Goal: Task Accomplishment & Management: Manage account settings

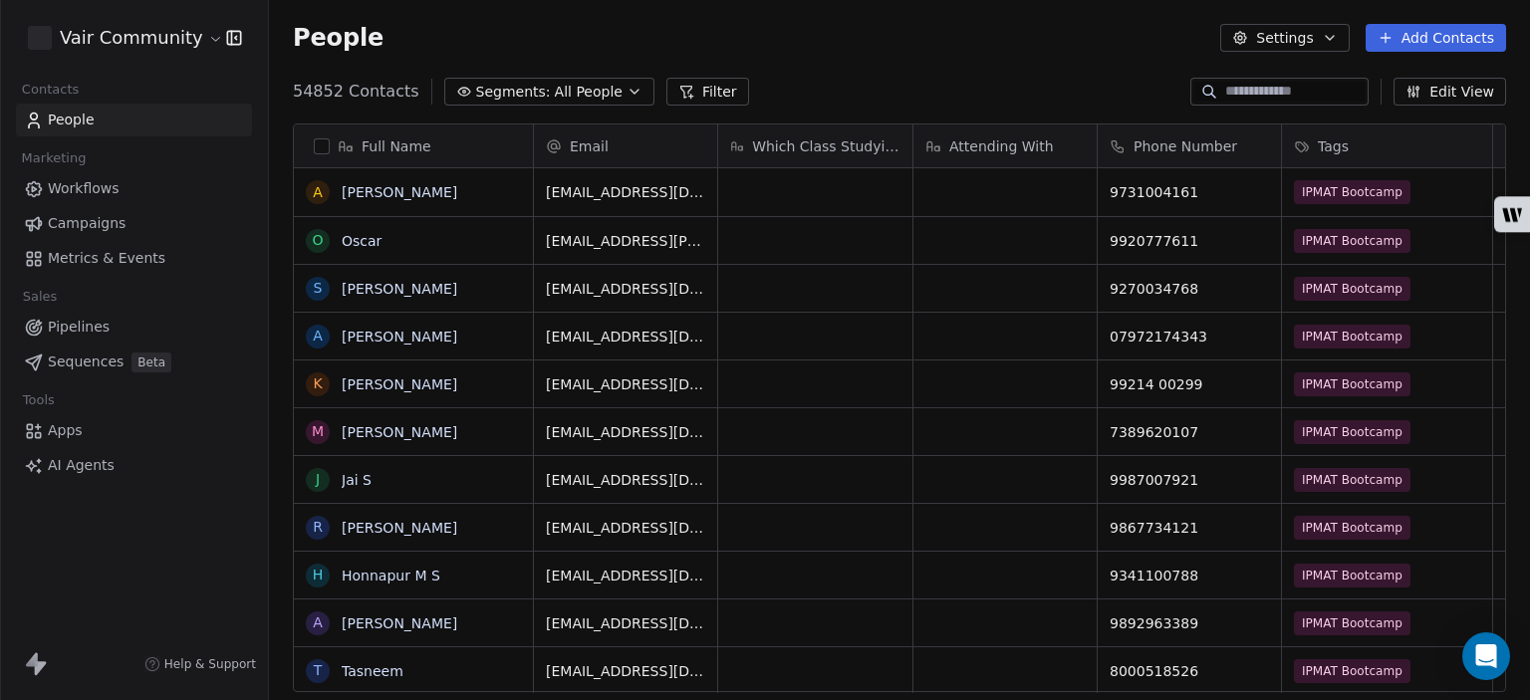
scroll to position [601, 1245]
click at [90, 425] on link "Apps" at bounding box center [134, 430] width 236 height 33
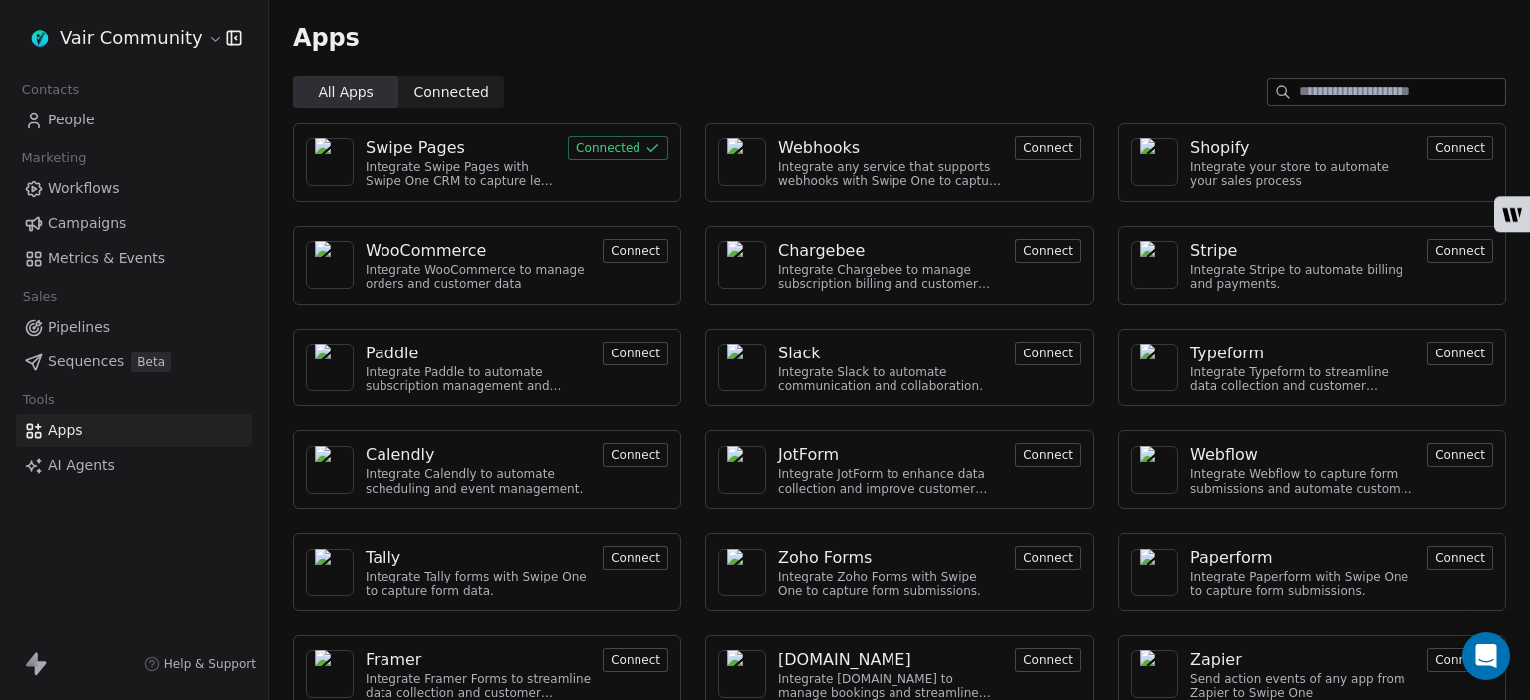
click at [412, 153] on div "Swipe Pages" at bounding box center [415, 148] width 100 height 24
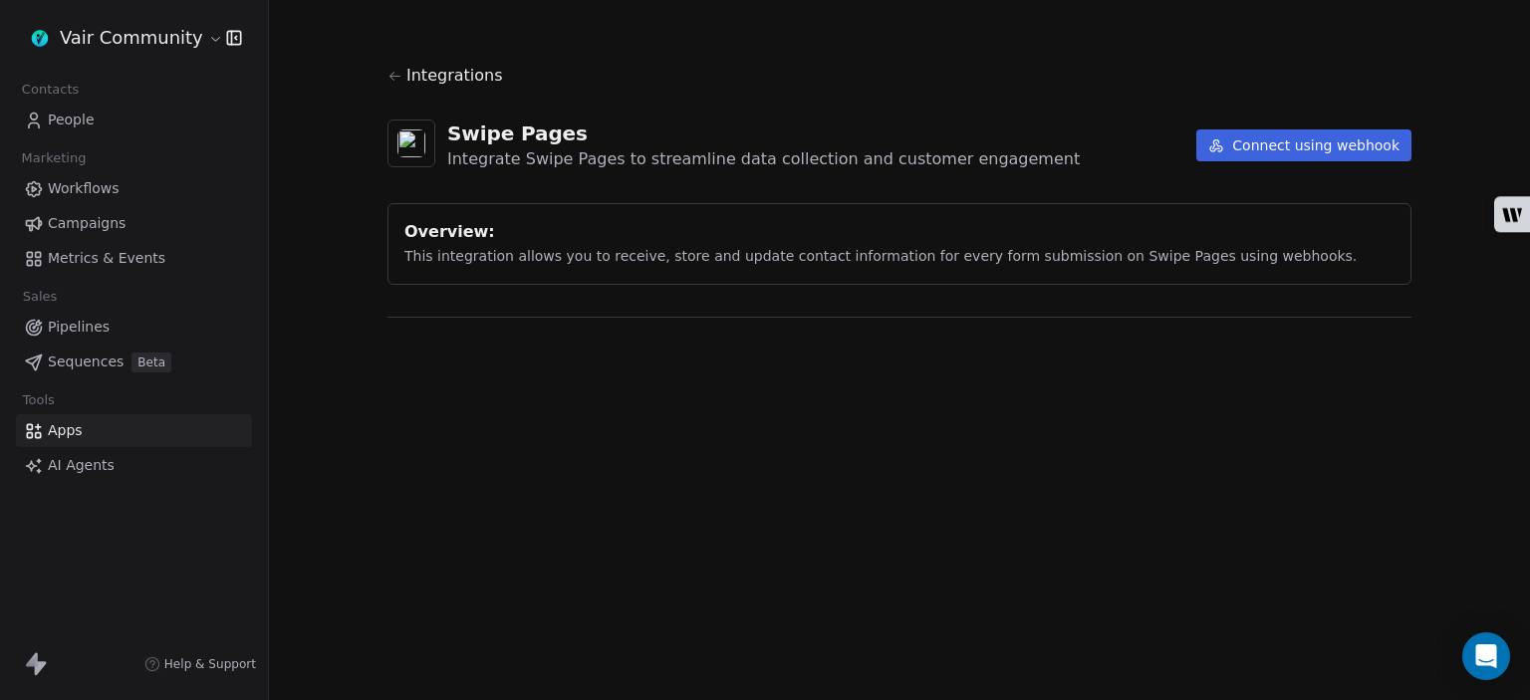
click at [412, 153] on img at bounding box center [411, 143] width 28 height 28
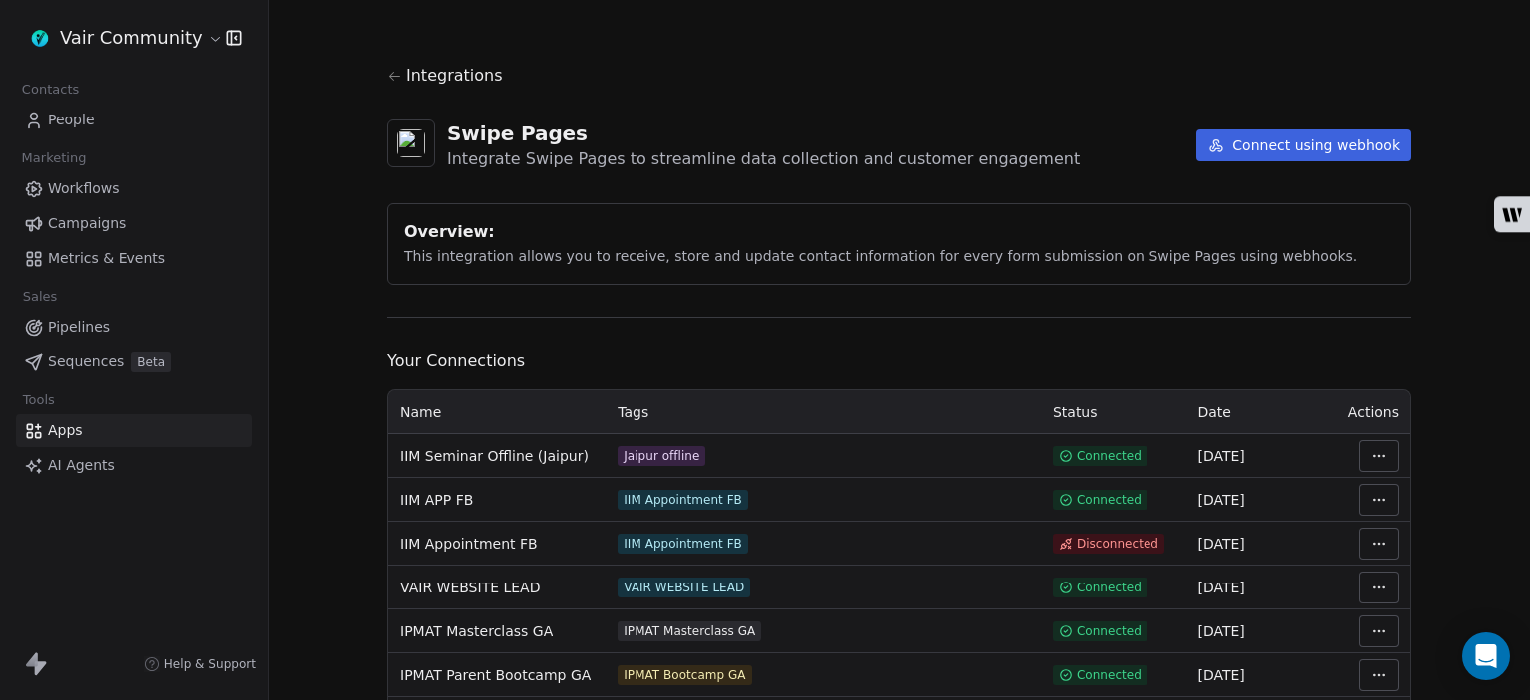
click at [1238, 159] on button "Connect using webhook" at bounding box center [1303, 145] width 215 height 32
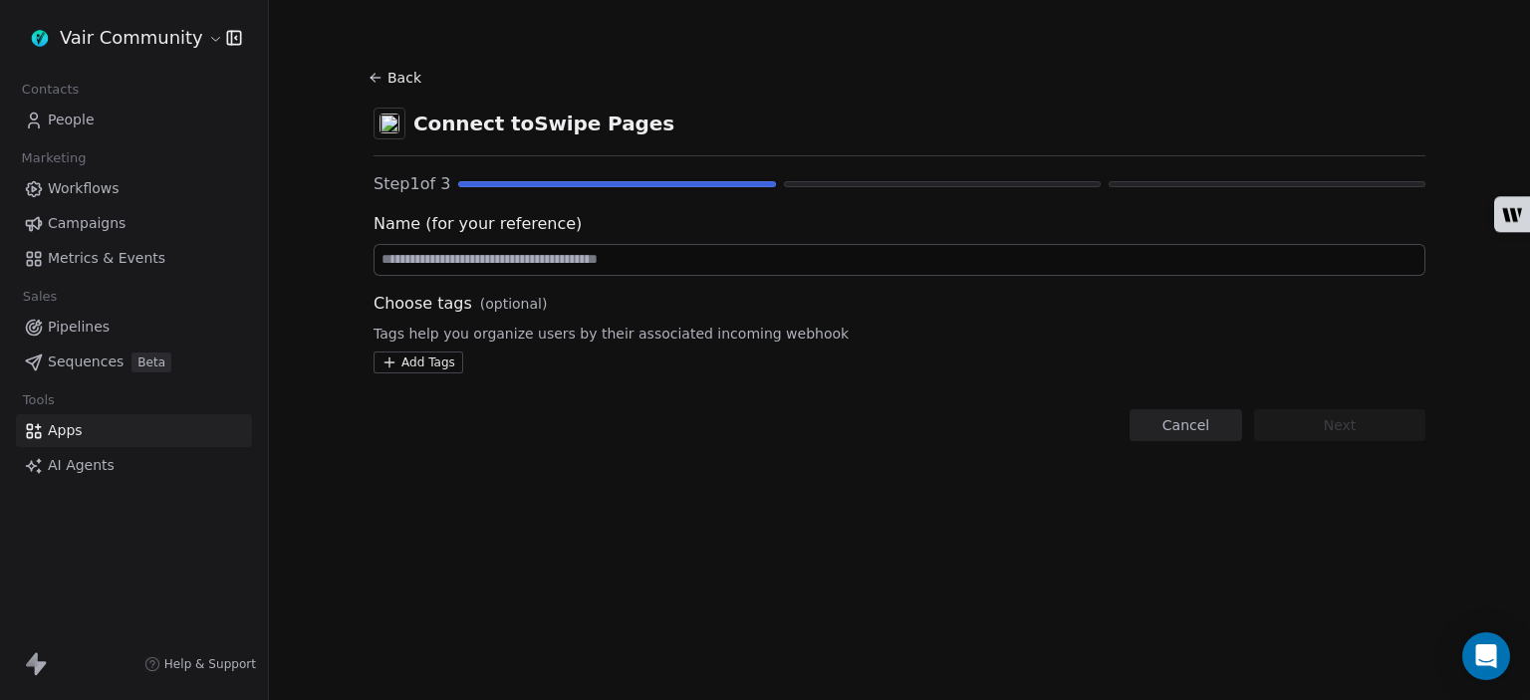
click at [701, 258] on input at bounding box center [899, 260] width 1050 height 30
type input "**********"
click at [120, 122] on link "People" at bounding box center [134, 120] width 236 height 33
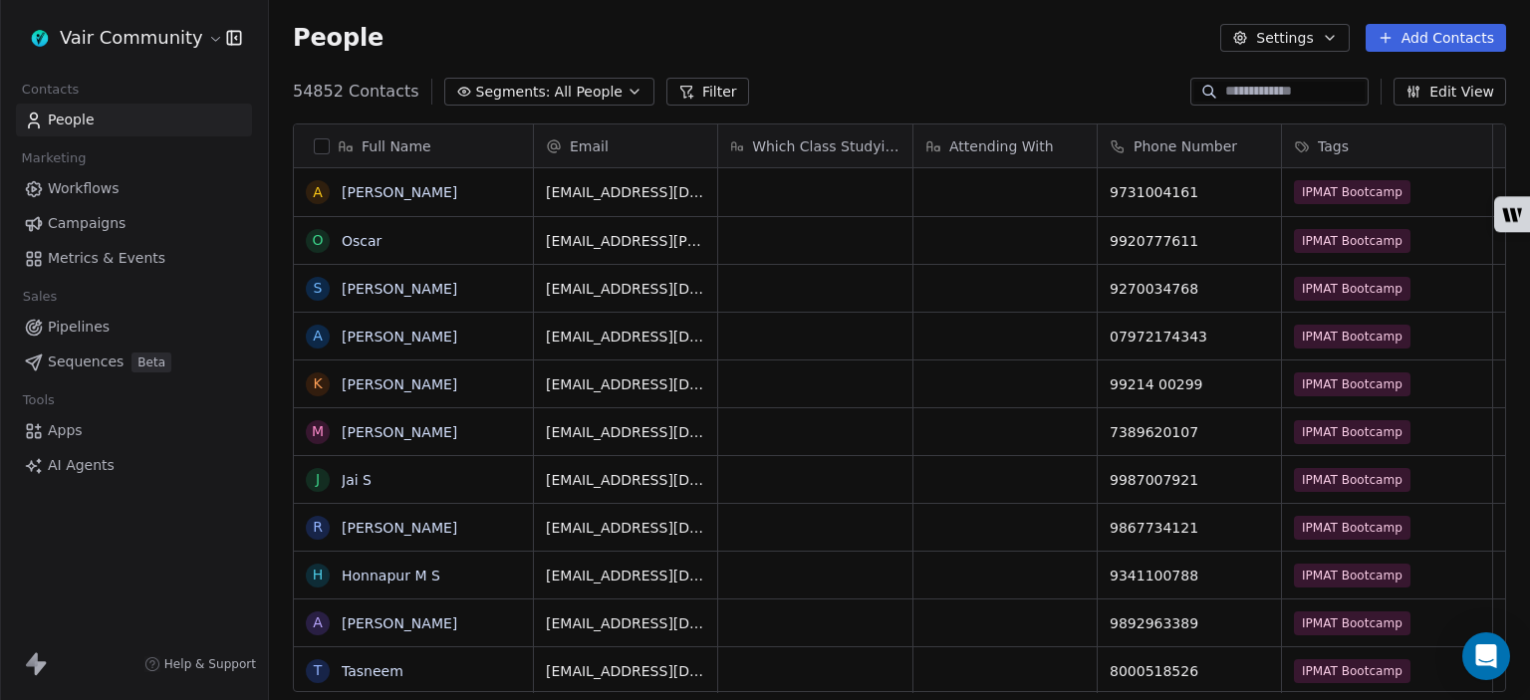
scroll to position [601, 1245]
click at [1339, 142] on span "Tags" at bounding box center [1333, 146] width 31 height 20
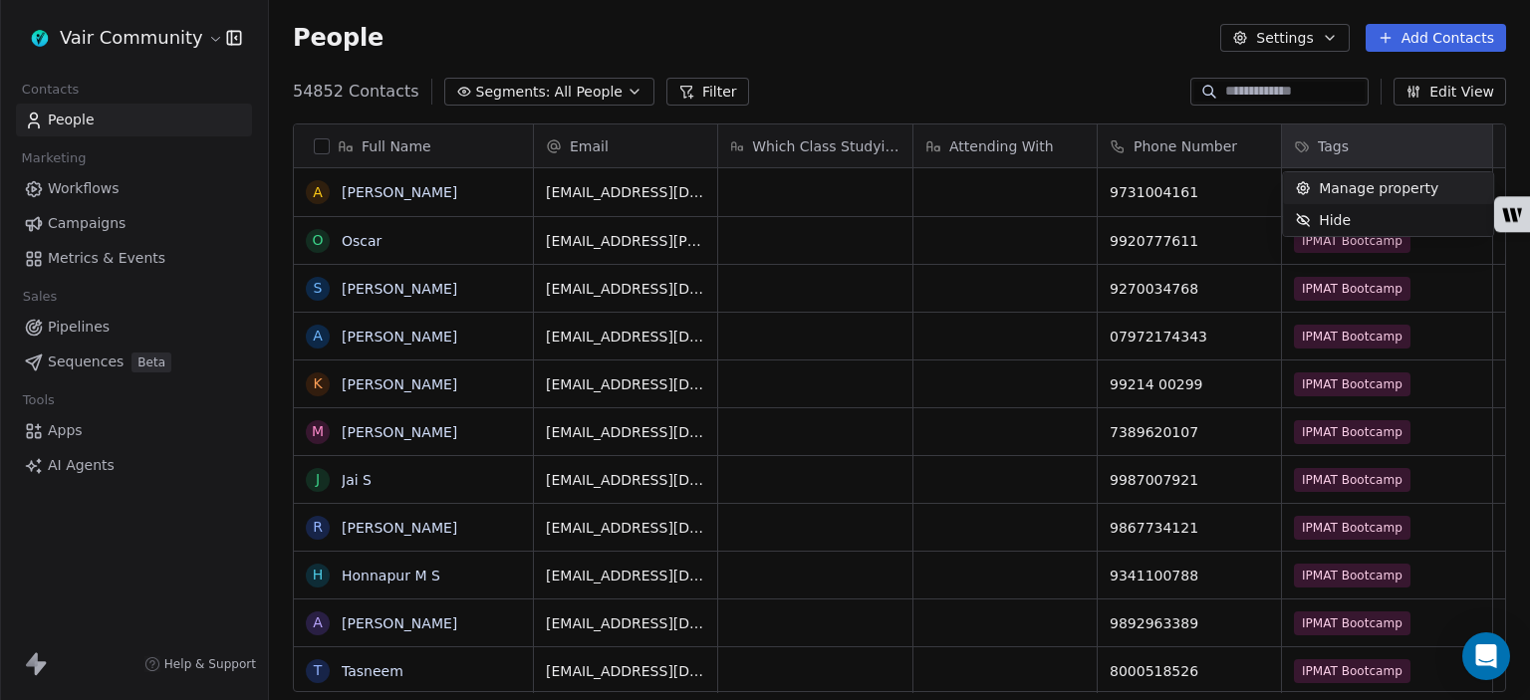
click at [1370, 188] on span "Manage property" at bounding box center [1379, 188] width 120 height 20
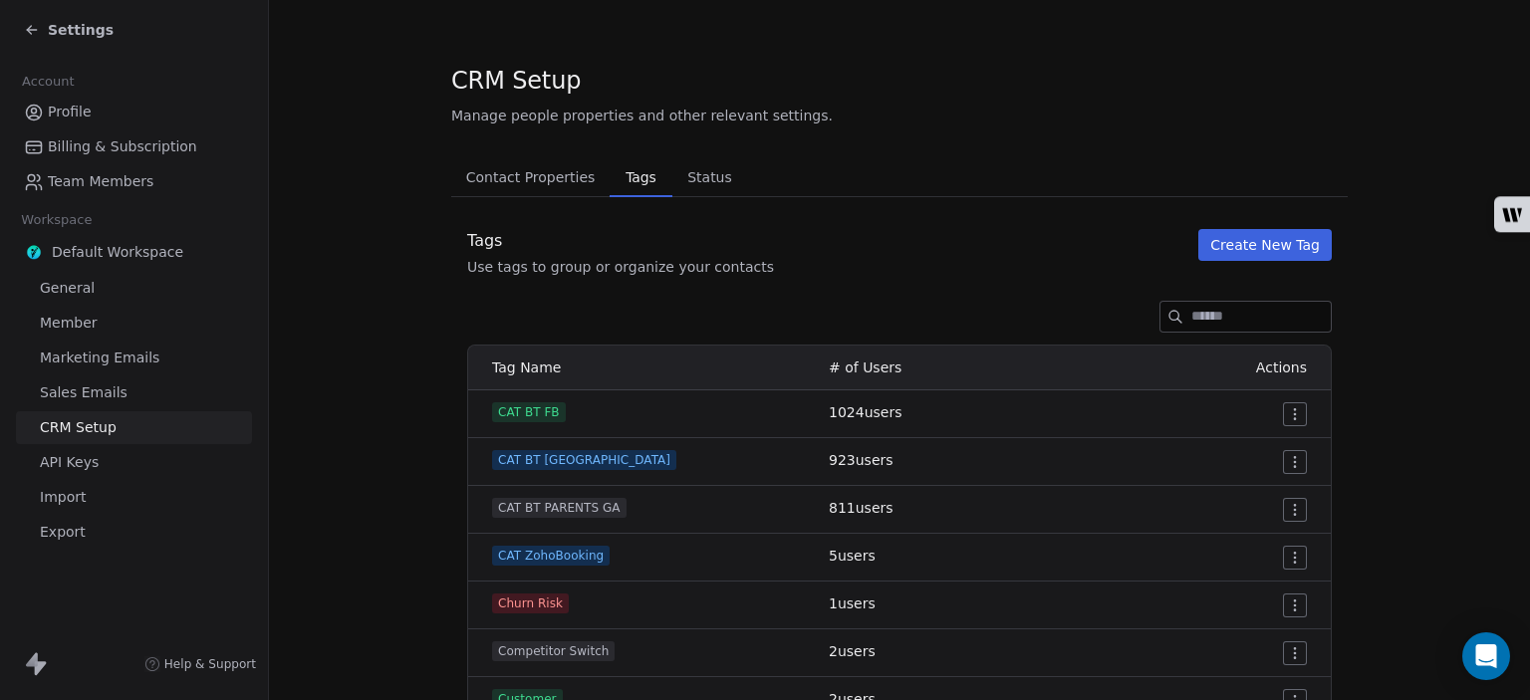
click at [1280, 230] on button "Create New Tag" at bounding box center [1264, 245] width 133 height 32
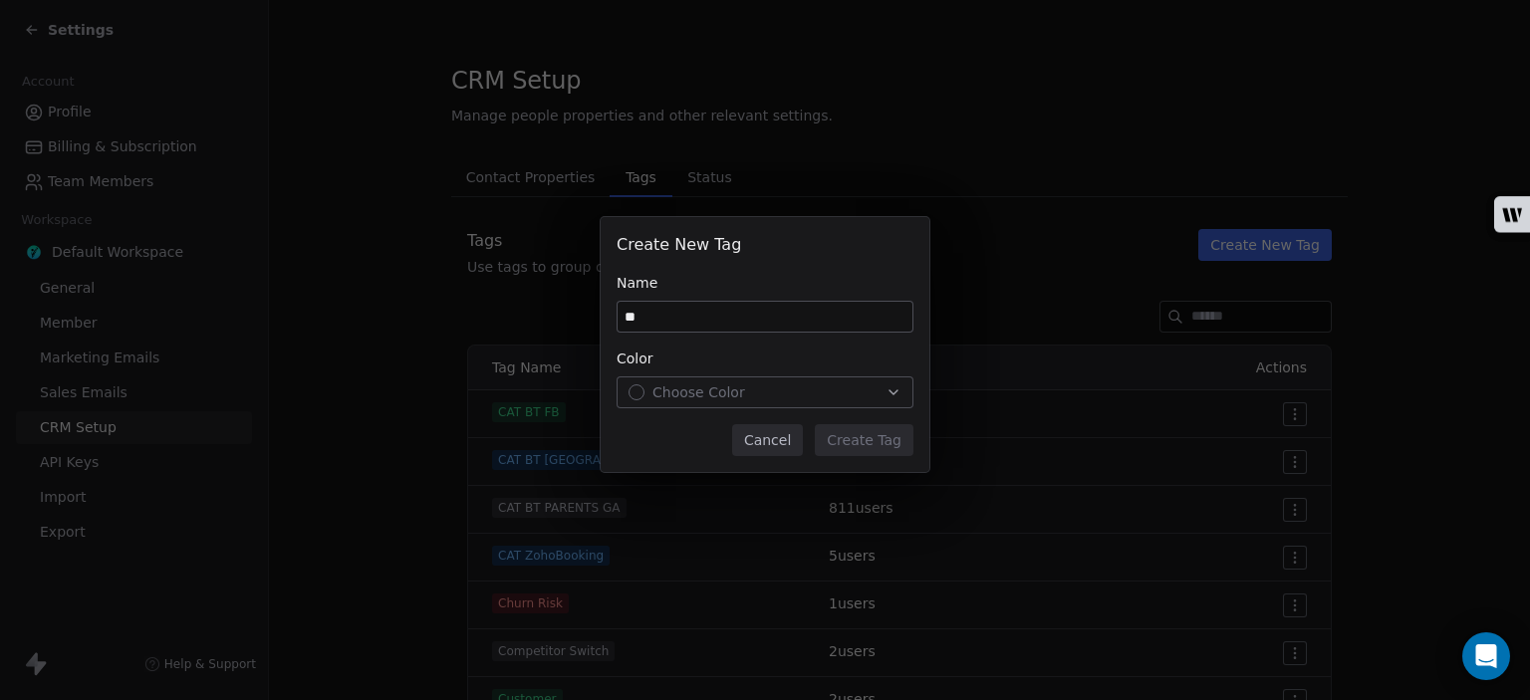
type input "*"
type input "**********"
click at [722, 393] on span "Choose Color" at bounding box center [698, 392] width 93 height 20
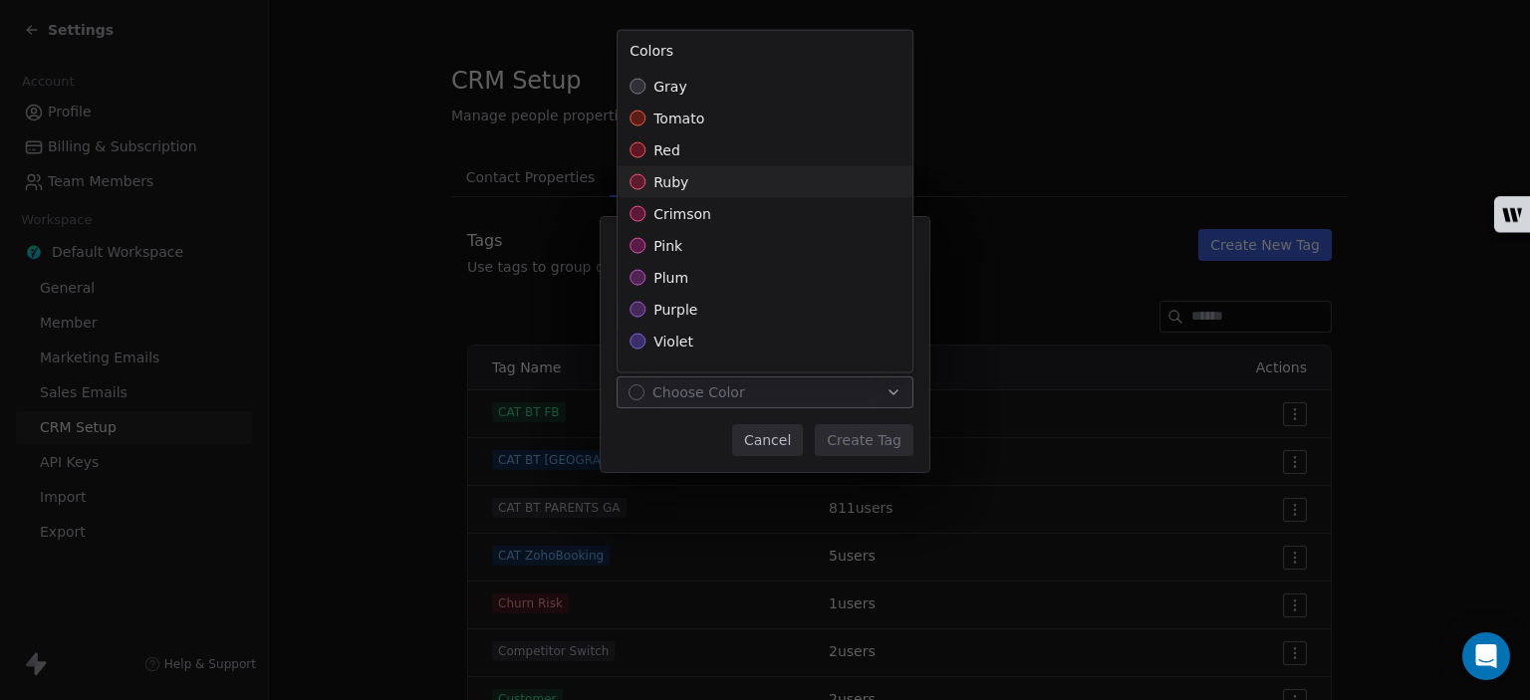
click at [689, 180] on div "ruby" at bounding box center [764, 182] width 295 height 32
click at [864, 443] on div "**********" at bounding box center [765, 349] width 1530 height 329
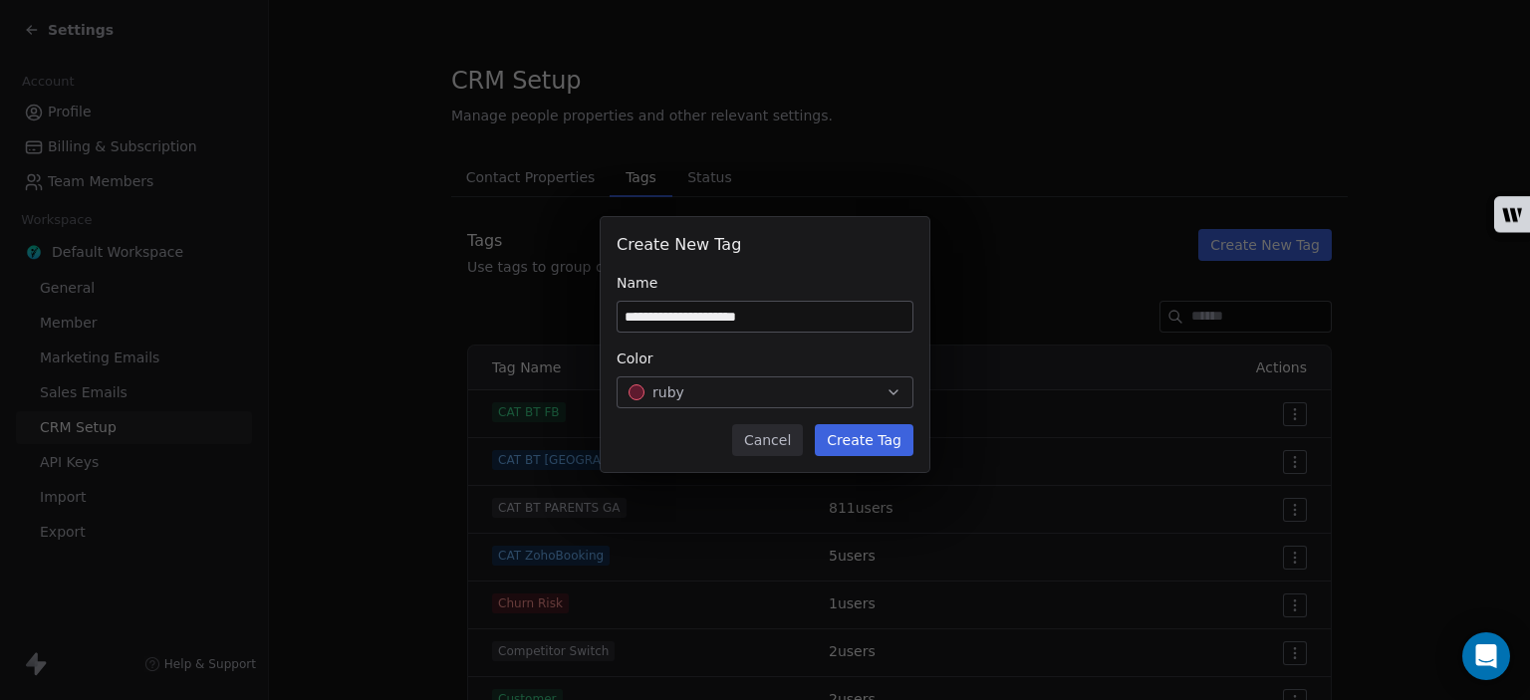
click at [864, 443] on button "Create Tag" at bounding box center [864, 440] width 99 height 32
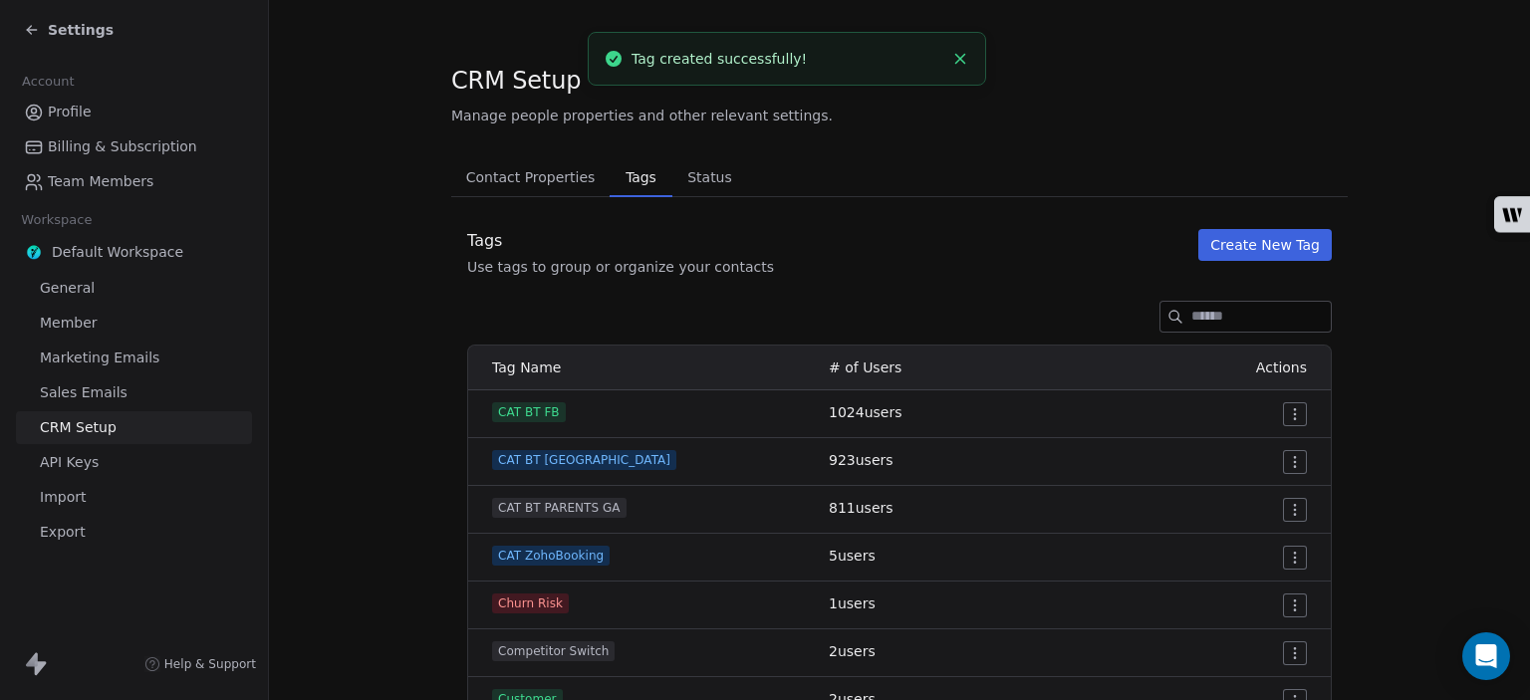
click at [38, 24] on icon at bounding box center [32, 30] width 16 height 16
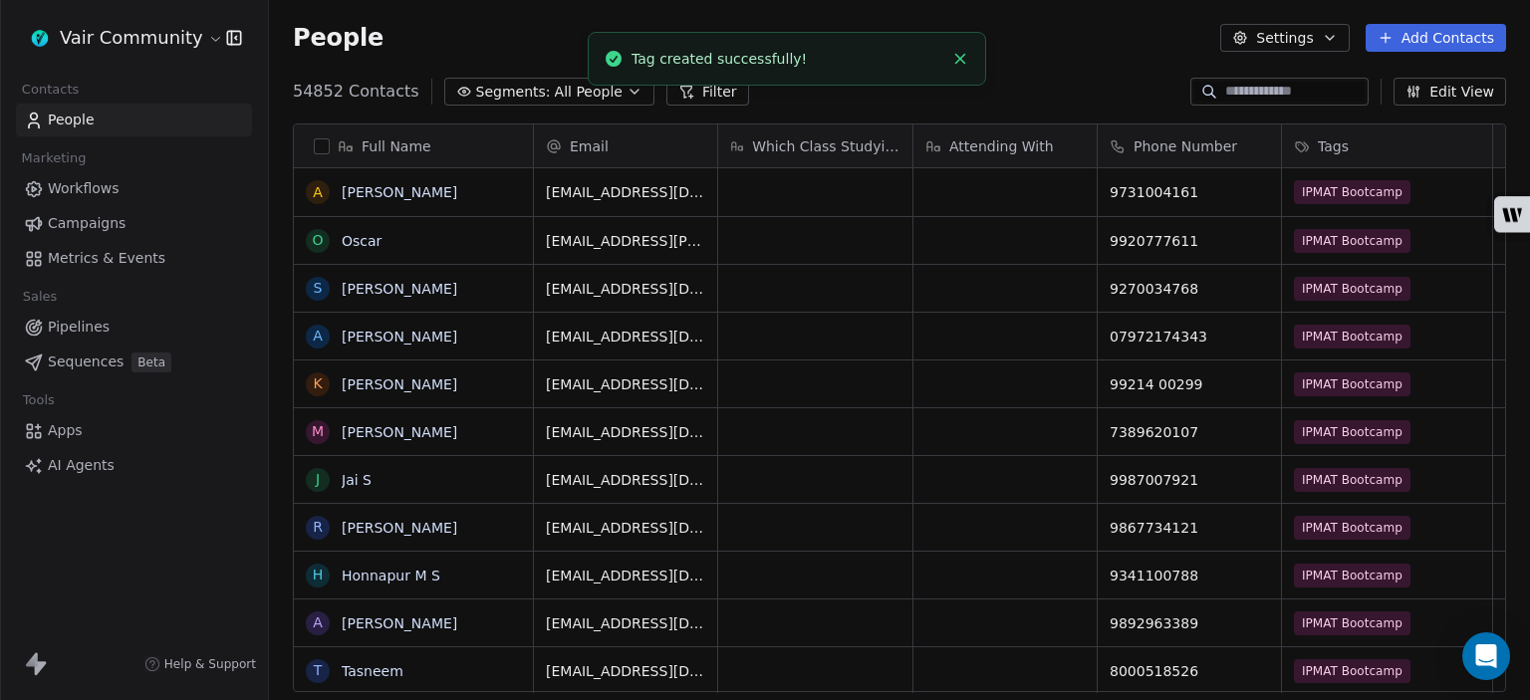
scroll to position [601, 1245]
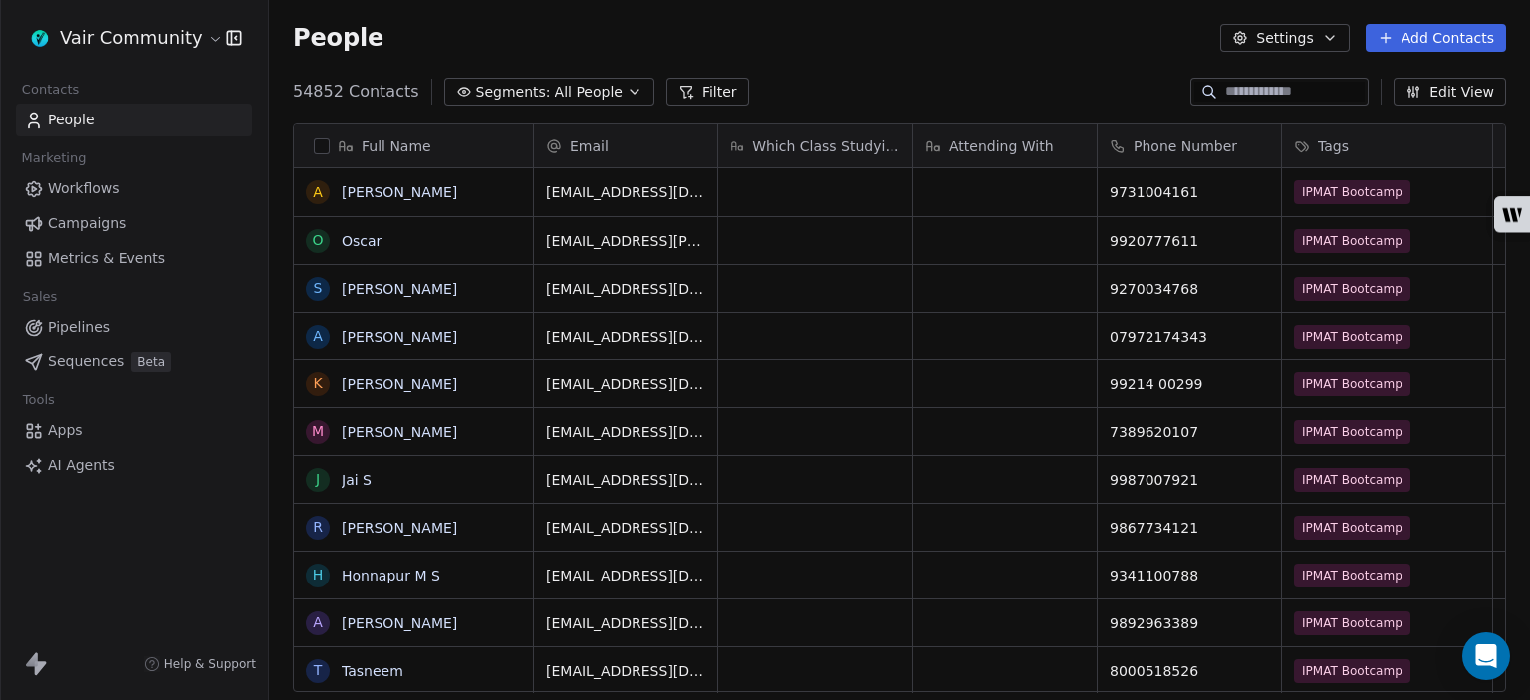
click at [59, 421] on span "Apps" at bounding box center [65, 430] width 35 height 21
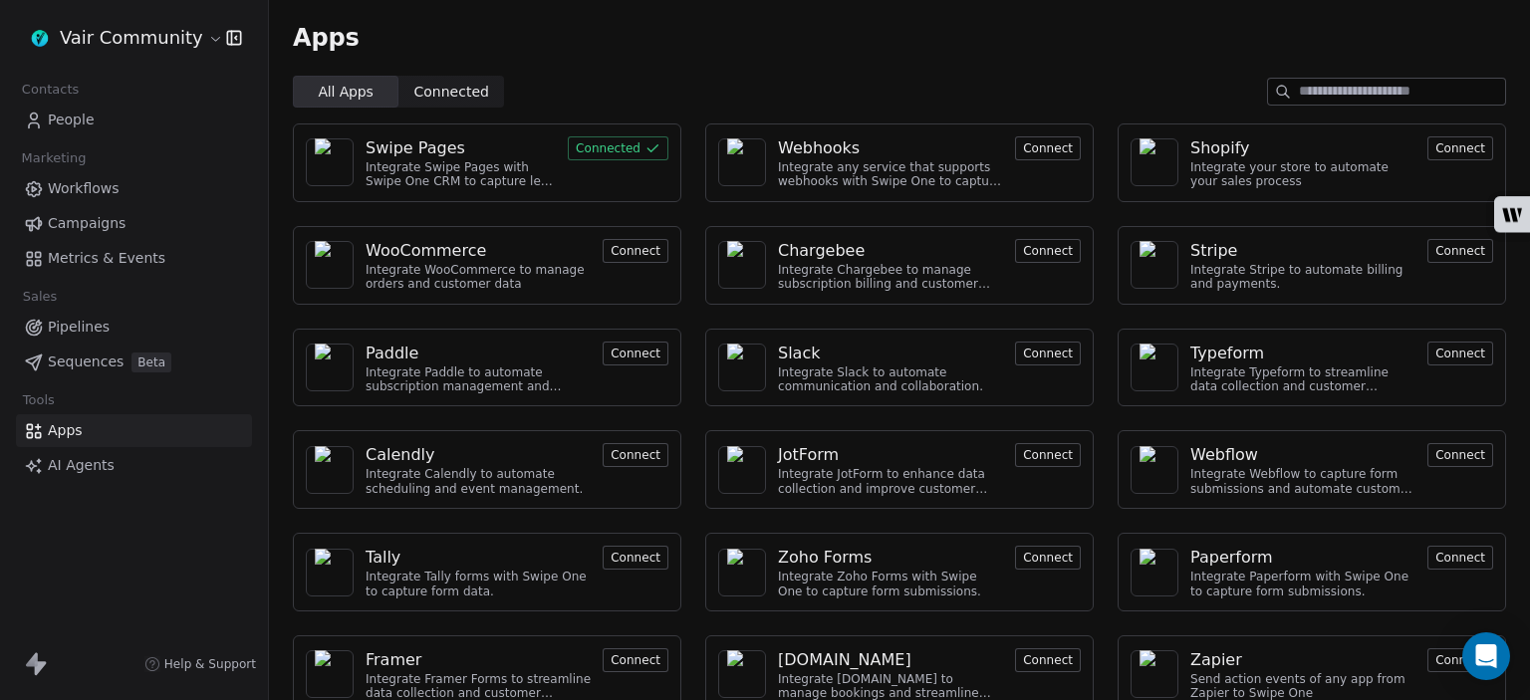
click at [506, 173] on div "Integrate Swipe Pages with Swipe One CRM to capture lead data." at bounding box center [460, 174] width 190 height 29
click at [404, 143] on div "Swipe Pages" at bounding box center [415, 148] width 100 height 24
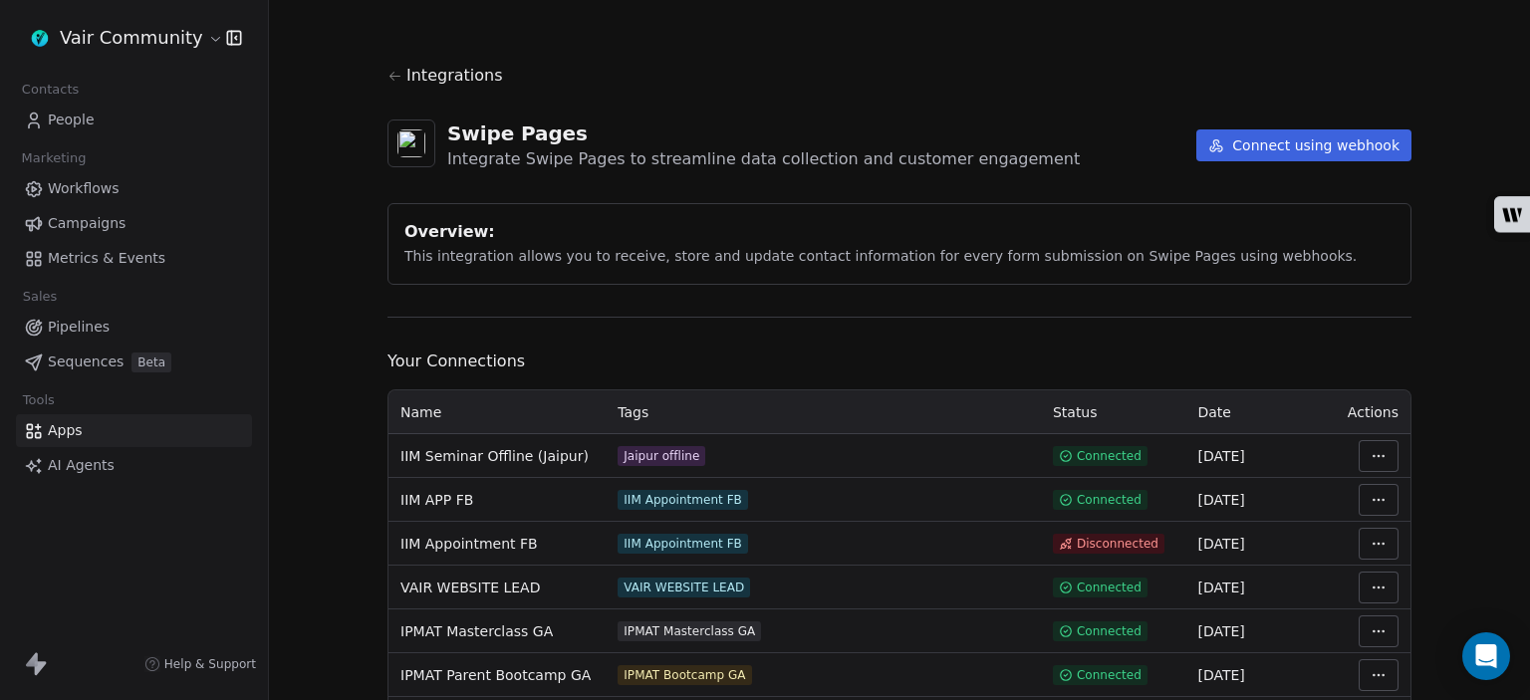
click at [1327, 150] on button "Connect using webhook" at bounding box center [1303, 145] width 215 height 32
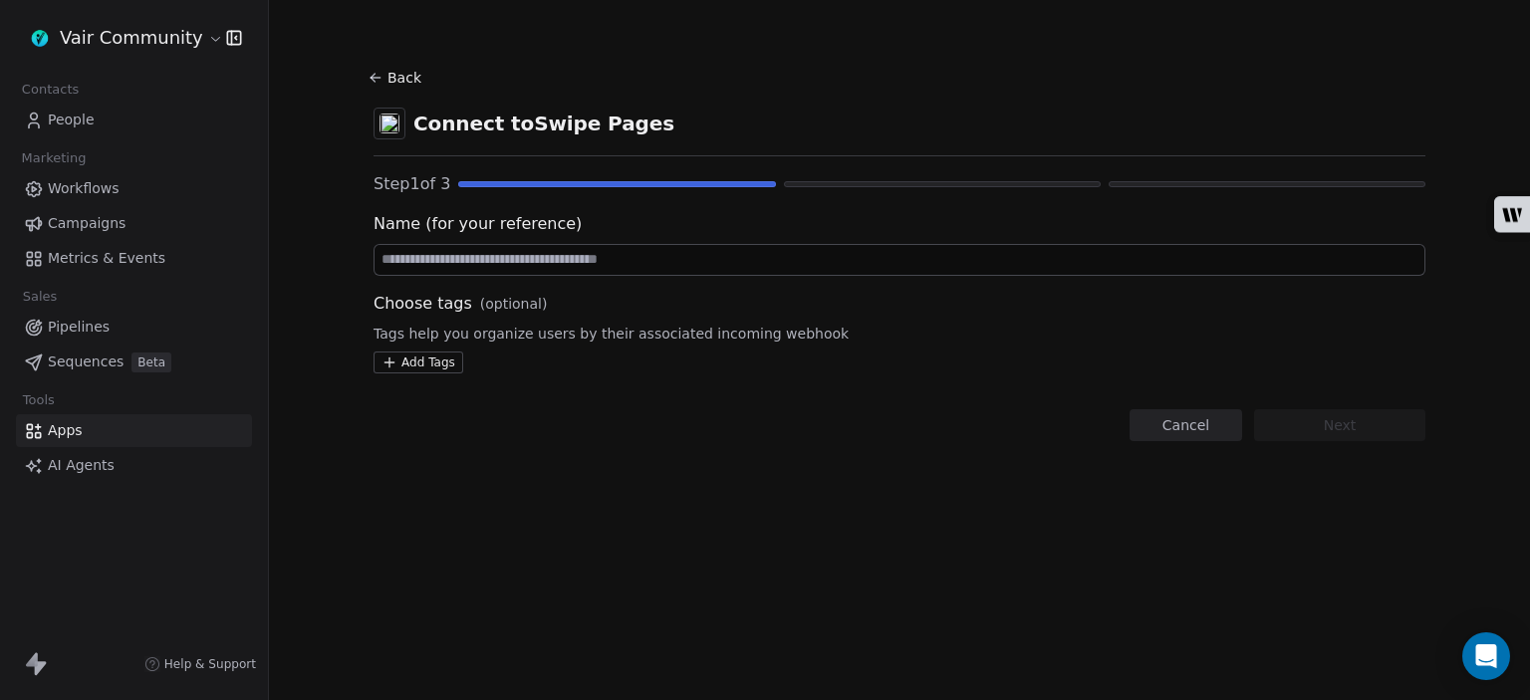
click at [610, 255] on input at bounding box center [899, 260] width 1050 height 30
type input "**********"
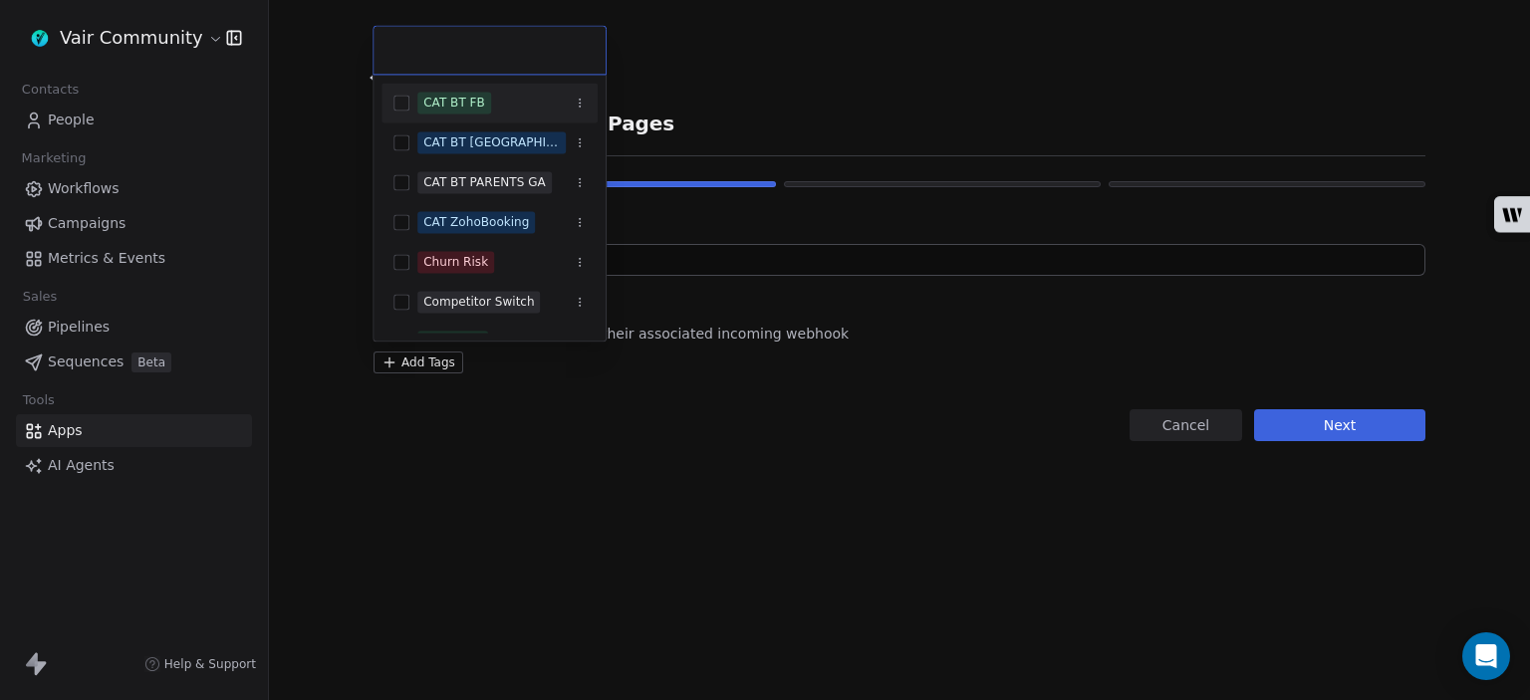
click at [419, 363] on html "**********" at bounding box center [765, 350] width 1530 height 700
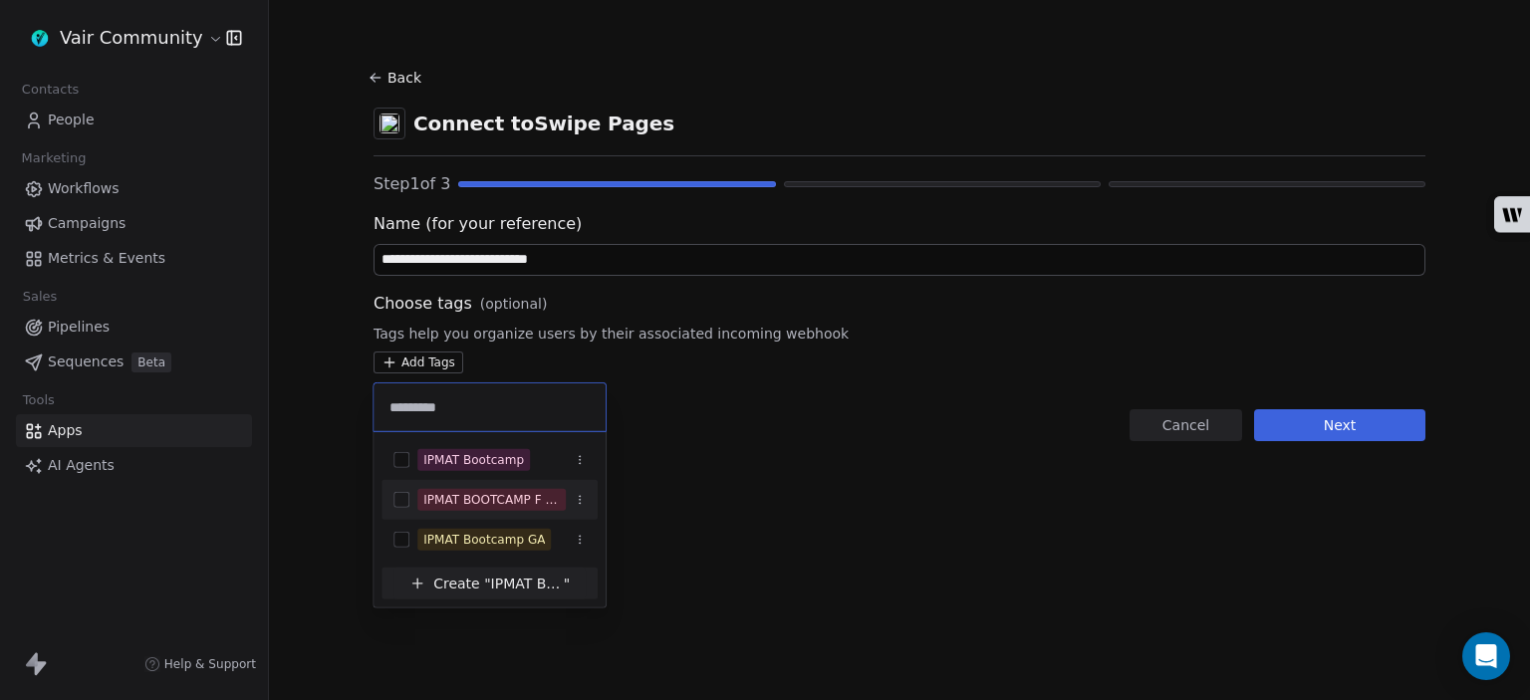
type input "*********"
click at [400, 497] on button "Suggestions" at bounding box center [401, 500] width 16 height 16
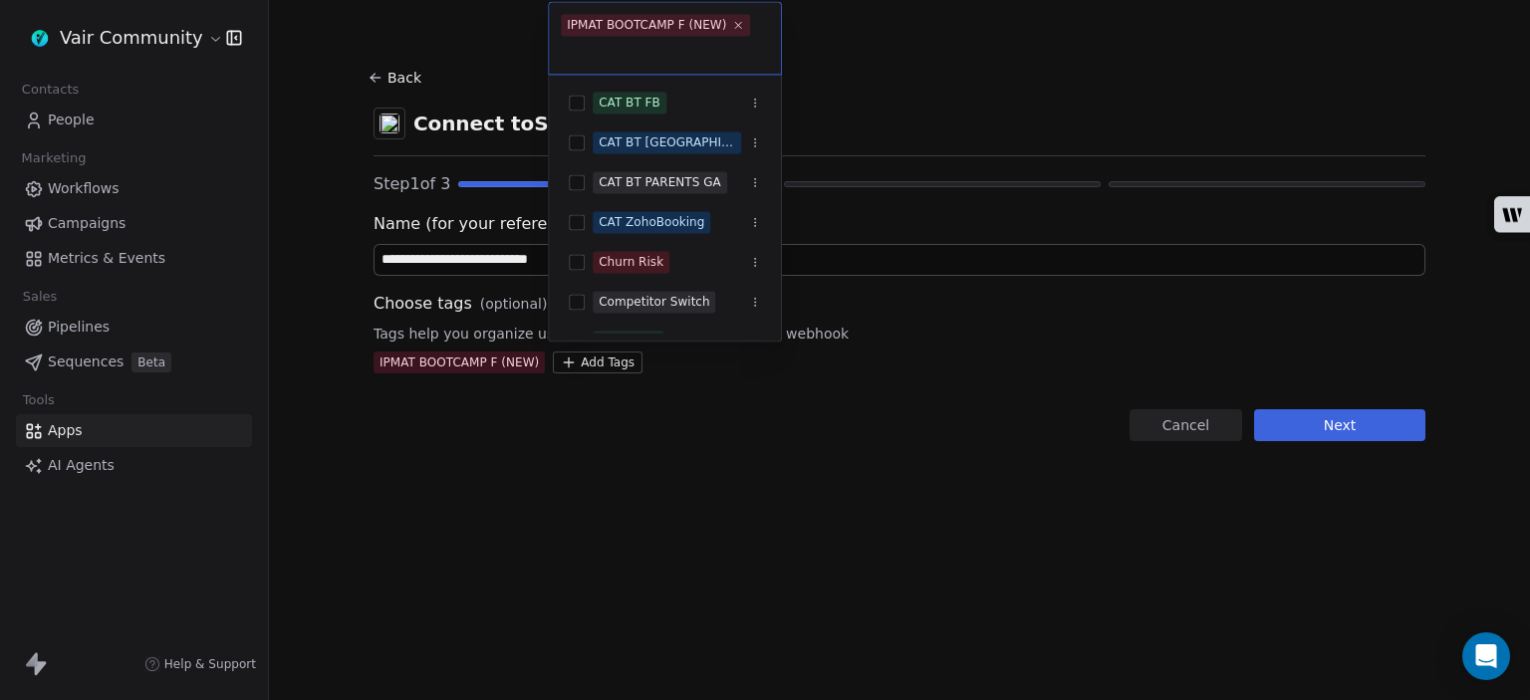
click at [946, 354] on html "**********" at bounding box center [765, 350] width 1530 height 700
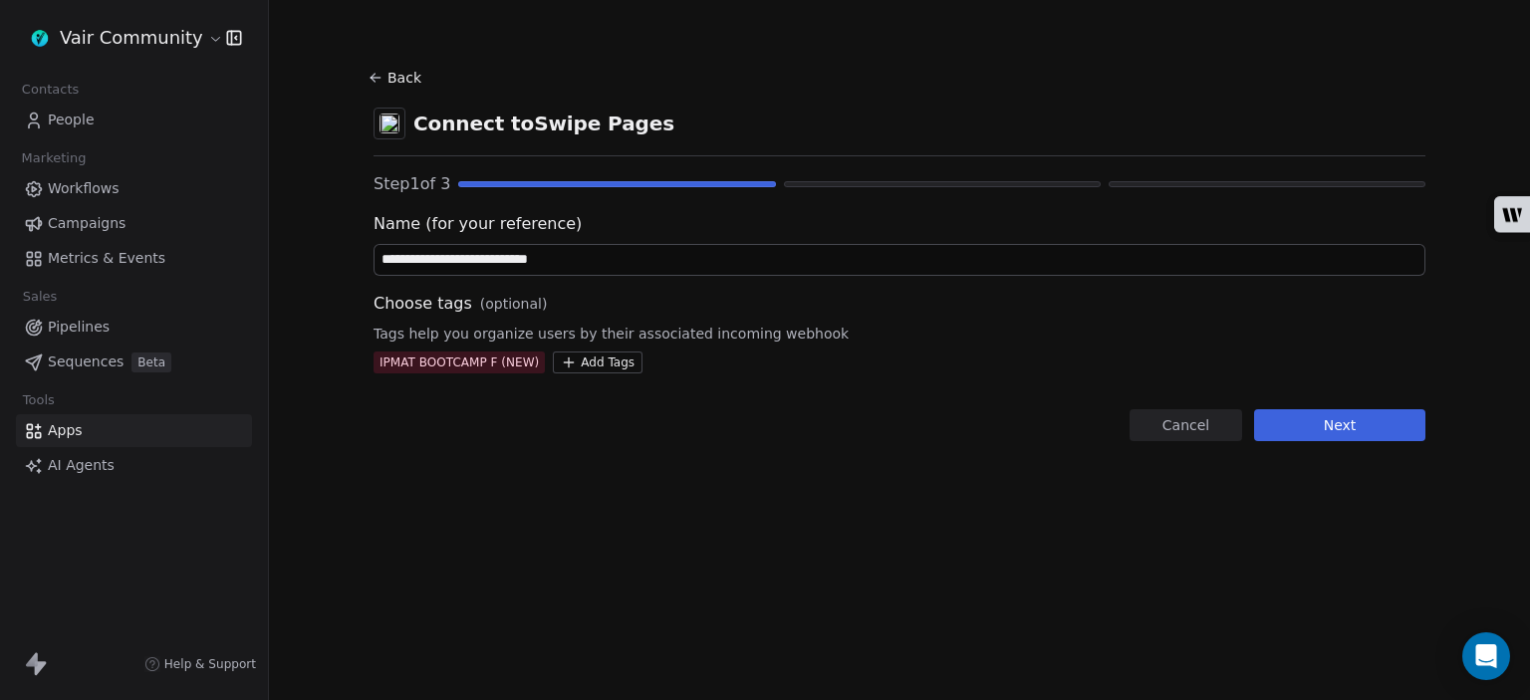
click at [1281, 420] on button "Next" at bounding box center [1339, 425] width 171 height 32
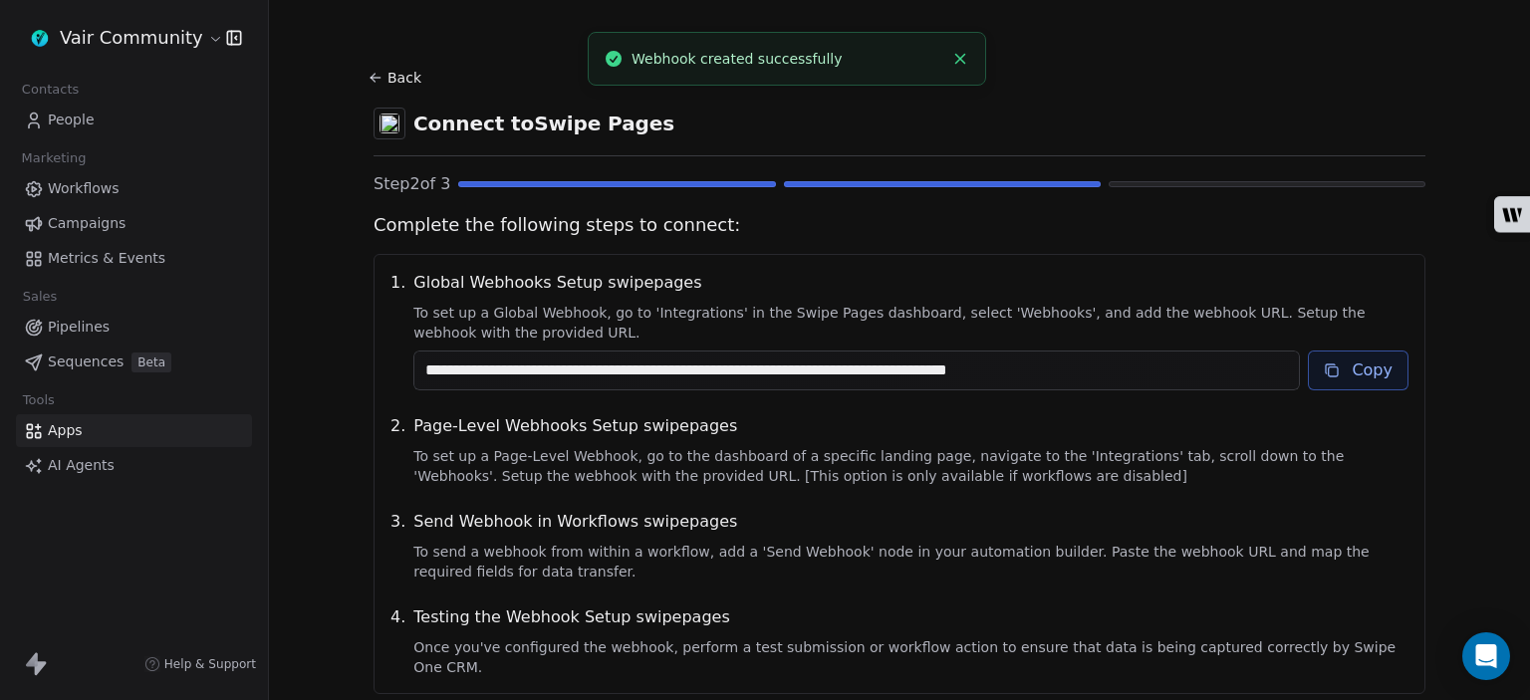
click at [1352, 365] on button "Copy" at bounding box center [1358, 371] width 101 height 40
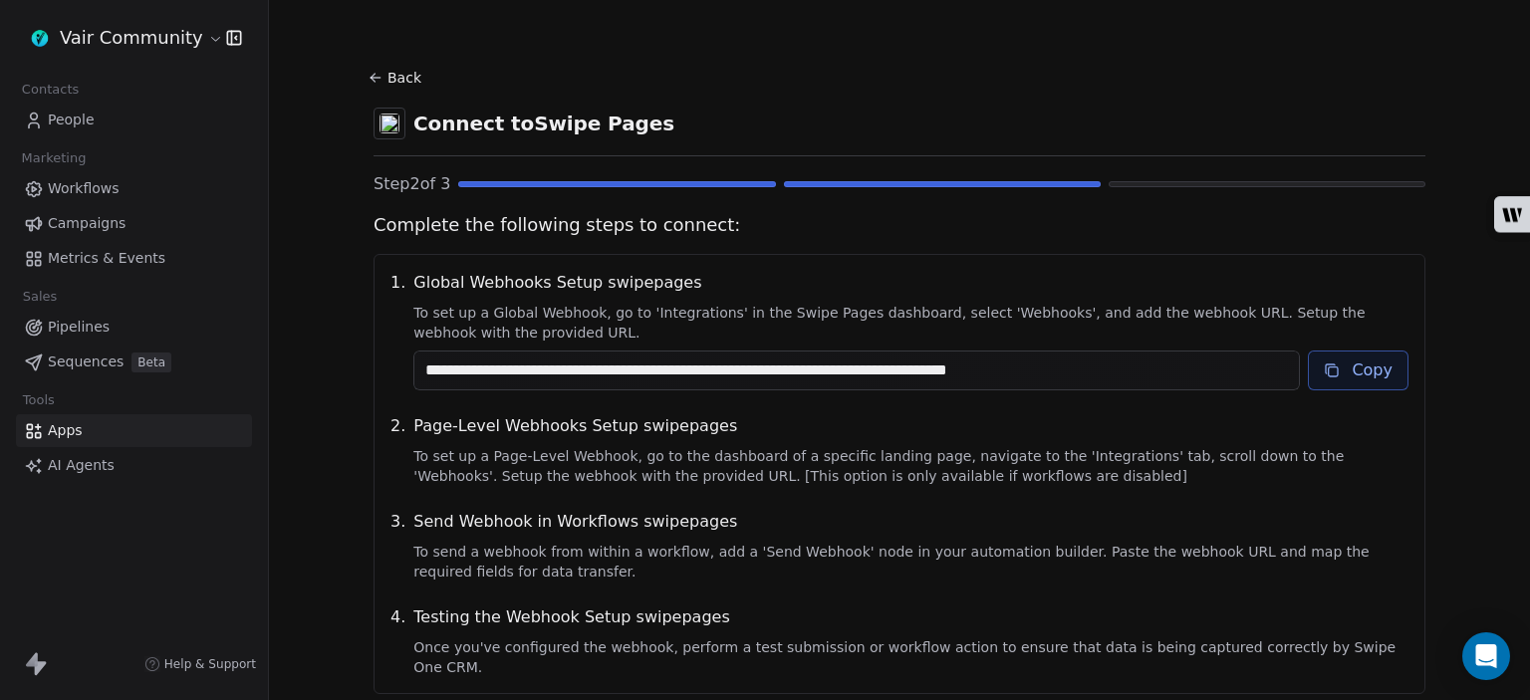
scroll to position [238, 0]
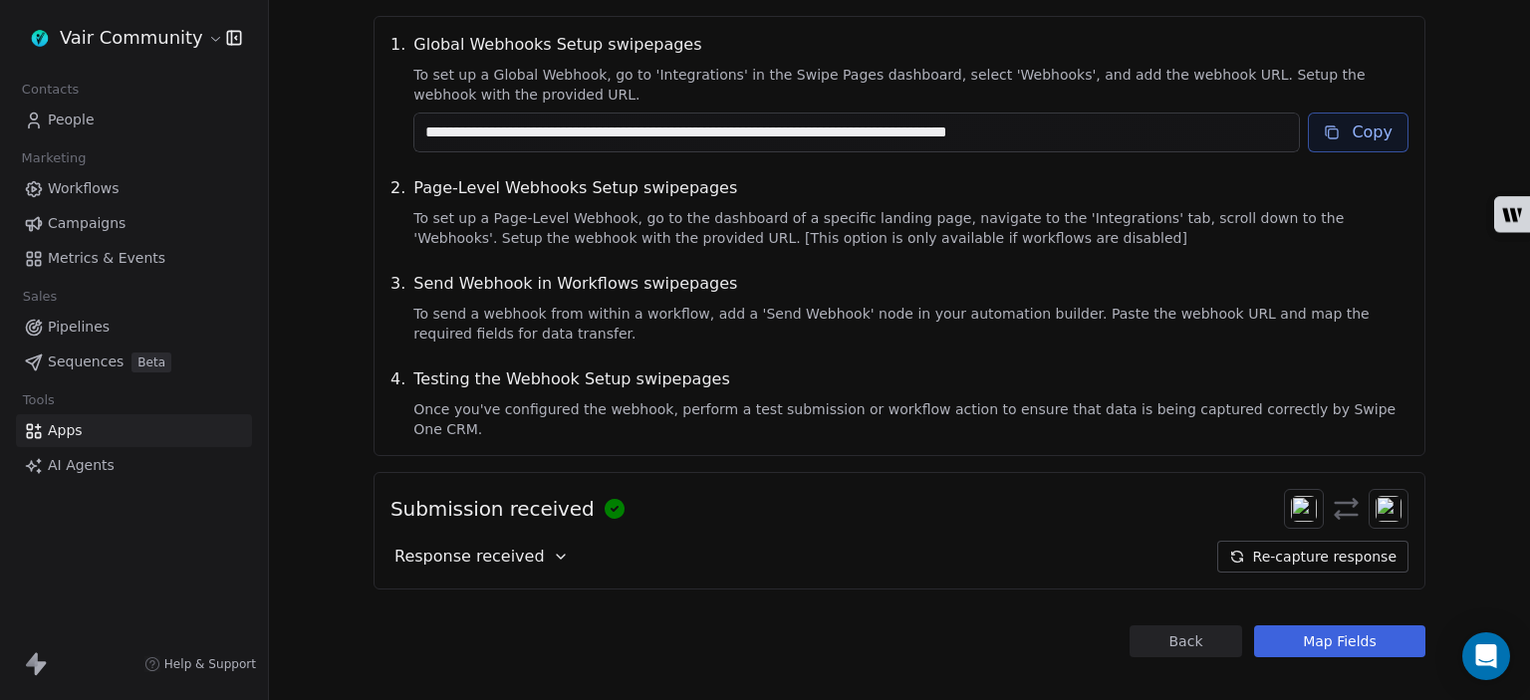
click at [1290, 627] on button "Map Fields" at bounding box center [1339, 641] width 171 height 32
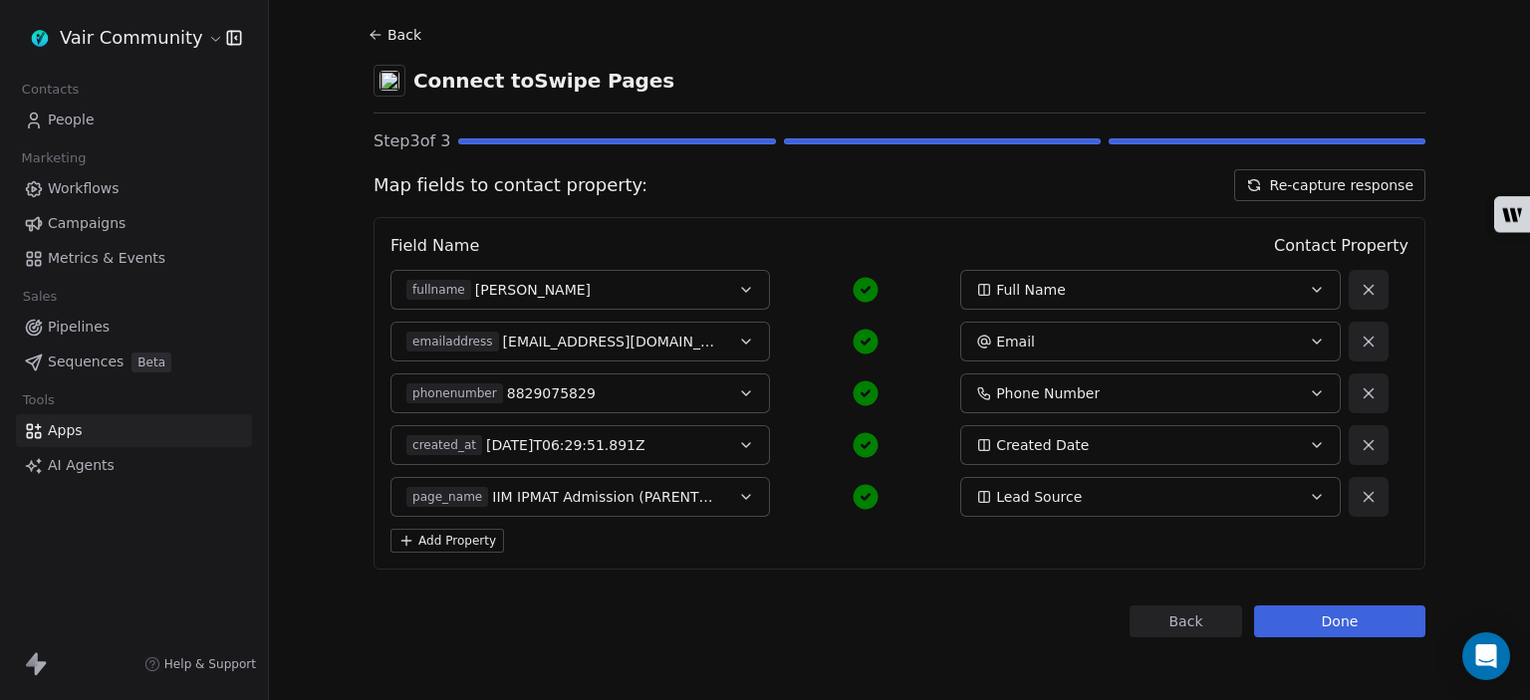
click at [472, 542] on button "Add Property" at bounding box center [447, 541] width 114 height 24
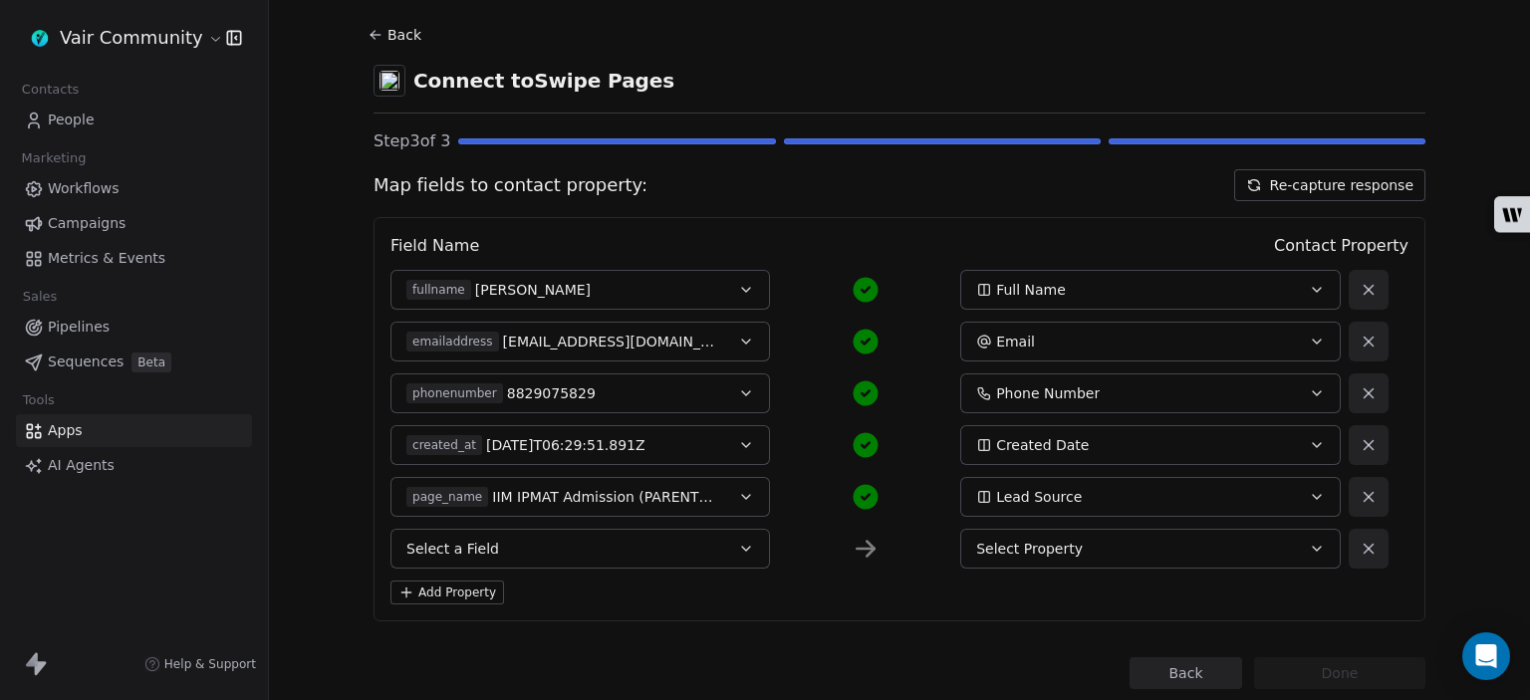
click at [472, 542] on span "Select a Field" at bounding box center [452, 549] width 93 height 20
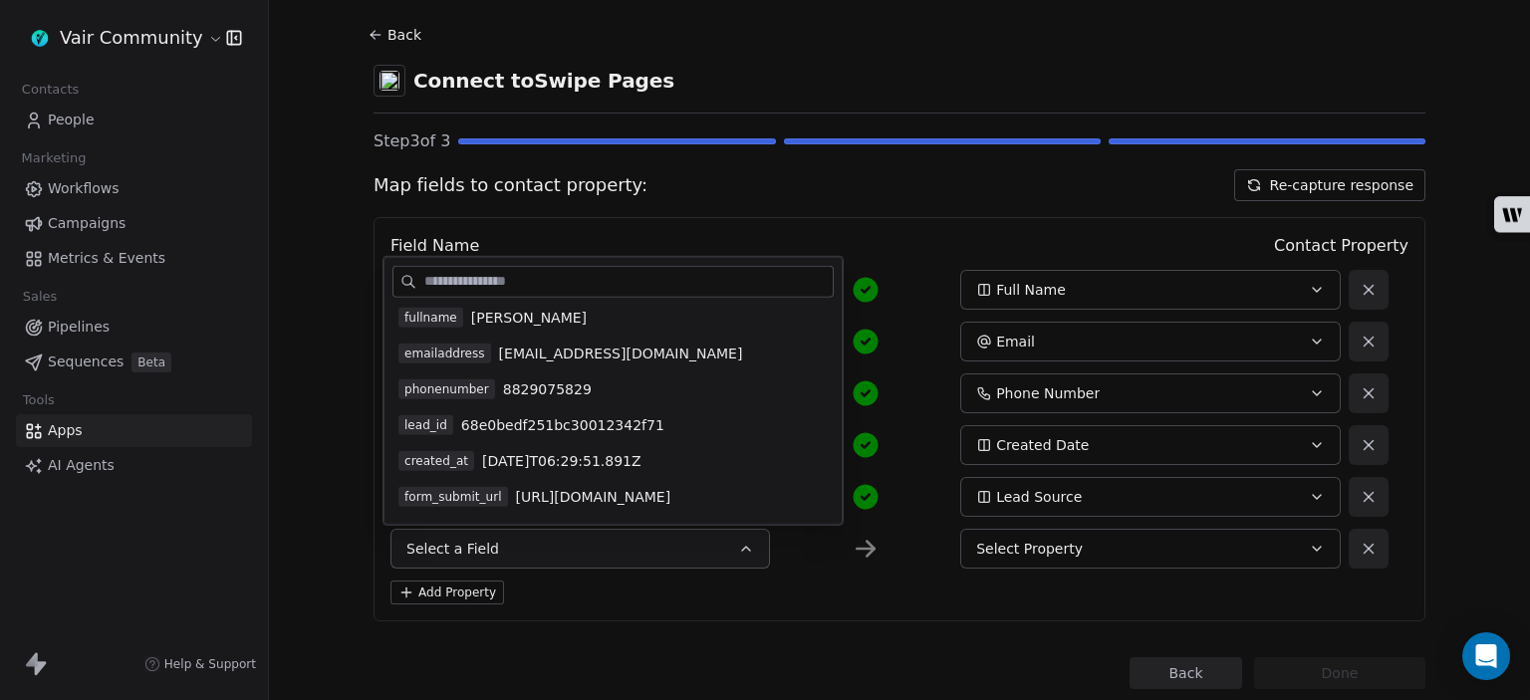
scroll to position [6, 0]
click at [646, 277] on input at bounding box center [628, 282] width 408 height 30
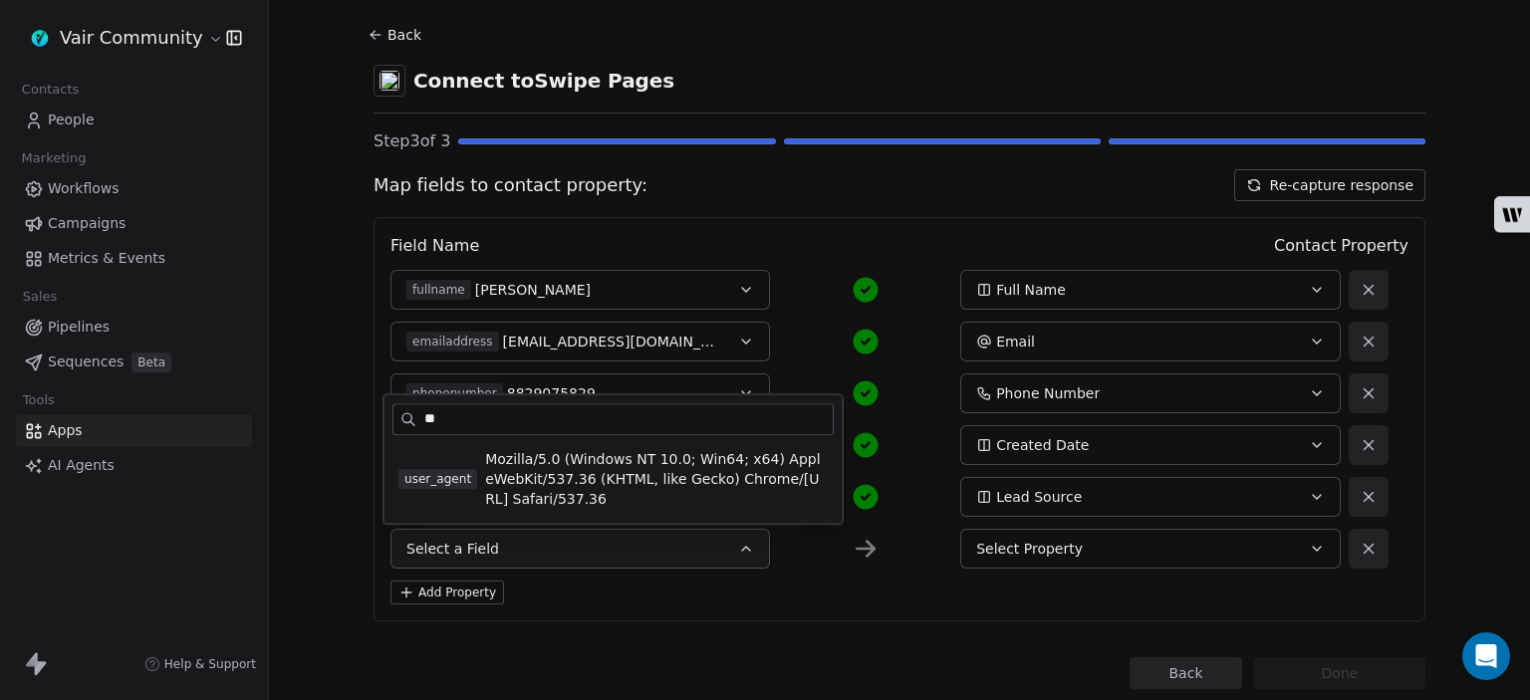
type input "*"
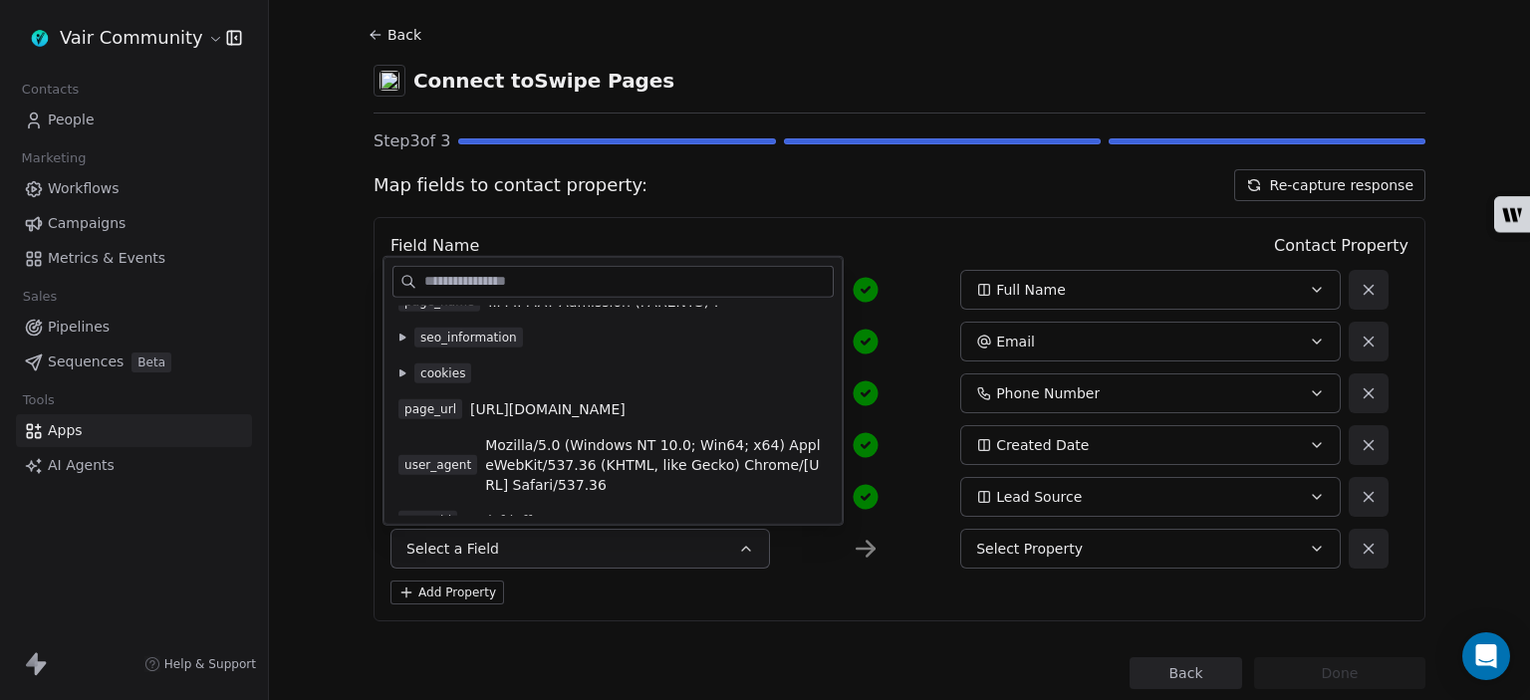
scroll to position [219, 0]
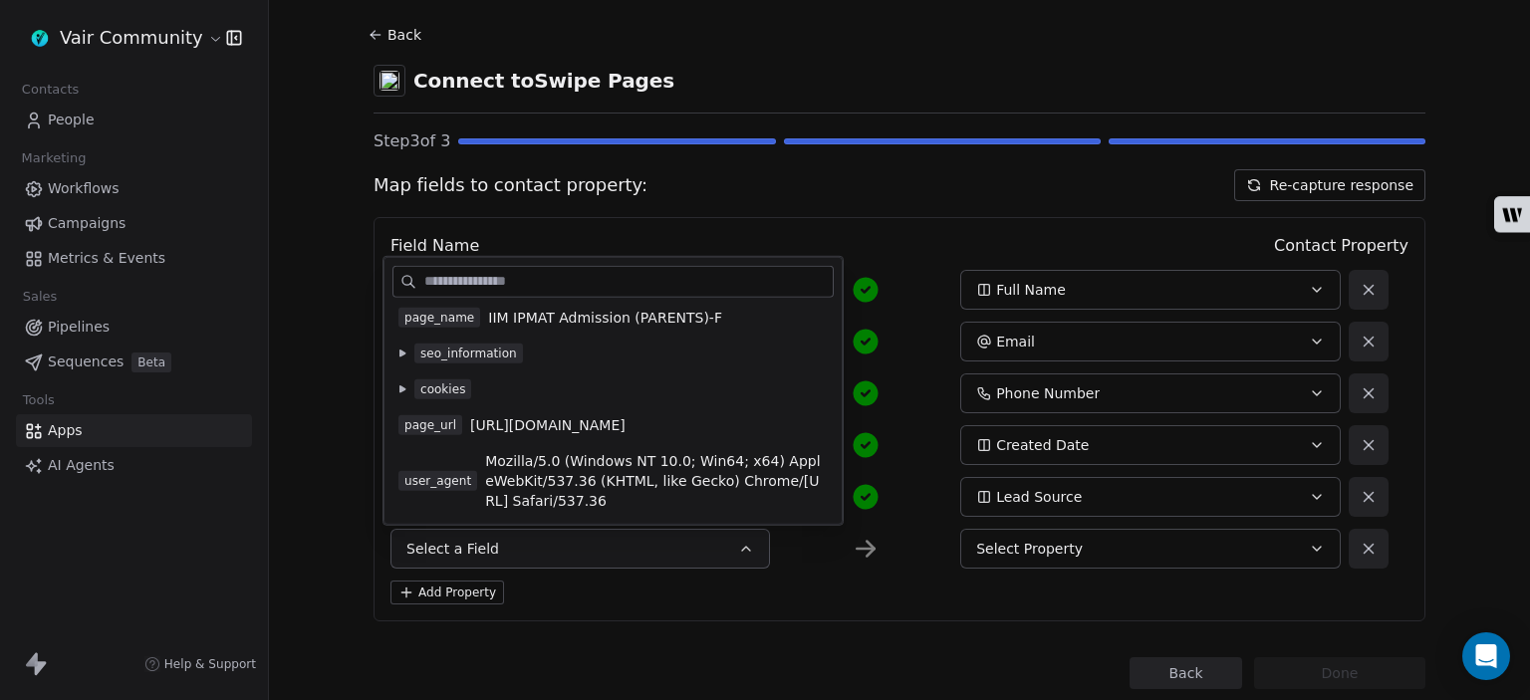
click at [402, 358] on icon at bounding box center [402, 354] width 8 height 8
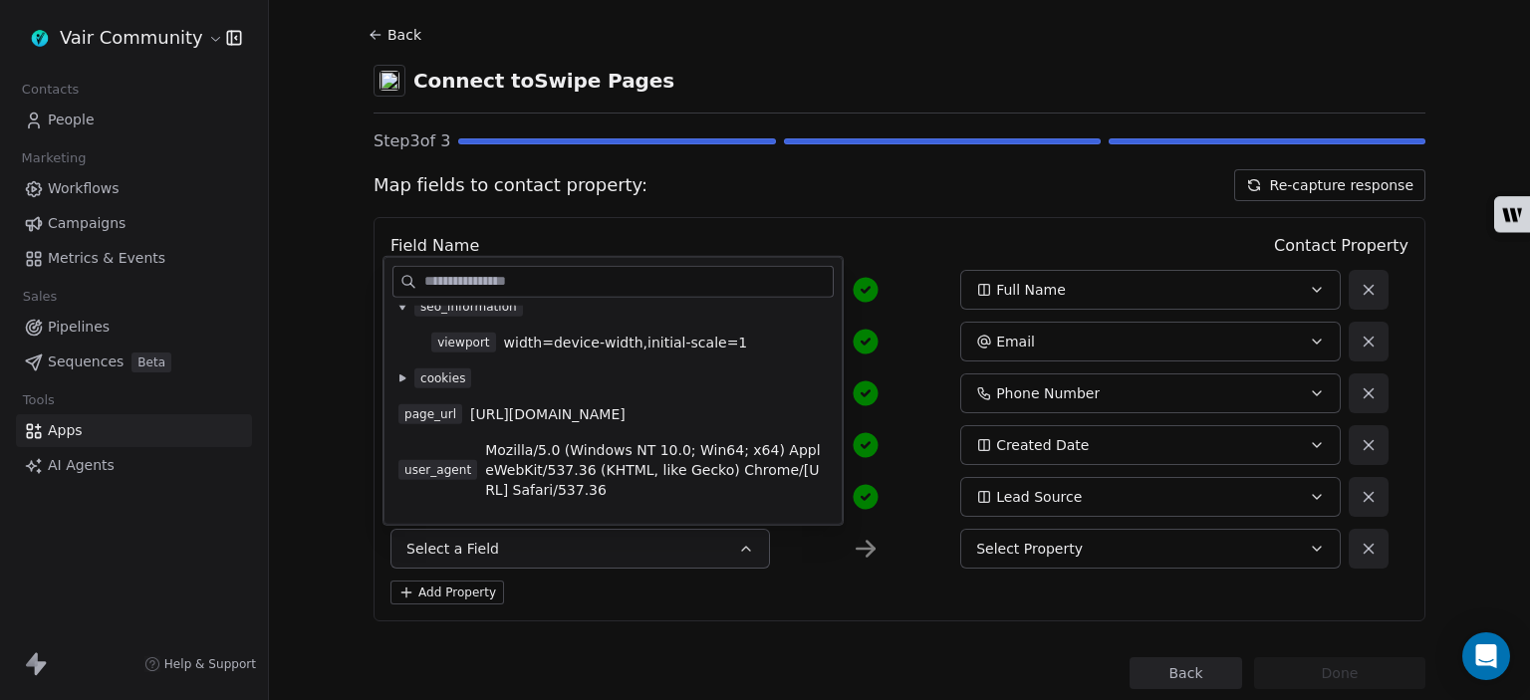
scroll to position [275, 0]
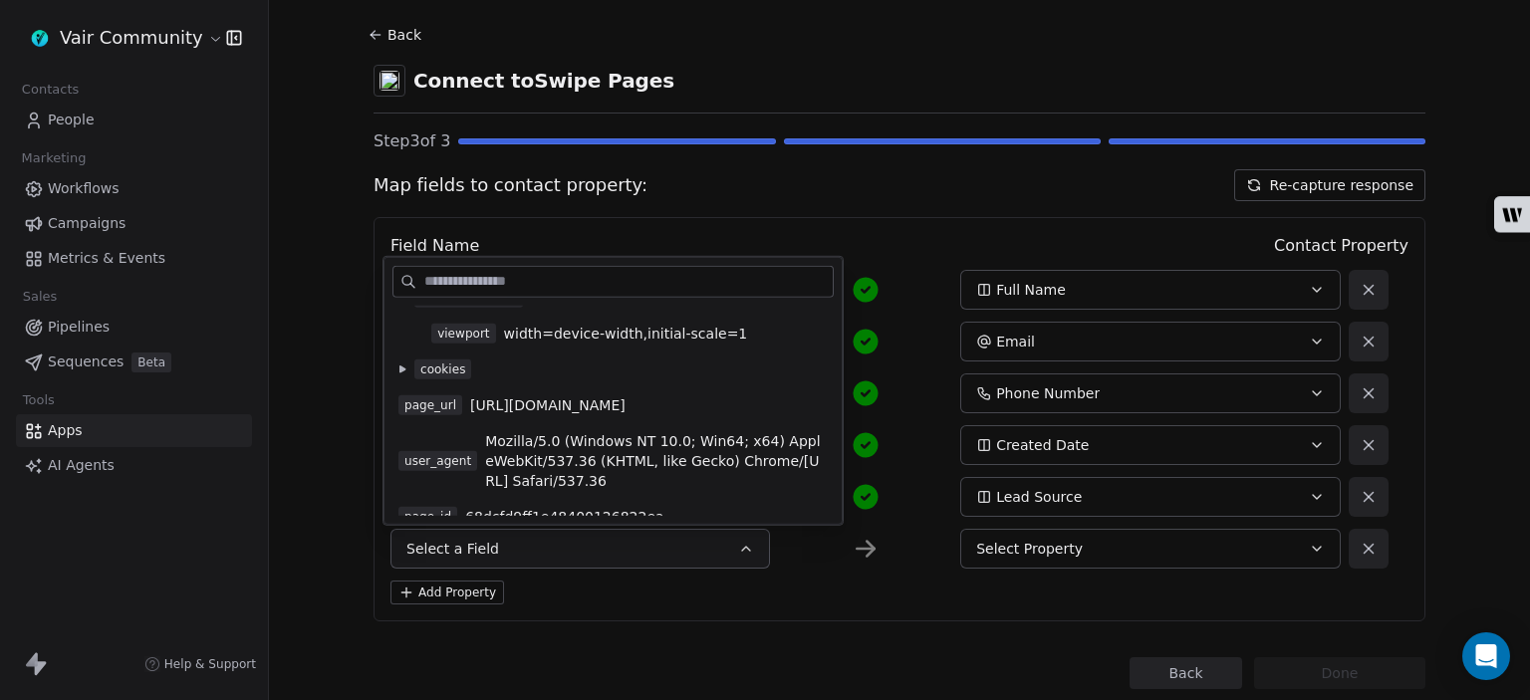
click at [404, 372] on icon at bounding box center [402, 368] width 6 height 7
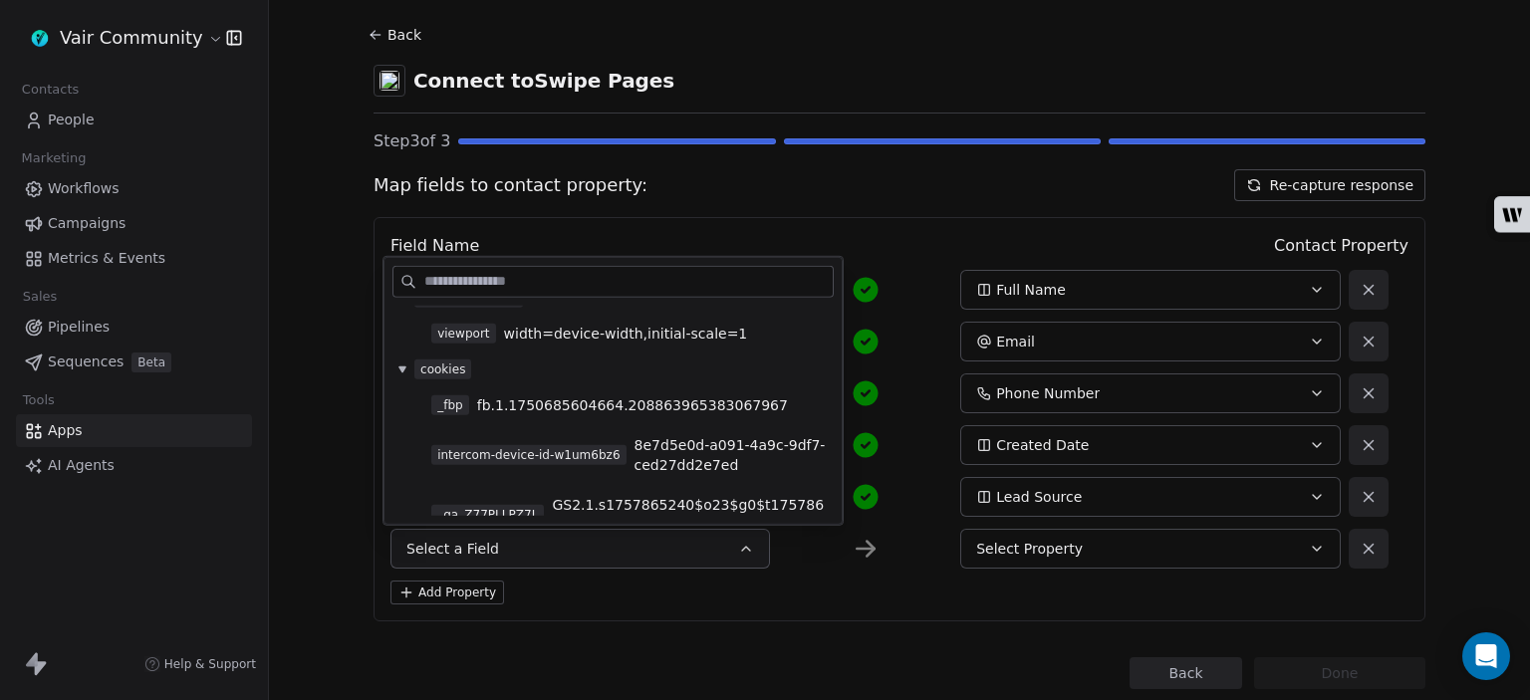
click at [404, 372] on icon at bounding box center [401, 369] width 7 height 6
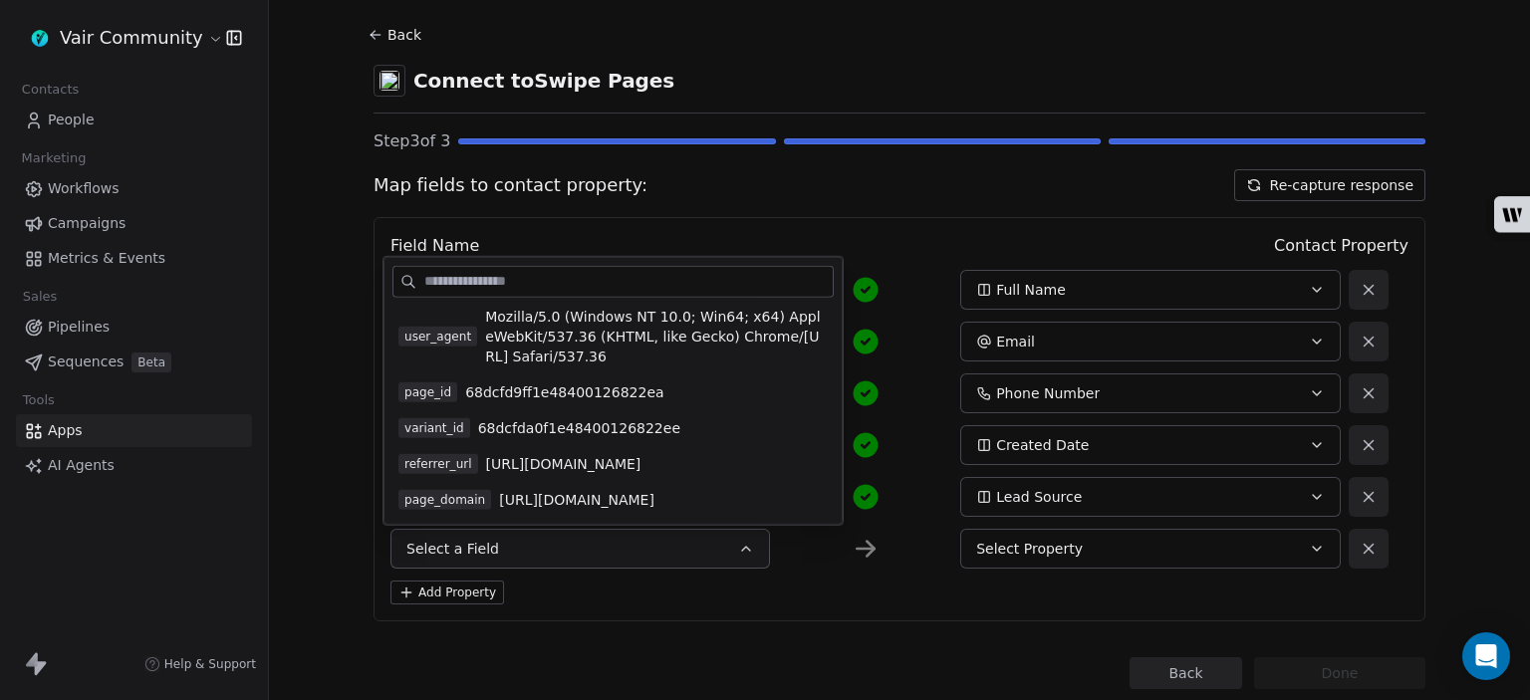
scroll to position [438, 0]
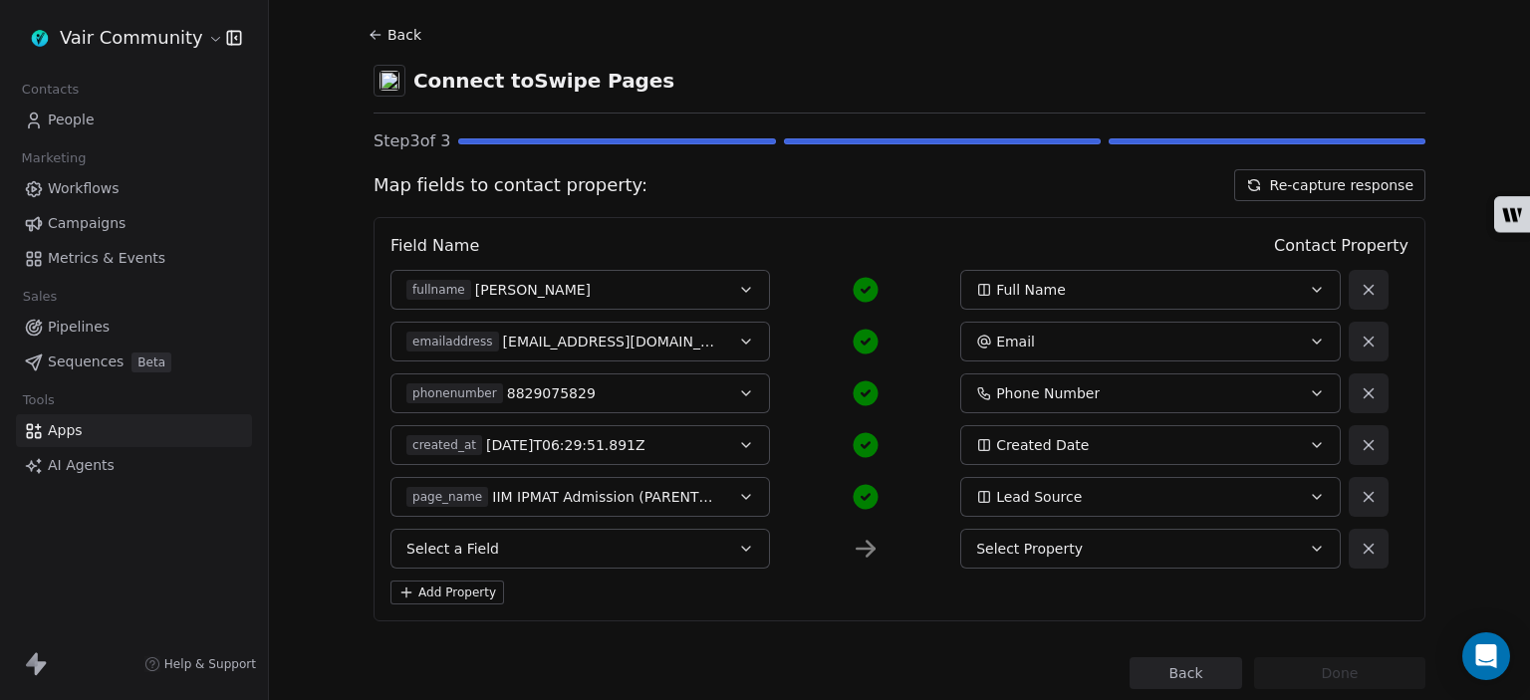
click at [703, 605] on div "Field Name Contact Property fullname [PERSON_NAME] Full Name emailaddress [EMAI…" at bounding box center [899, 419] width 1052 height 404
click at [1014, 510] on button "Lead Source" at bounding box center [1149, 497] width 379 height 40
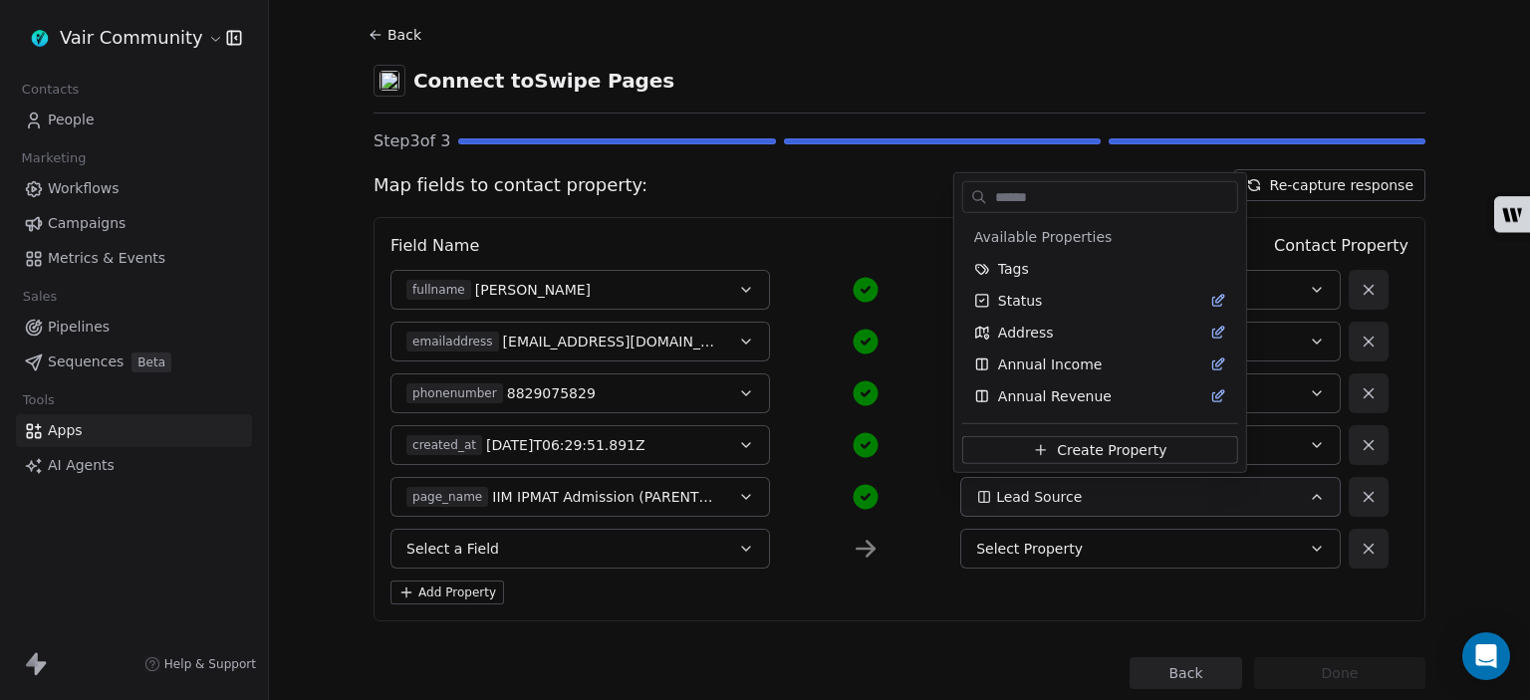
scroll to position [315, 0]
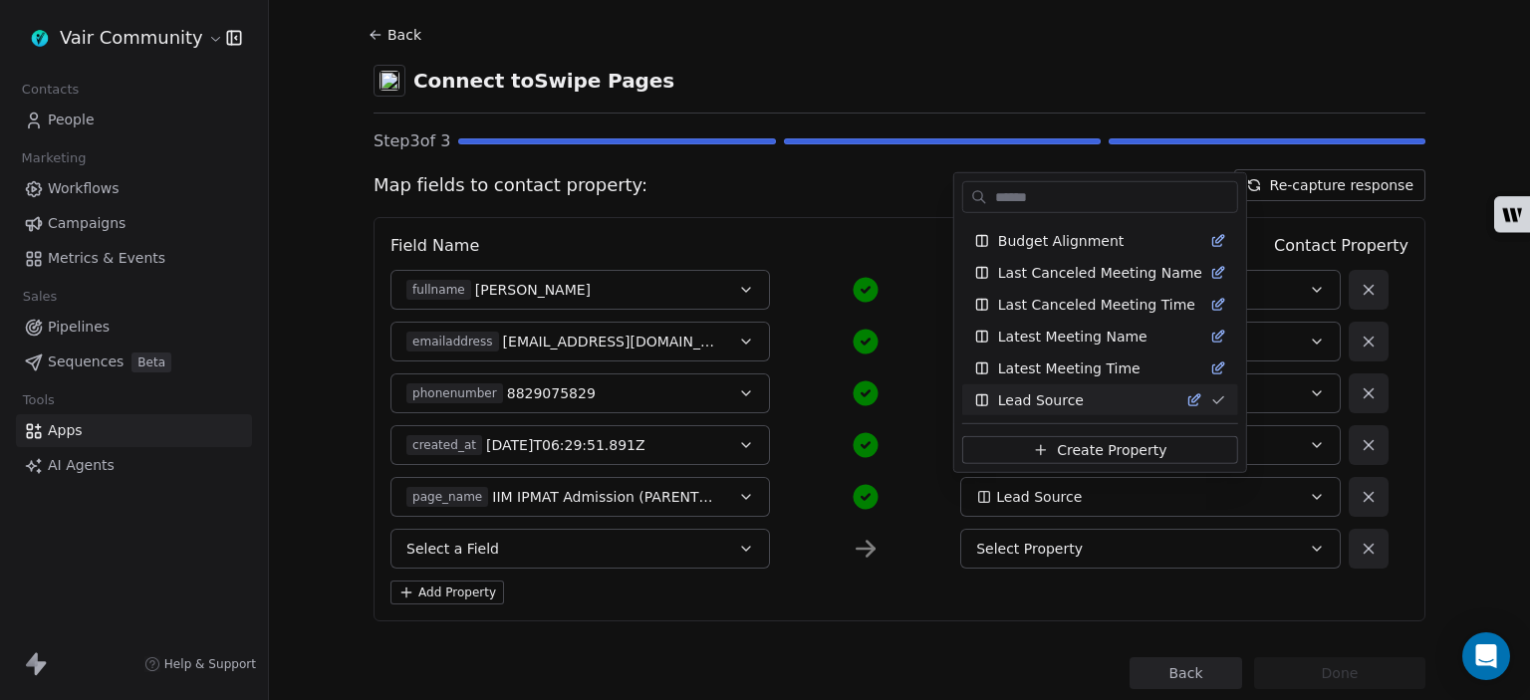
click at [1039, 497] on html "Vair Community Contacts People Marketing Workflows Campaigns Metrics & Events S…" at bounding box center [765, 350] width 1530 height 700
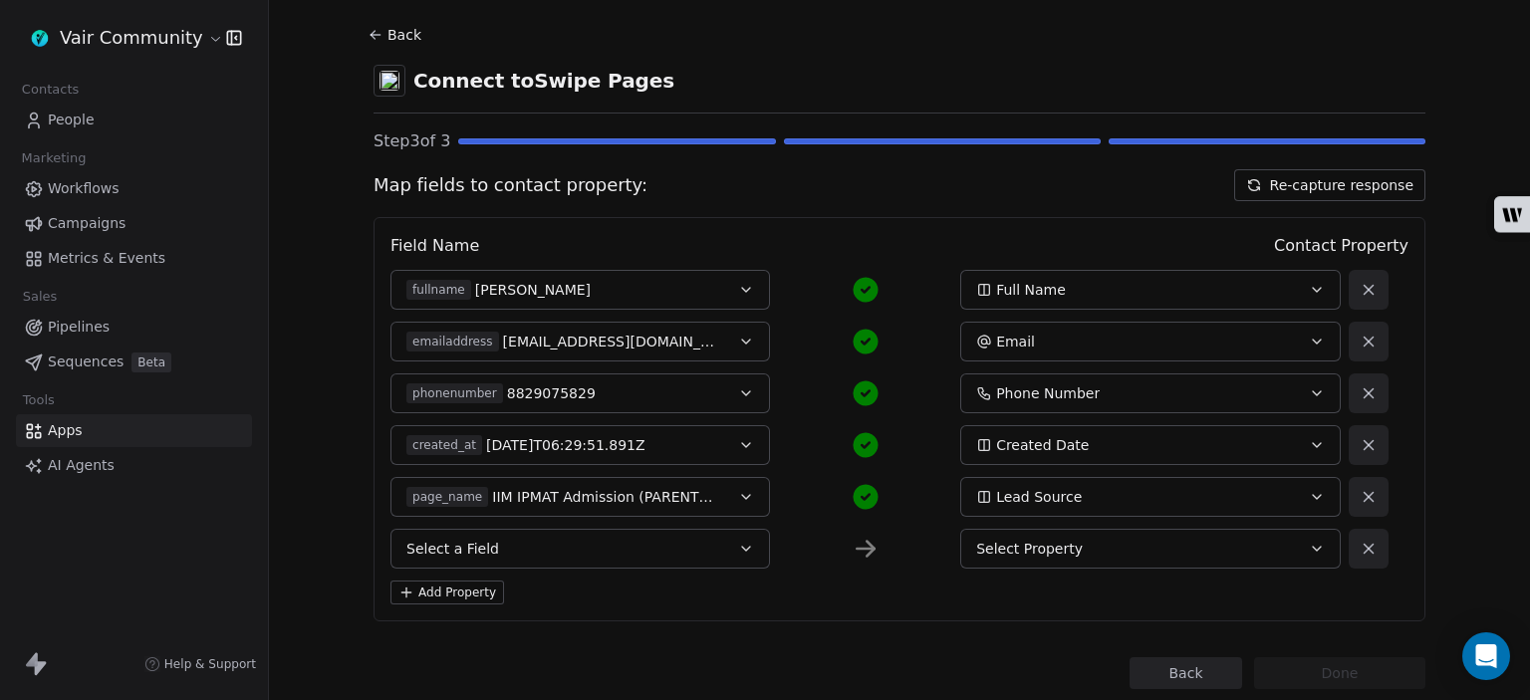
click at [1039, 497] on span "Lead Source" at bounding box center [1039, 497] width 86 height 20
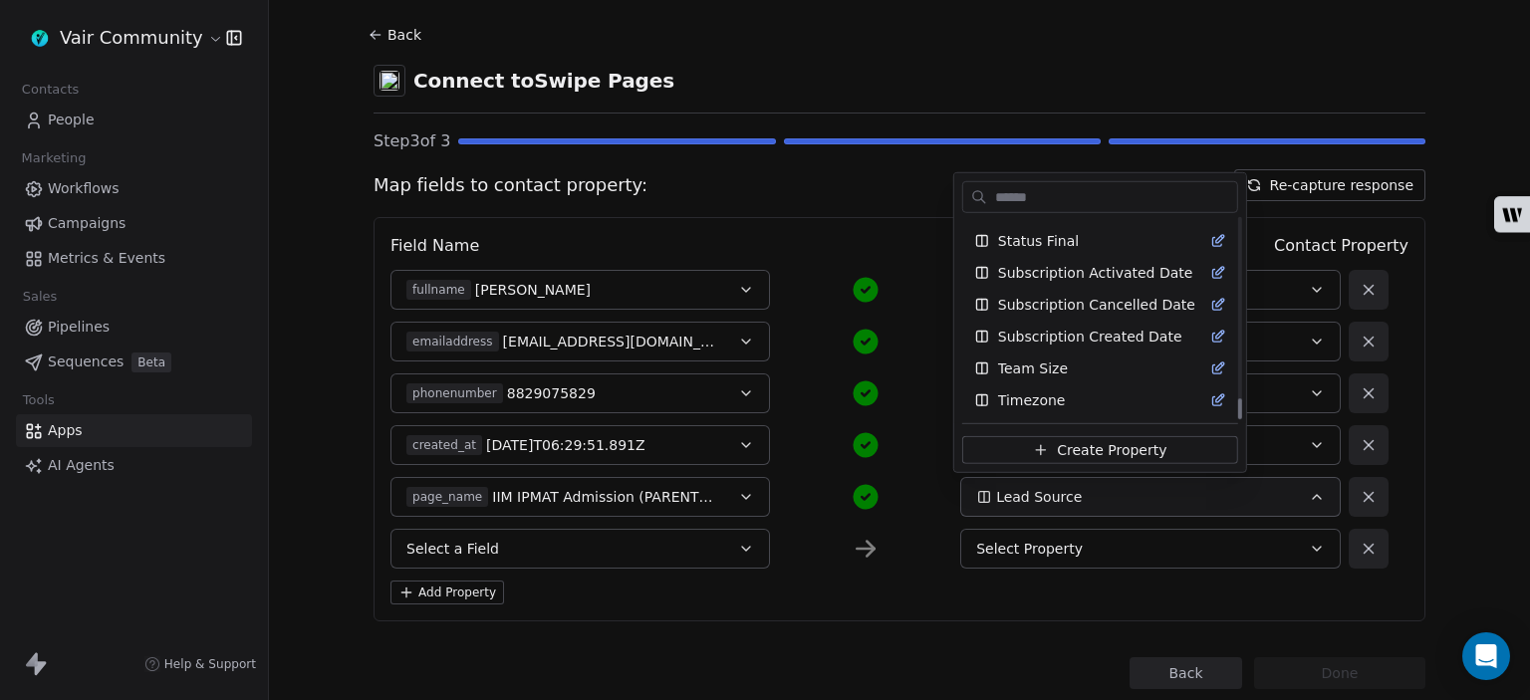
scroll to position [1717, 0]
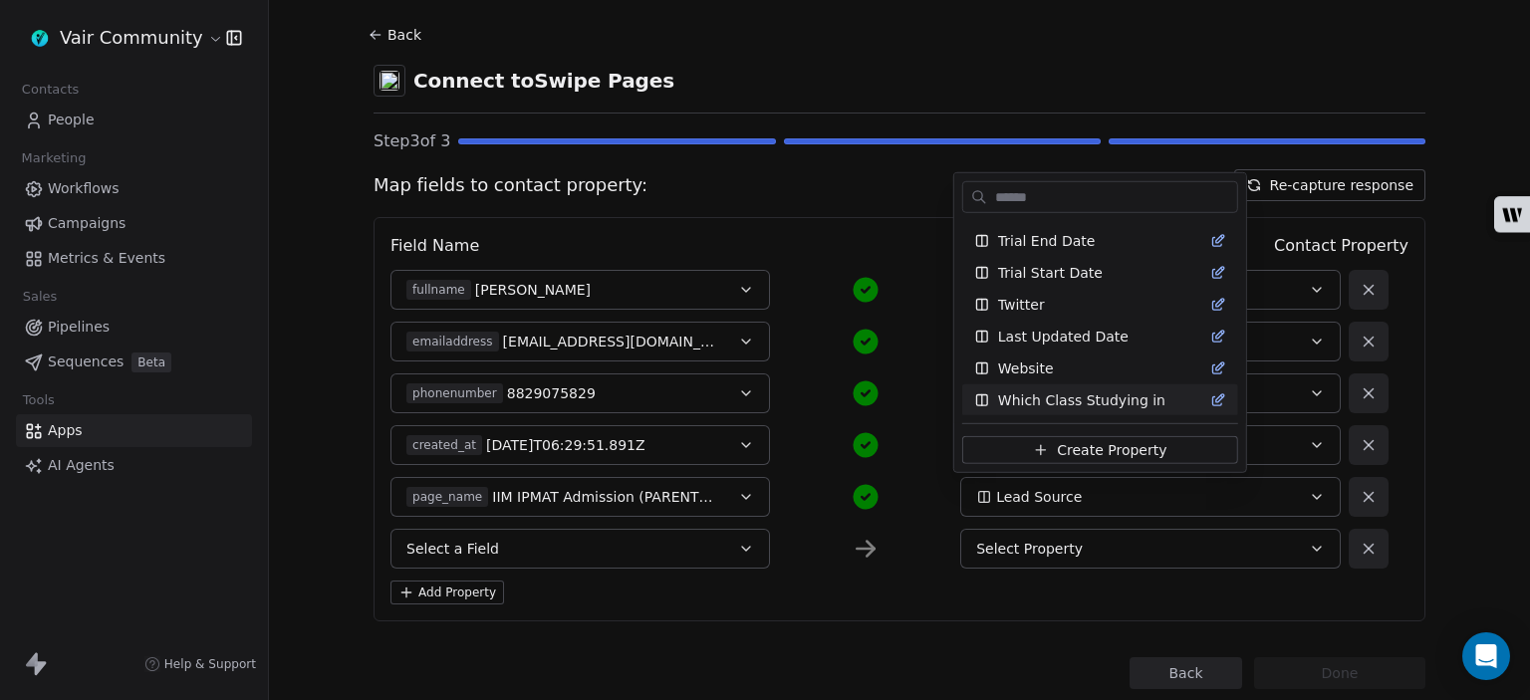
click at [908, 500] on html "Vair Community Contacts People Marketing Workflows Campaigns Metrics & Events S…" at bounding box center [765, 350] width 1530 height 700
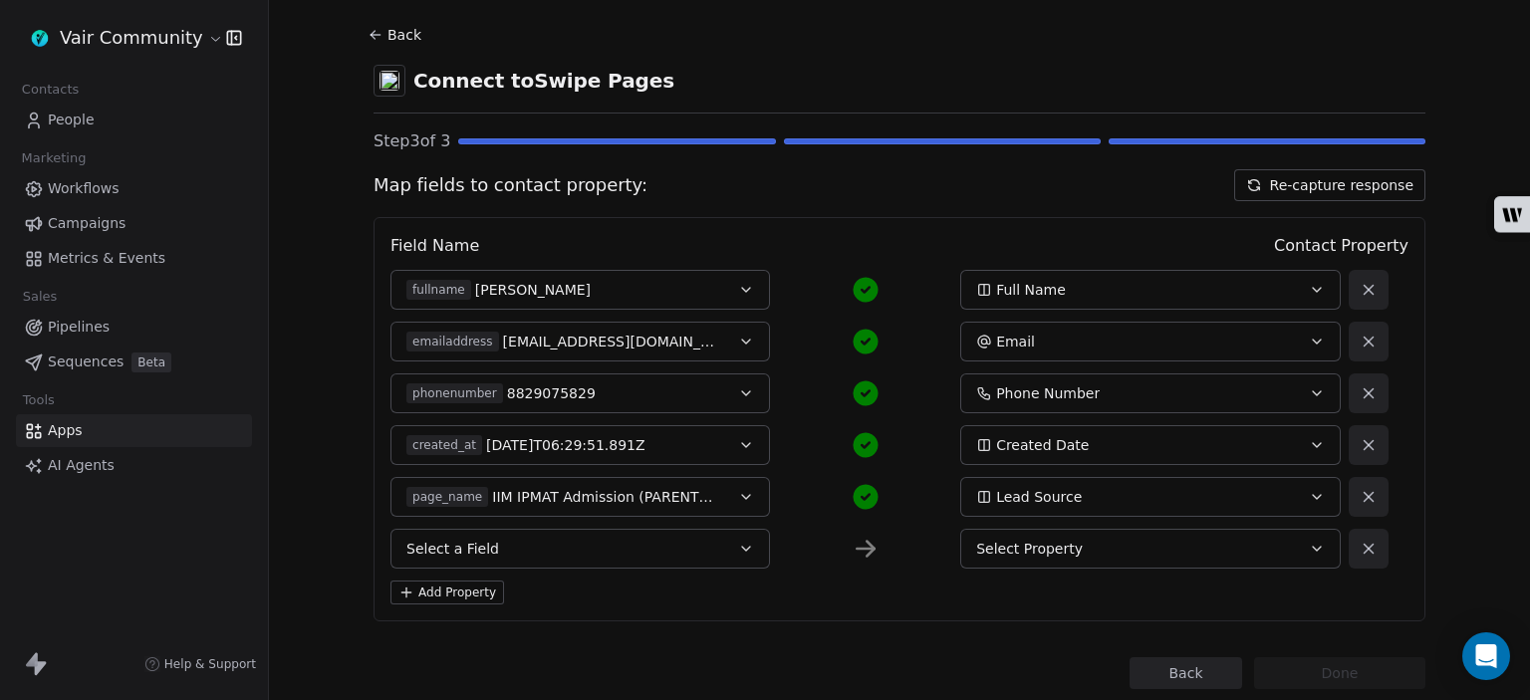
click at [585, 553] on button "Select a Field" at bounding box center [579, 549] width 379 height 40
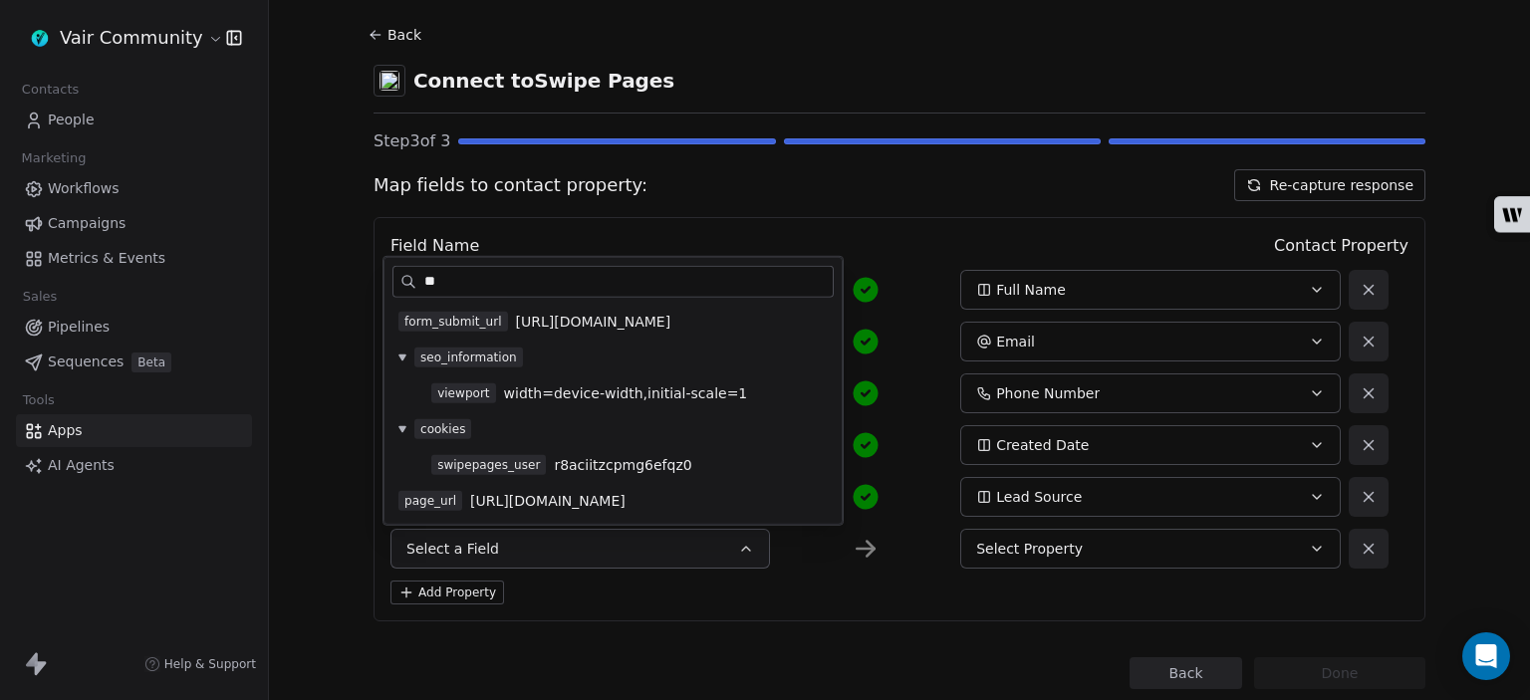
type input "*"
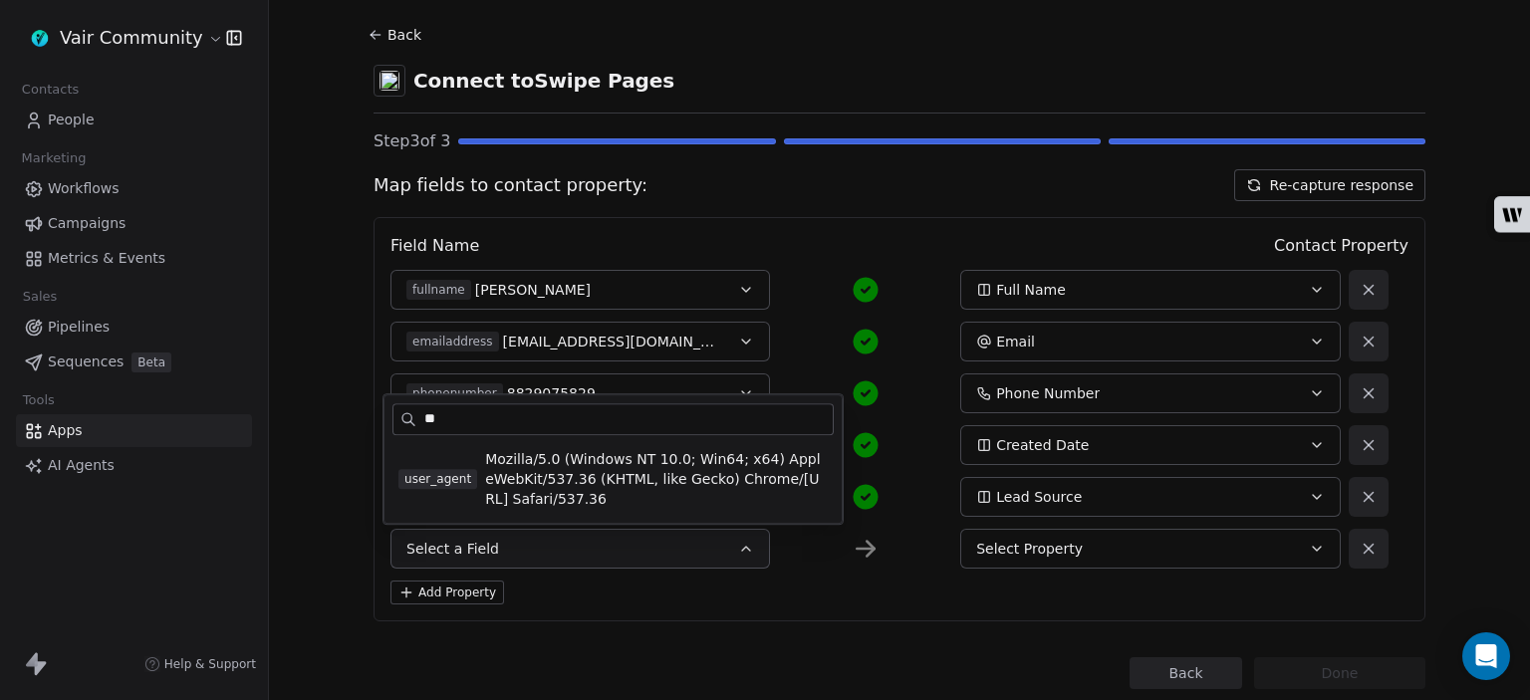
type input "*"
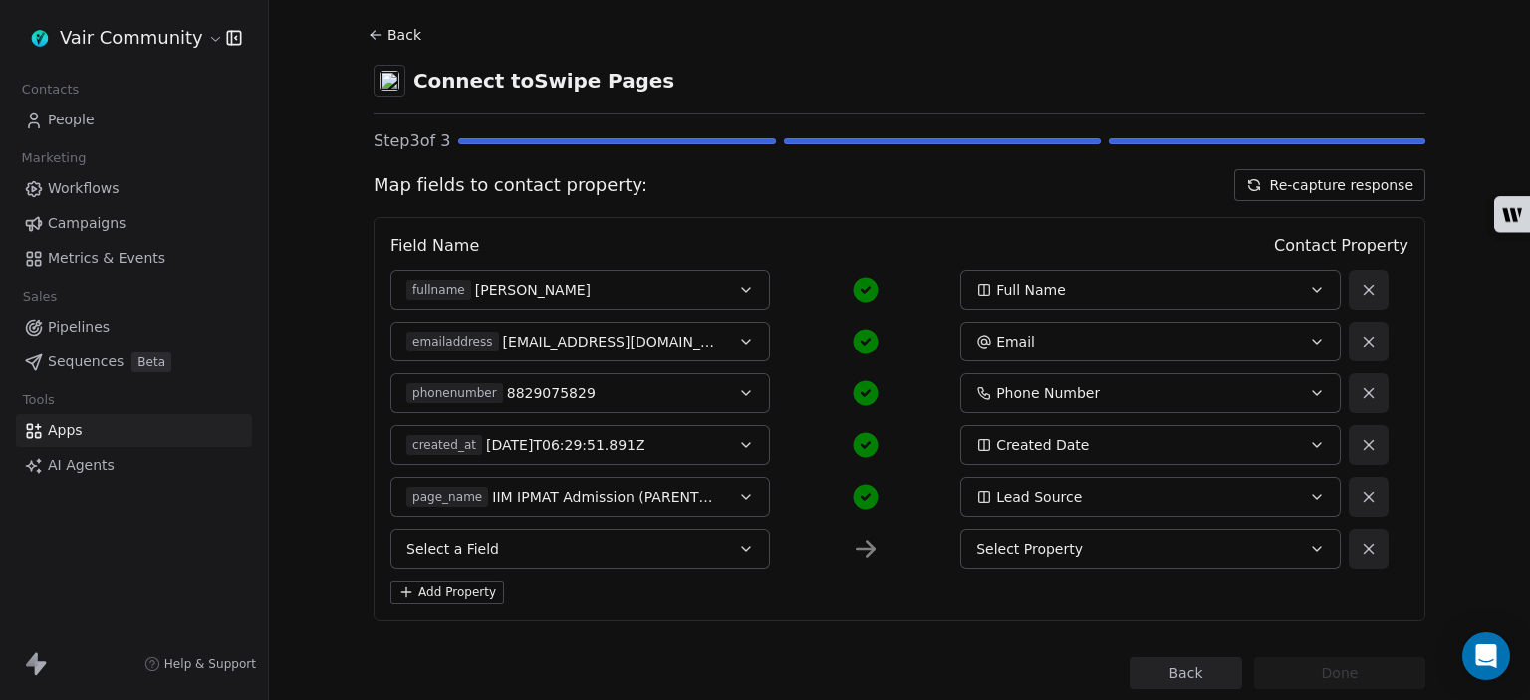
click at [1029, 540] on span "Select Property" at bounding box center [1029, 549] width 107 height 20
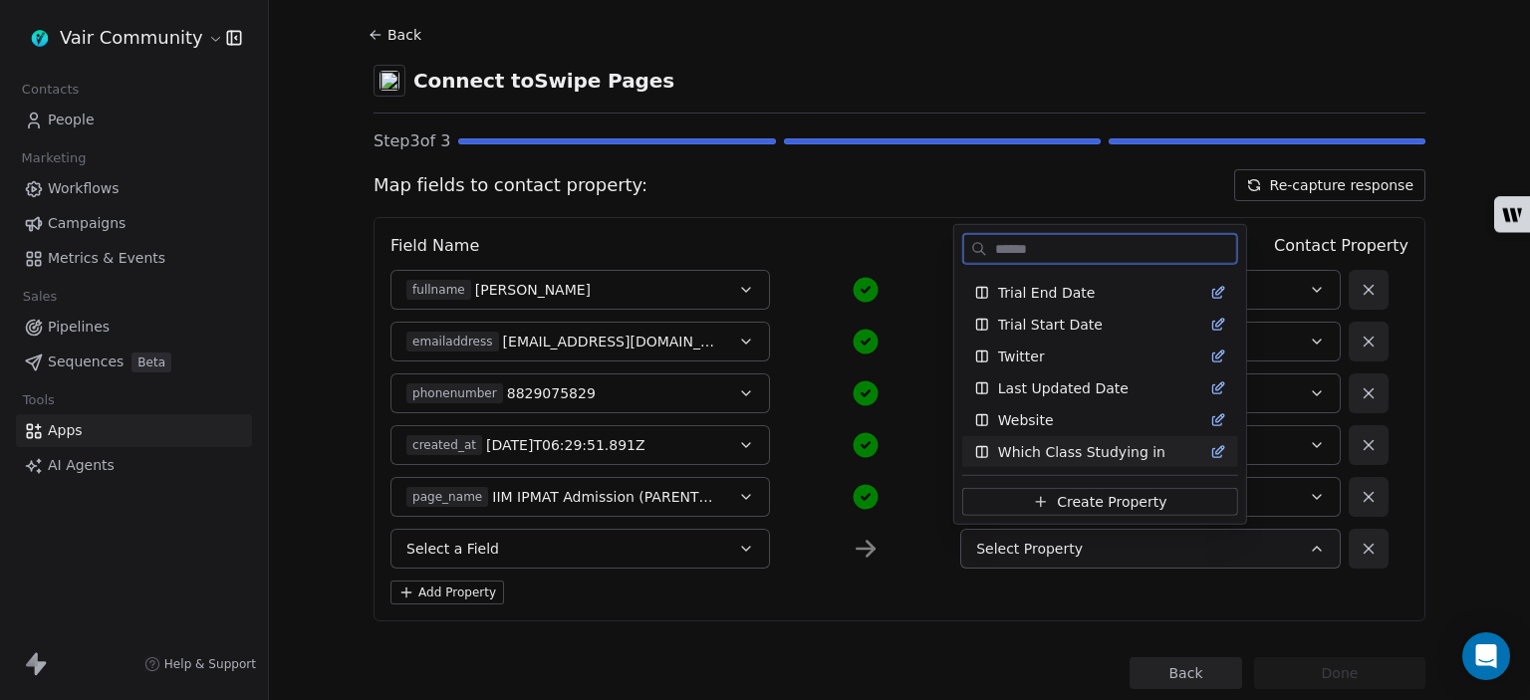
drag, startPoint x: 1084, startPoint y: 443, endPoint x: 1033, endPoint y: 454, distance: 52.0
click at [1033, 454] on span "Which Class Studying in" at bounding box center [1081, 452] width 167 height 20
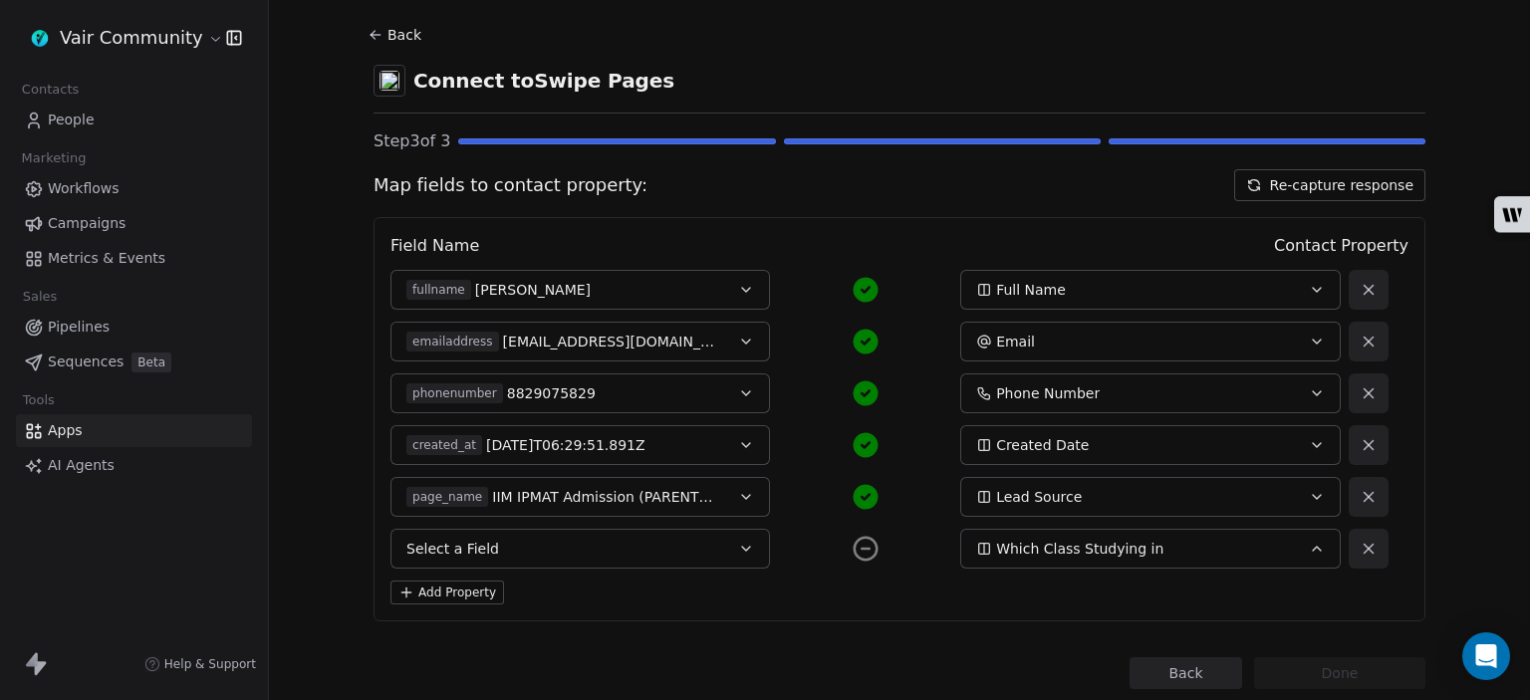
click at [576, 555] on button "Select a Field" at bounding box center [579, 549] width 379 height 40
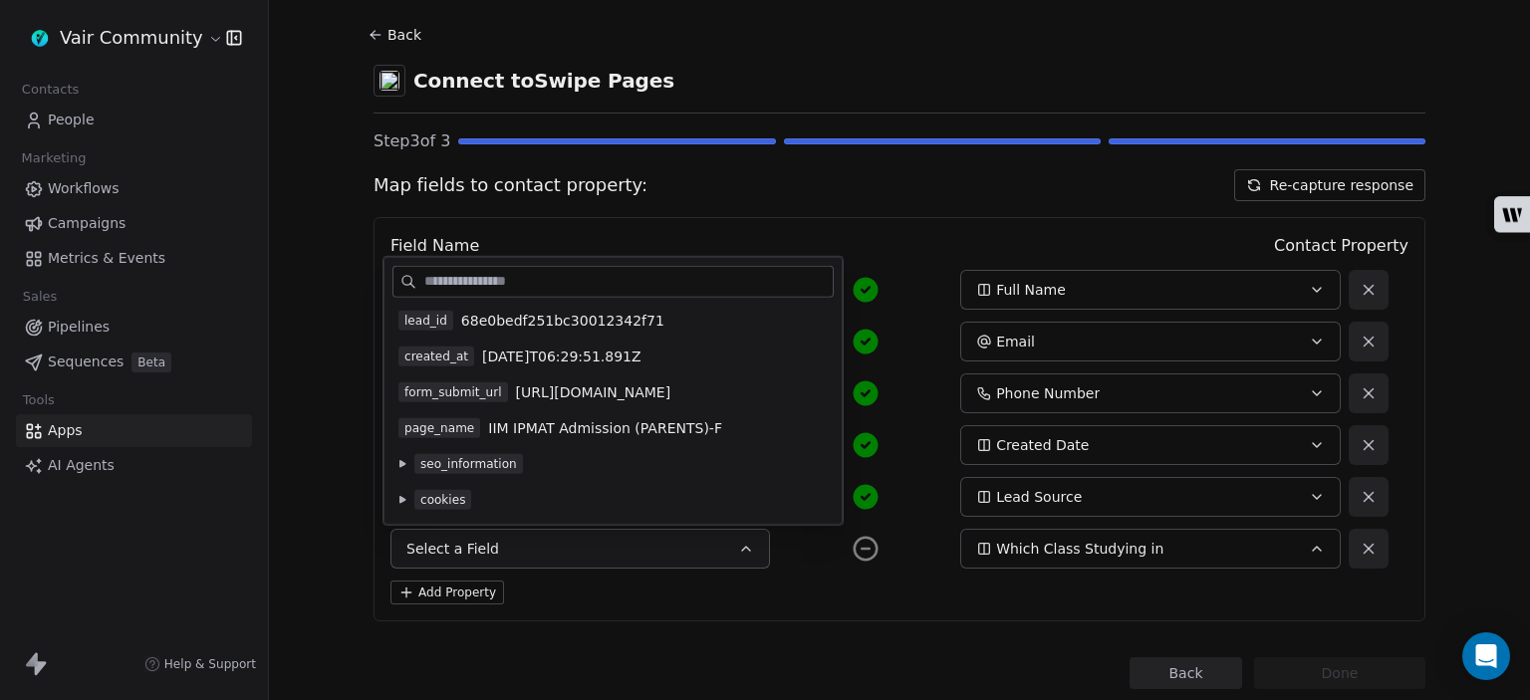
scroll to position [0, 0]
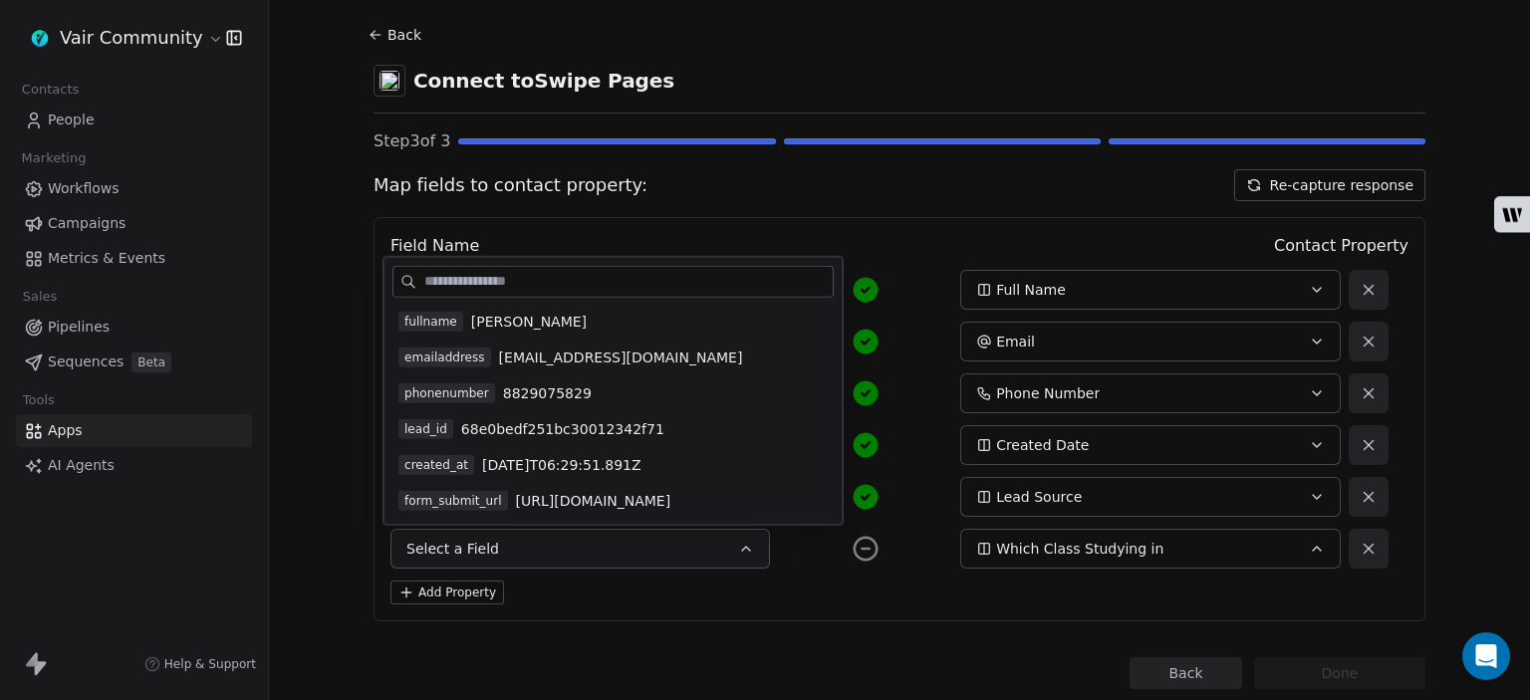
click at [656, 282] on input at bounding box center [628, 282] width 408 height 30
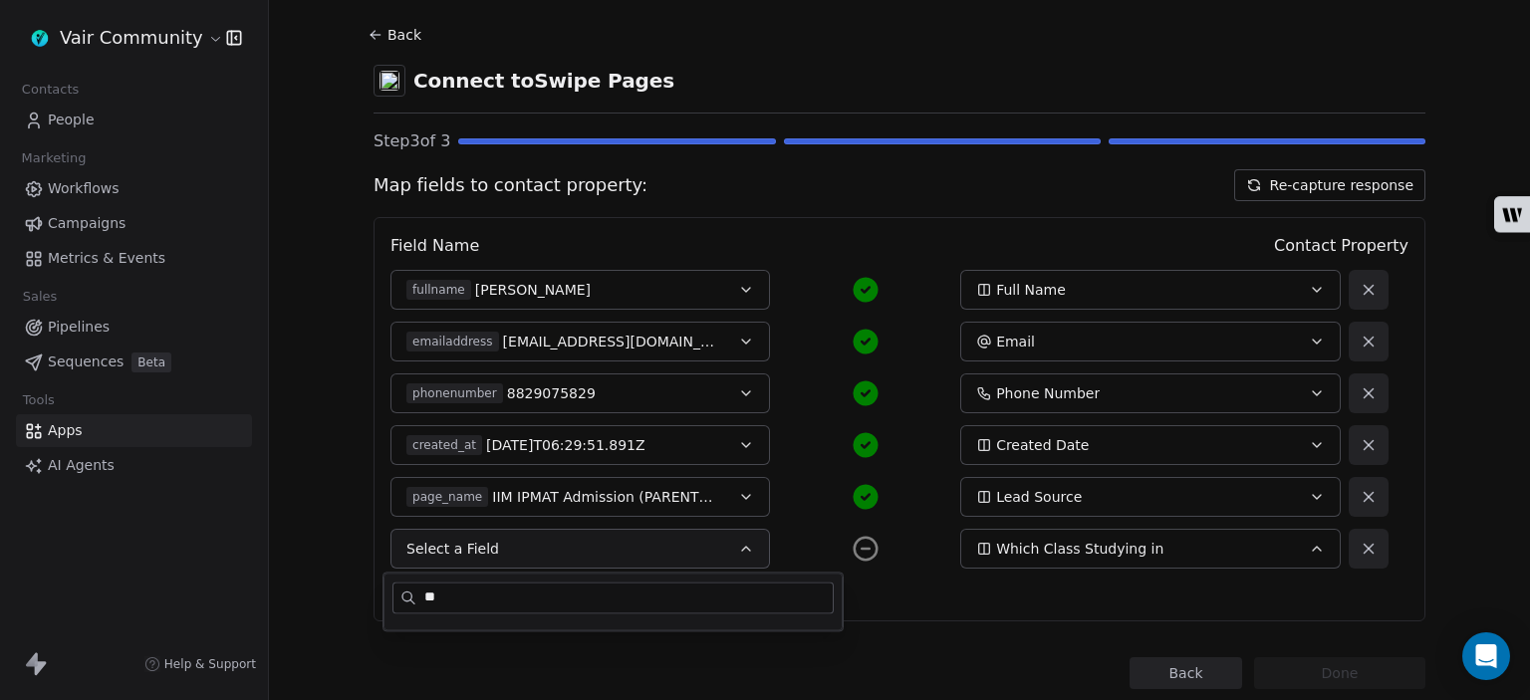
type input "*"
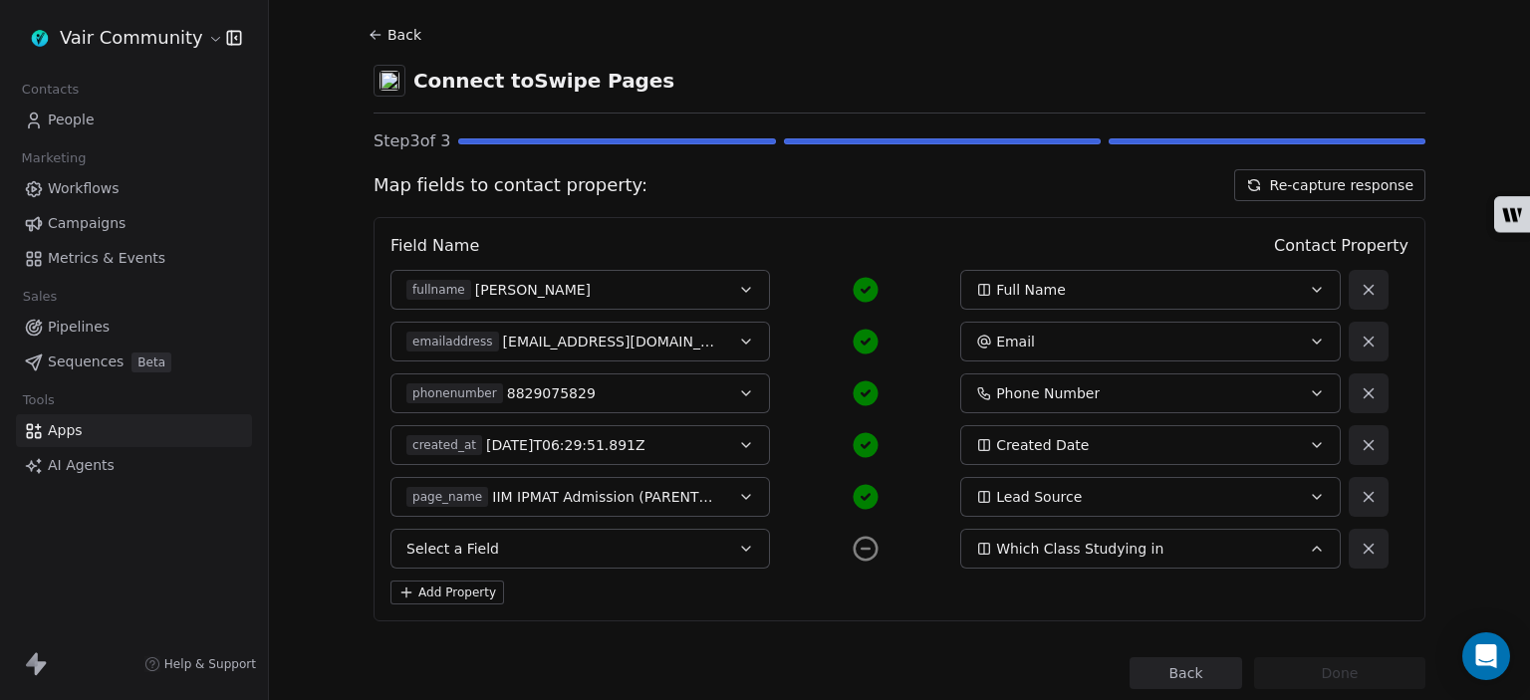
click at [912, 314] on div "fullname [PERSON_NAME] Full Name emailaddress [EMAIL_ADDRESS][DOMAIN_NAME] Emai…" at bounding box center [889, 419] width 998 height 299
click at [698, 545] on button "Select a Field" at bounding box center [579, 549] width 379 height 40
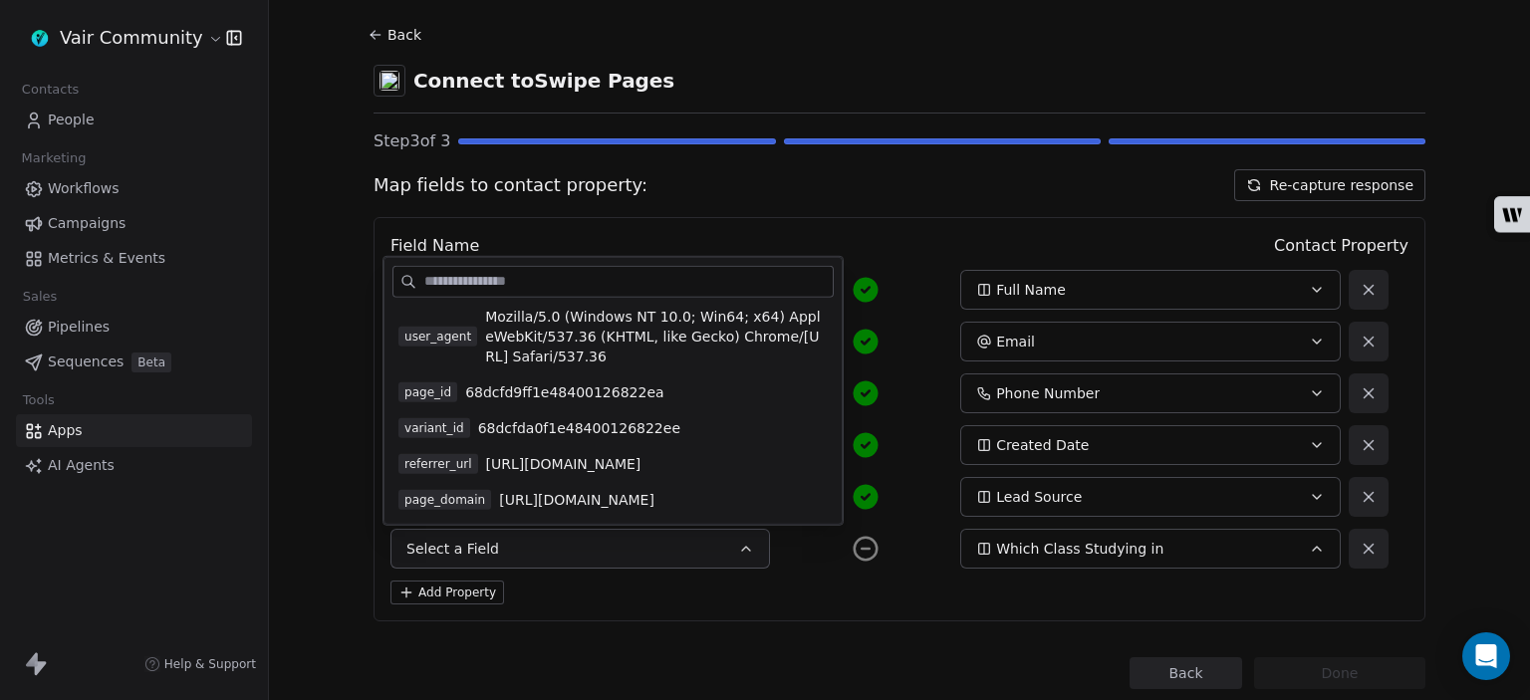
scroll to position [402, 0]
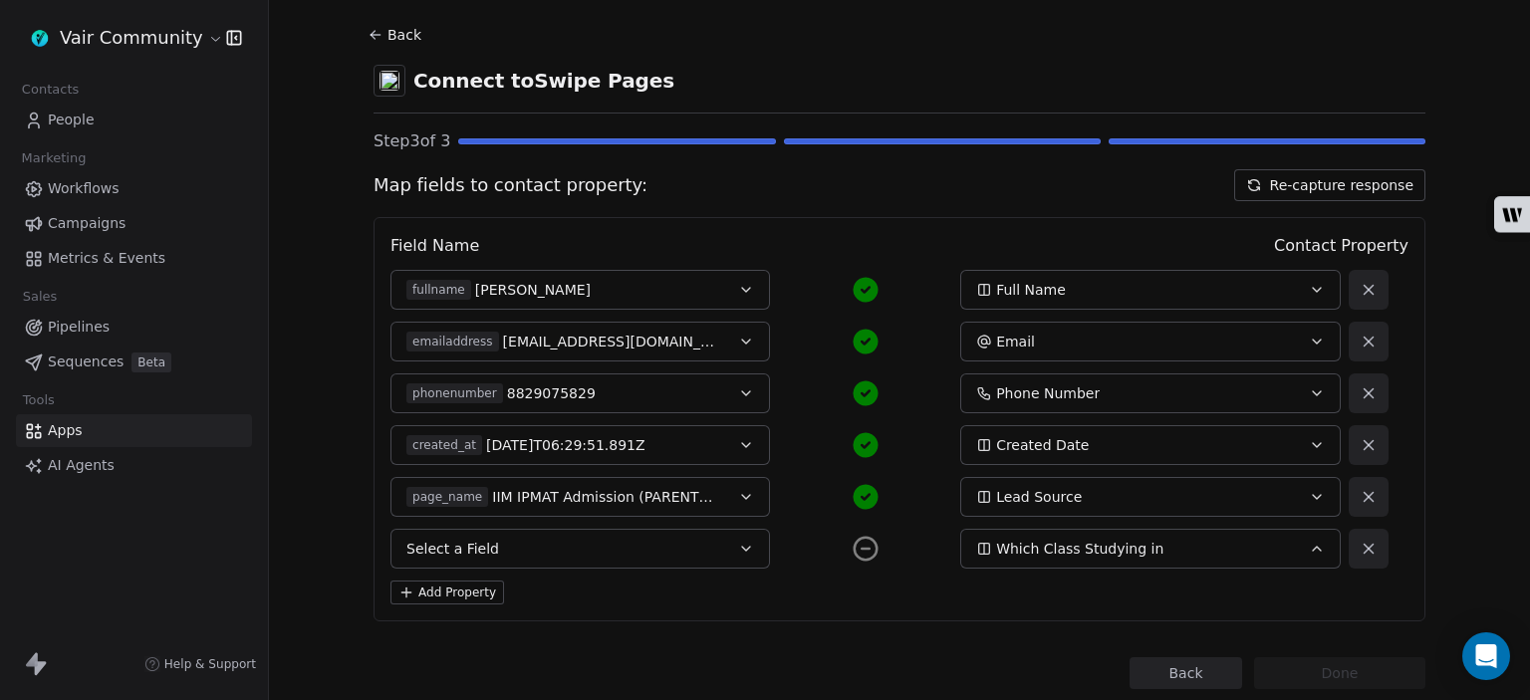
click at [851, 630] on div "Back Connect to Swipe Pages Step 3 of 3 Map fields to contact property: Re-capt…" at bounding box center [899, 355] width 1052 height 668
click at [861, 553] on icon at bounding box center [865, 549] width 30 height 30
click at [1363, 548] on icon at bounding box center [1368, 549] width 18 height 18
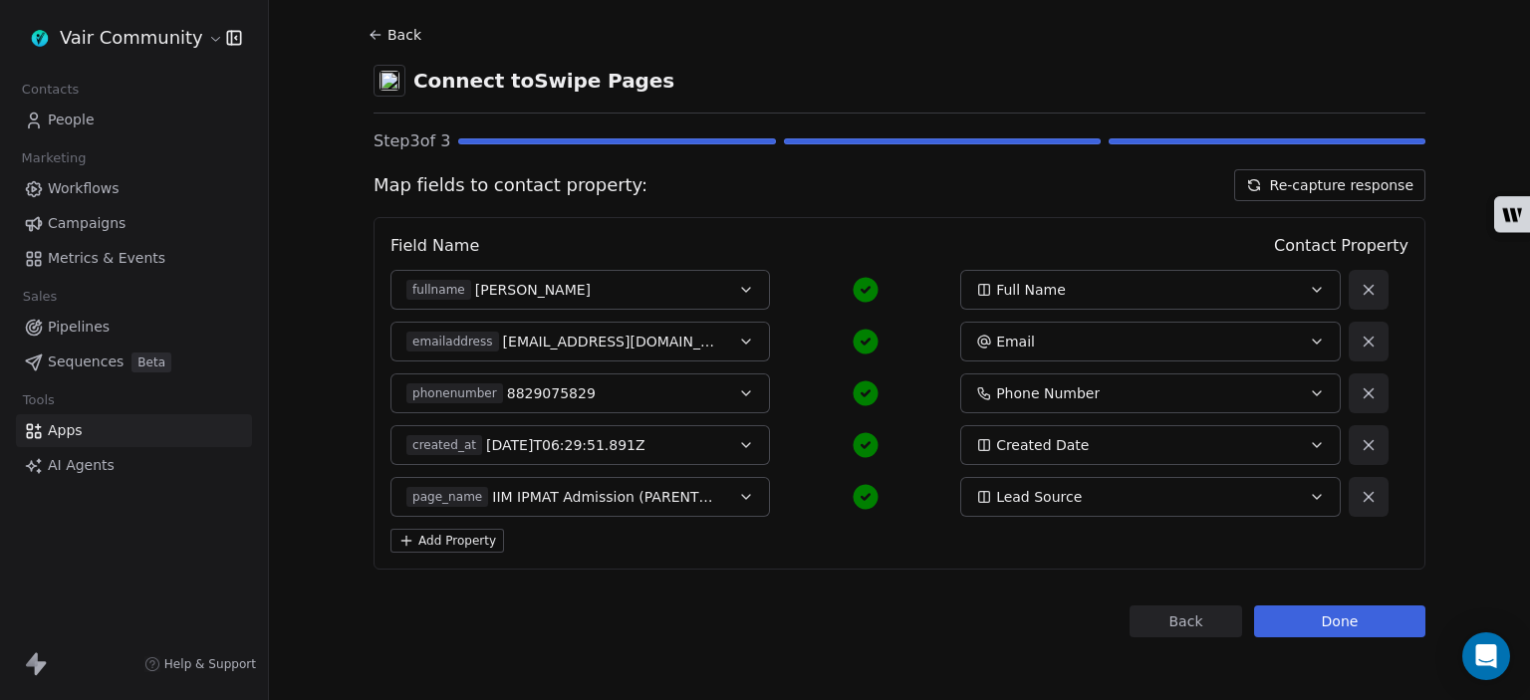
click at [1308, 626] on button "Done" at bounding box center [1339, 621] width 171 height 32
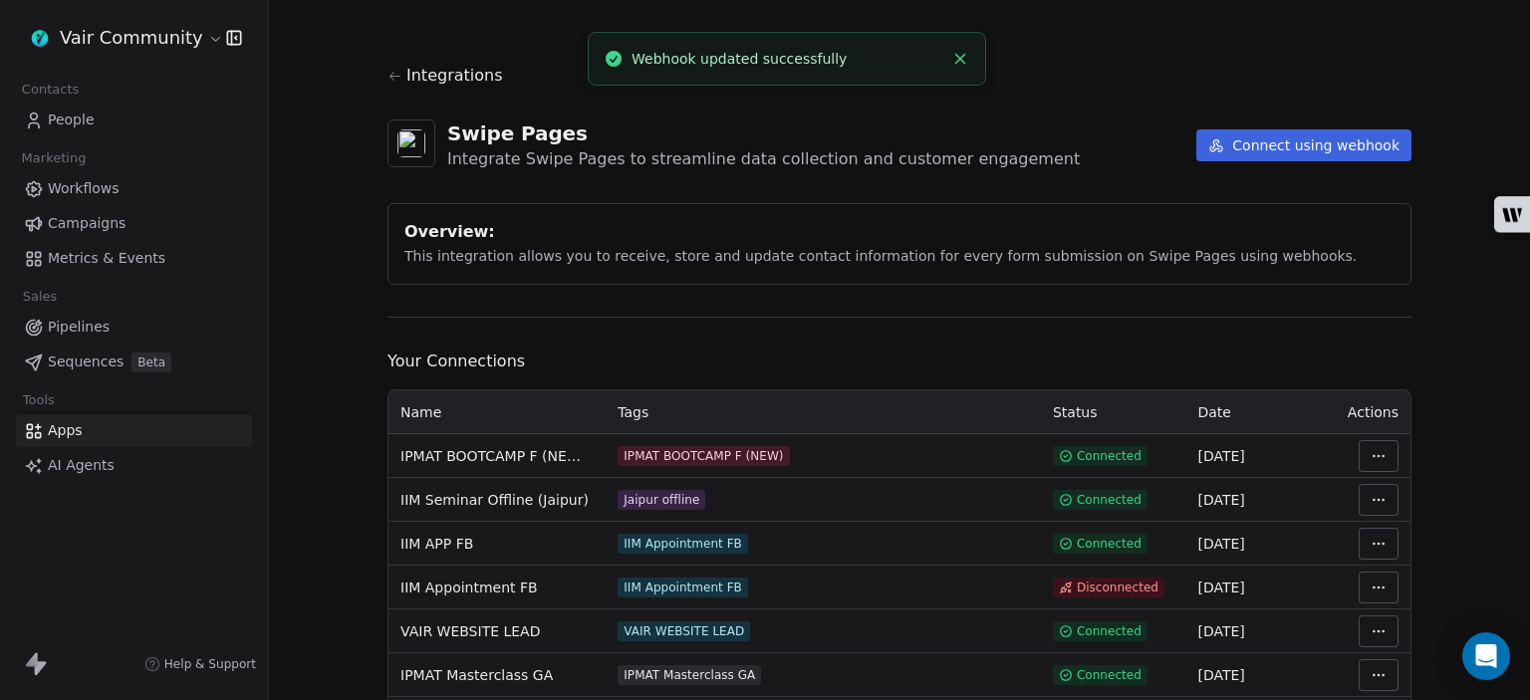
click at [45, 117] on link "People" at bounding box center [134, 120] width 236 height 33
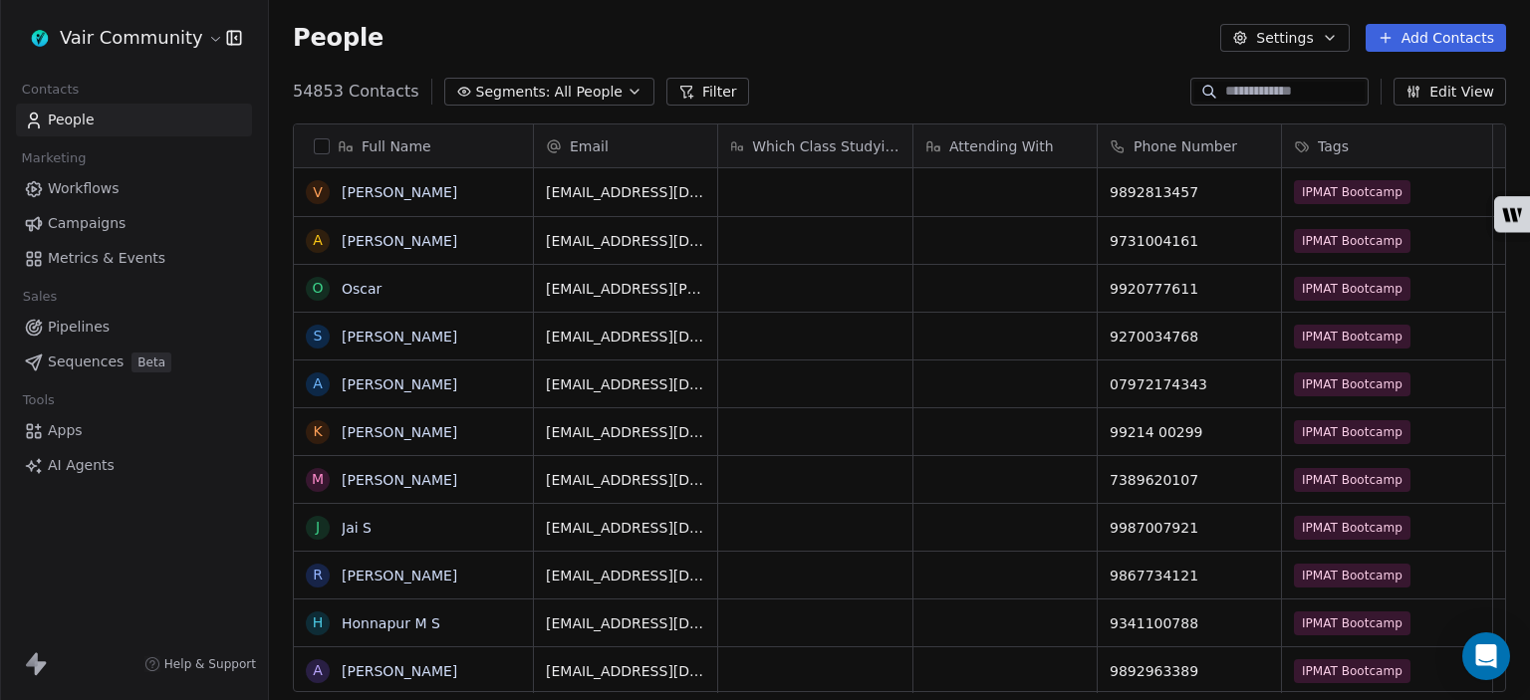
scroll to position [601, 1245]
click at [1251, 98] on input at bounding box center [1294, 92] width 139 height 20
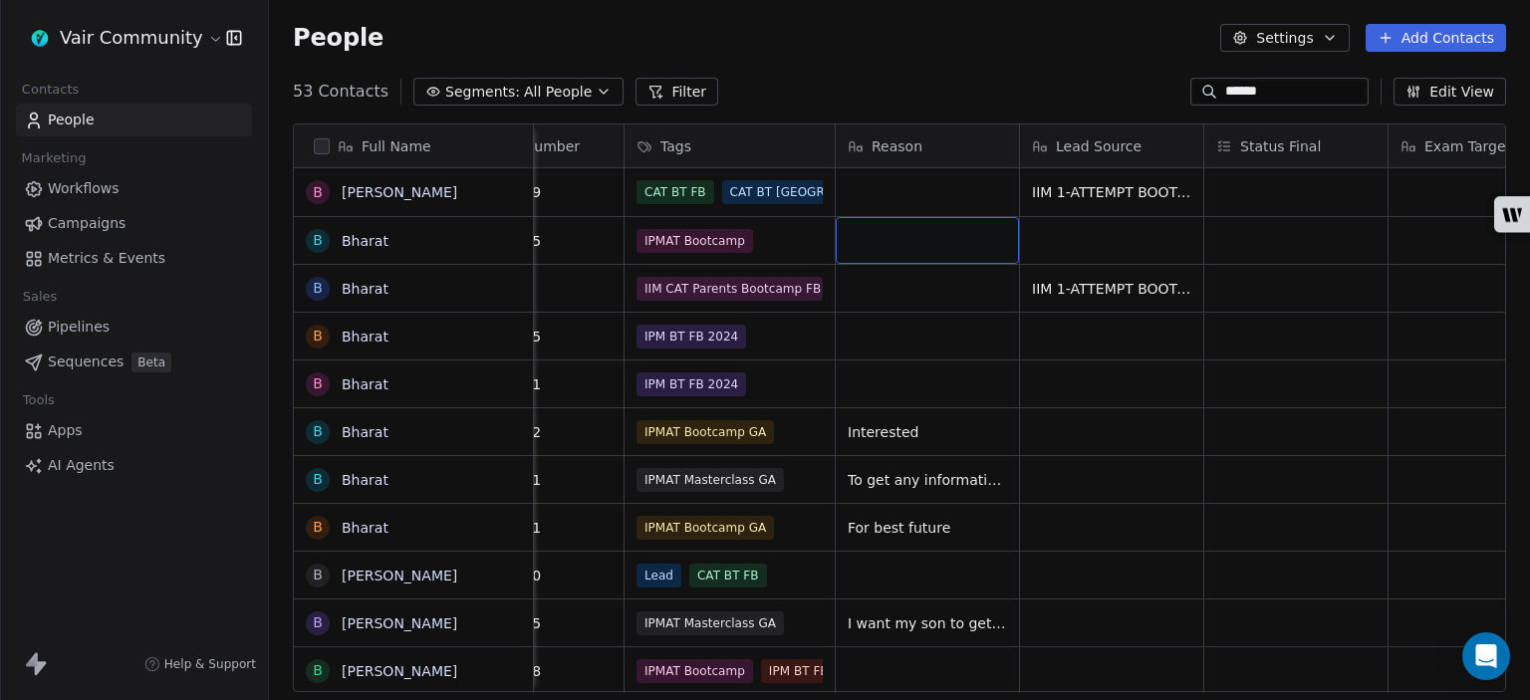
scroll to position [0, 656]
click at [1255, 85] on input "******" at bounding box center [1294, 92] width 139 height 20
type input "**********"
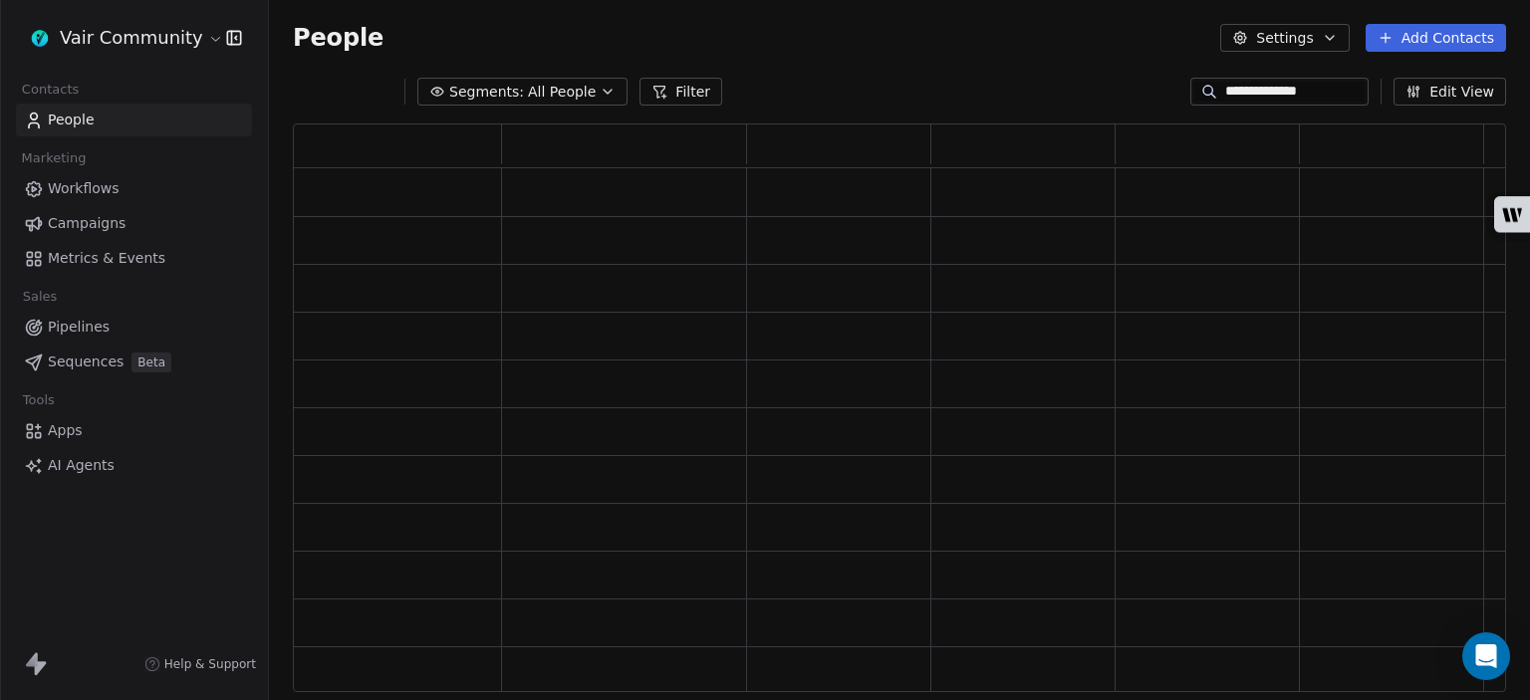
scroll to position [0, 0]
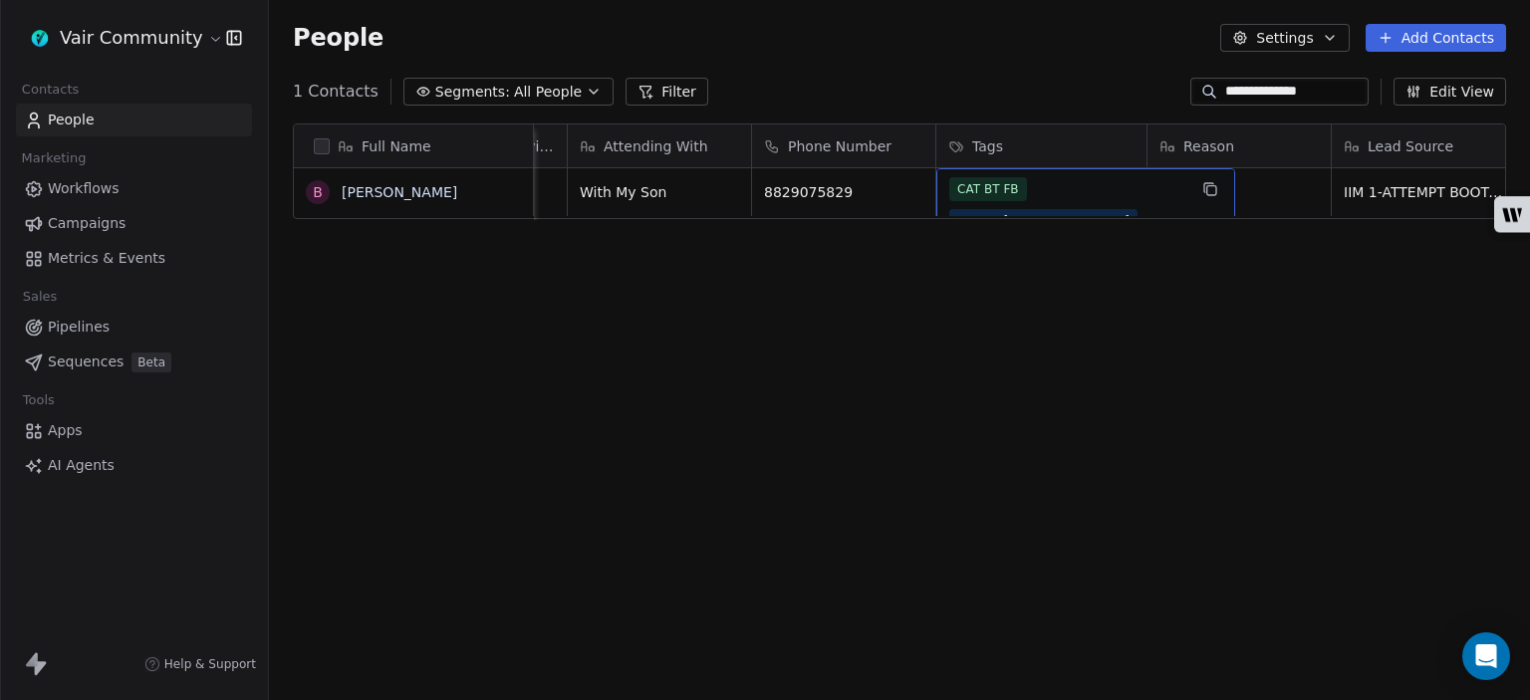
click at [1060, 241] on span "IIM Appointment FB" at bounding box center [1016, 253] width 134 height 24
drag, startPoint x: 1131, startPoint y: 214, endPoint x: 1143, endPoint y: 350, distance: 136.0
click at [1145, 356] on div "Full Name B [PERSON_NAME] Email Which Class Studying in Attending With Phone Nu…" at bounding box center [899, 416] width 1261 height 616
click at [1104, 193] on div "CAT BT FB CAT BT GA IIM Appointment FB IPMAT Bootcamp IPMAT Masterclass FB Test…" at bounding box center [1067, 268] width 237 height 183
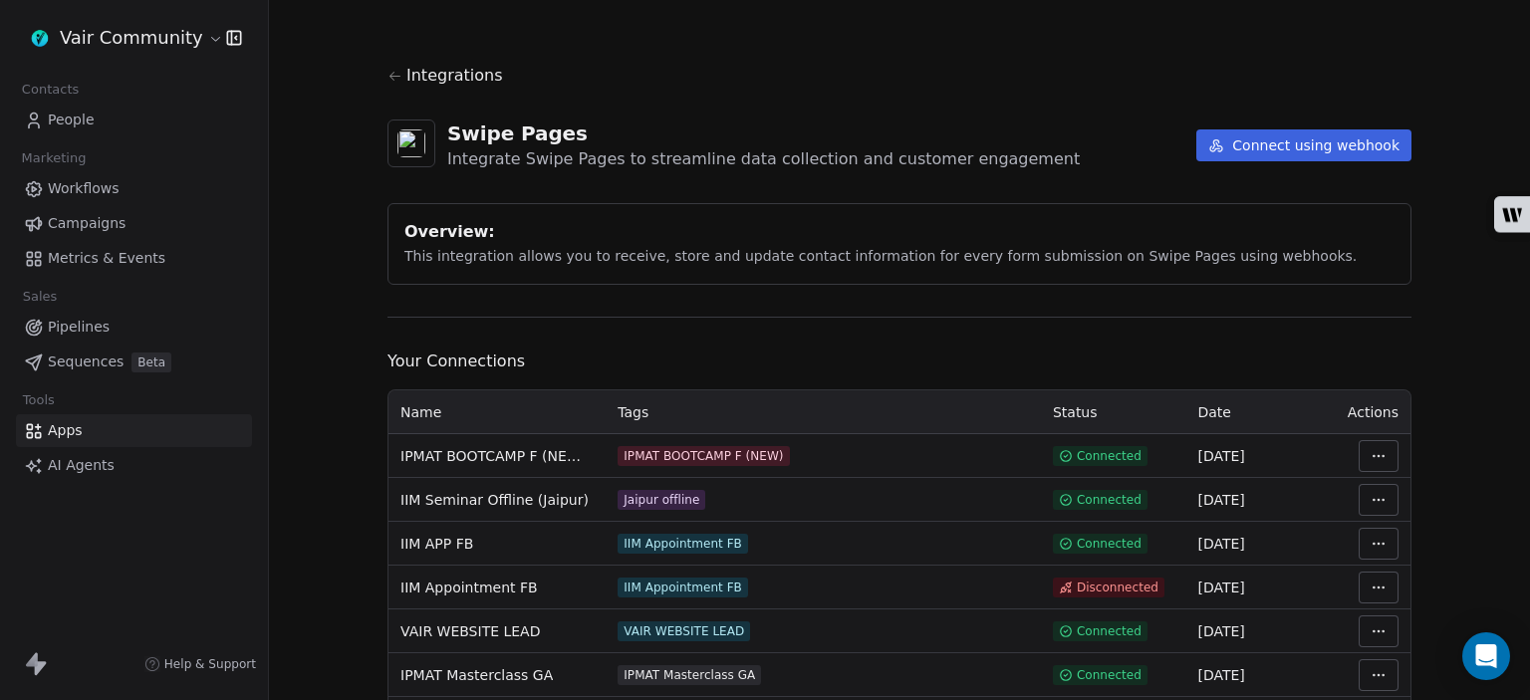
click at [92, 117] on span "People" at bounding box center [71, 120] width 47 height 21
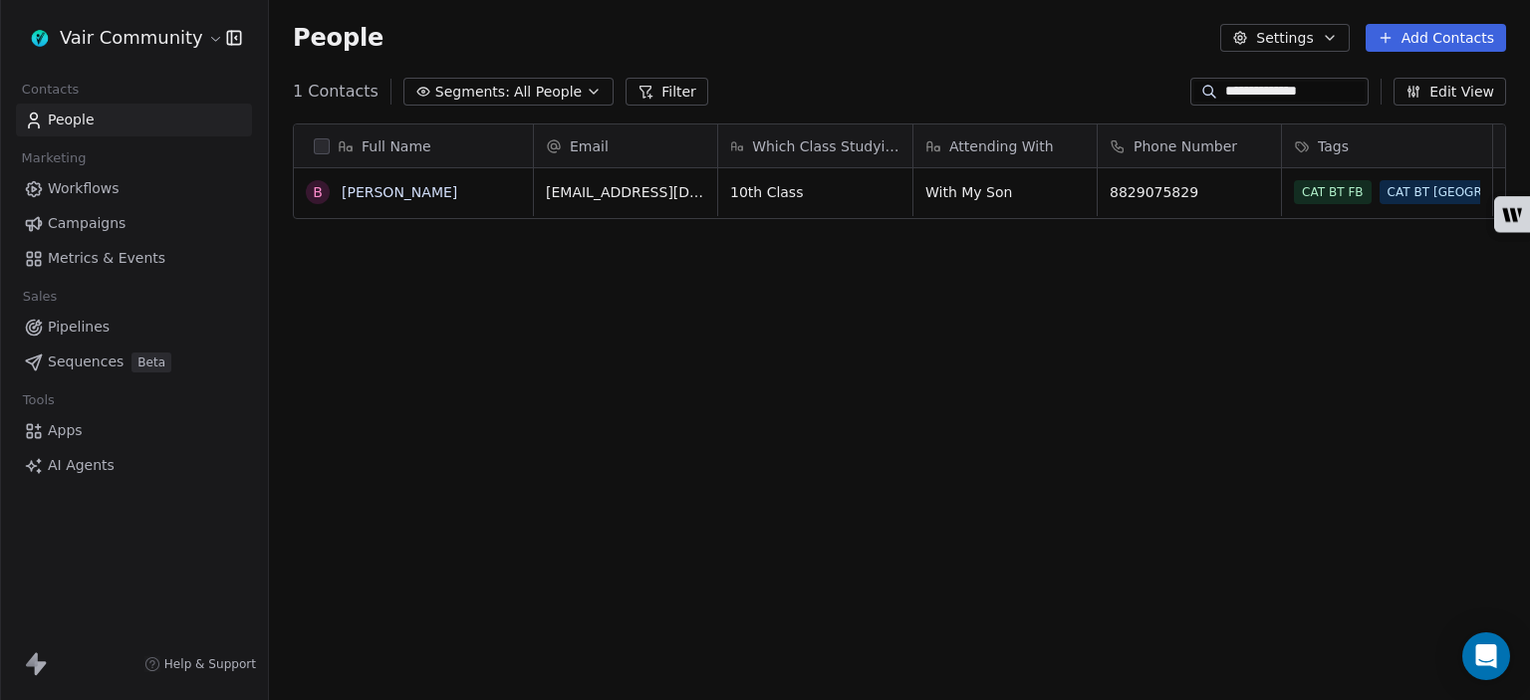
scroll to position [601, 1245]
click at [1332, 83] on input "**********" at bounding box center [1294, 92] width 139 height 20
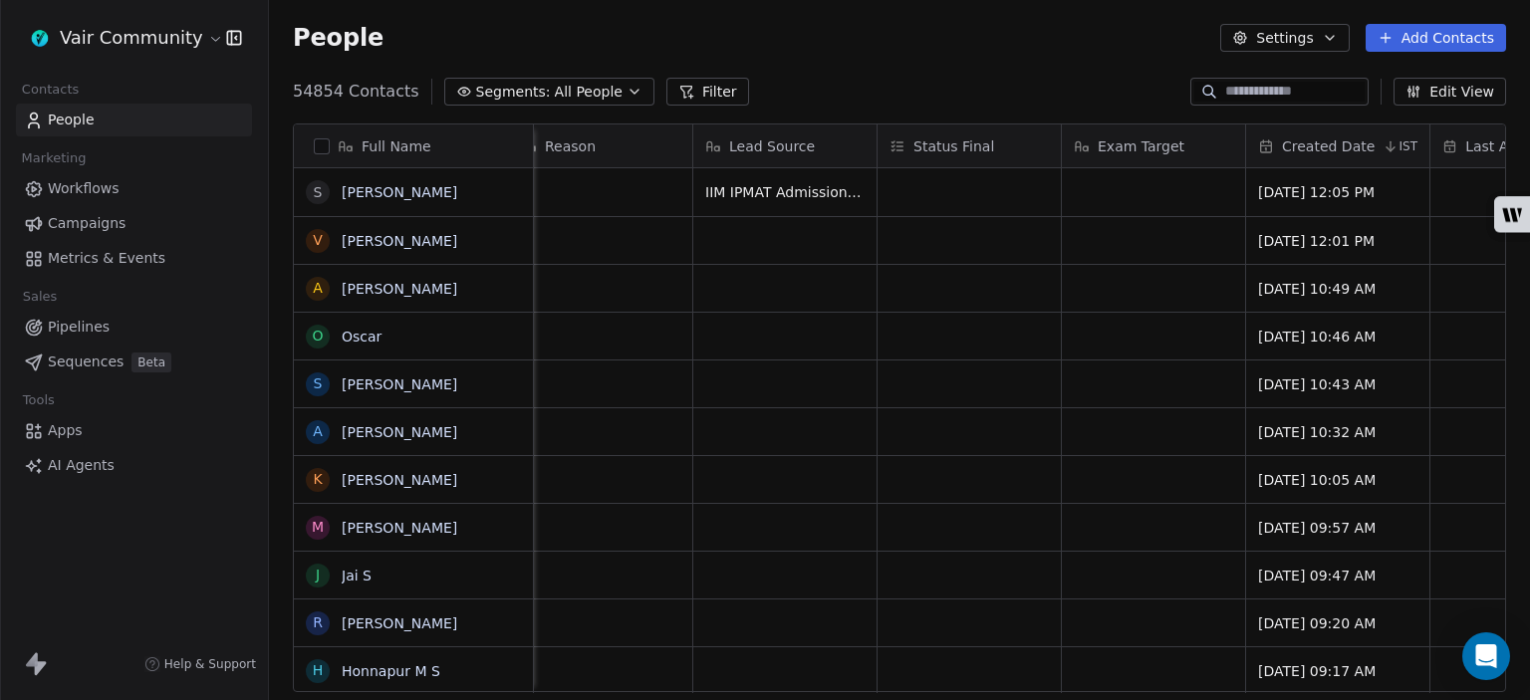
scroll to position [0, 987]
click at [1463, 90] on button "Edit View" at bounding box center [1449, 92] width 113 height 28
click at [95, 468] on span "AI Agents" at bounding box center [81, 465] width 67 height 21
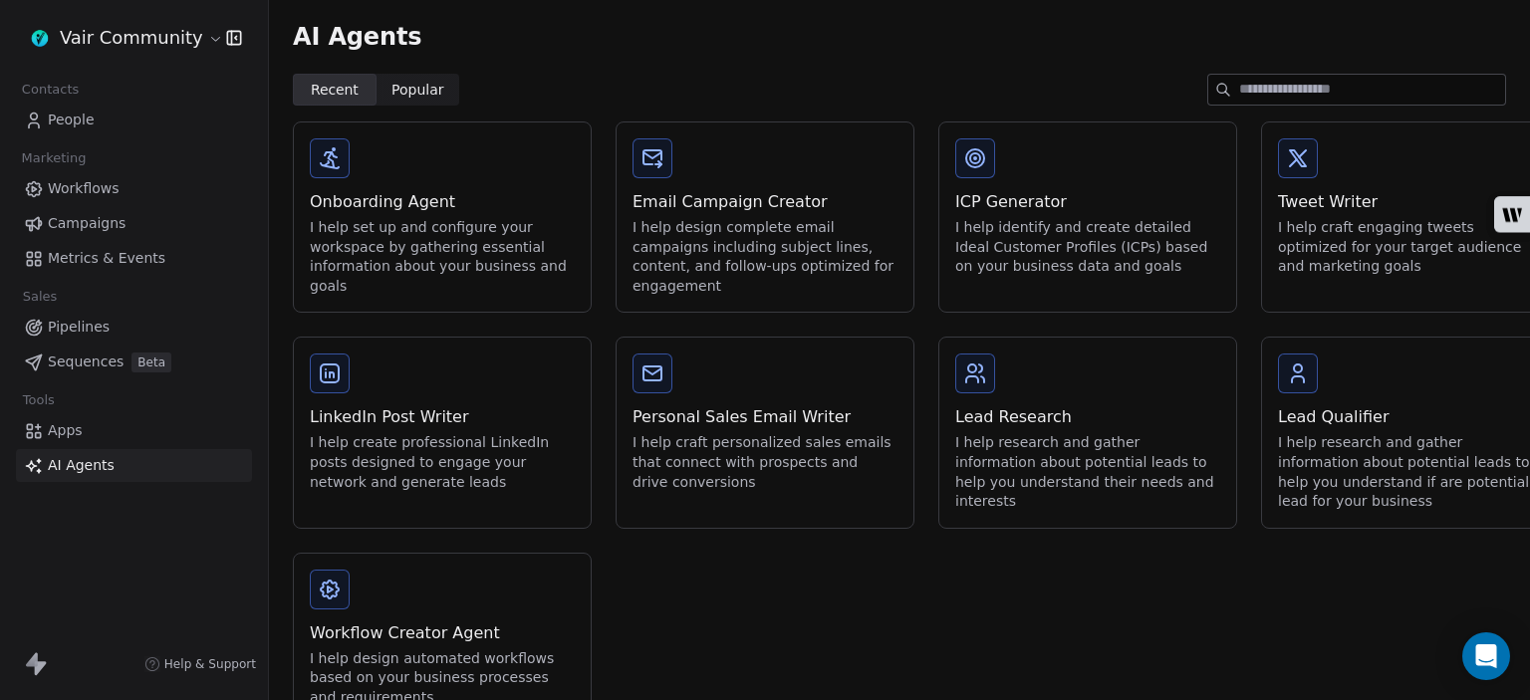
click at [102, 426] on link "Apps" at bounding box center [134, 430] width 236 height 33
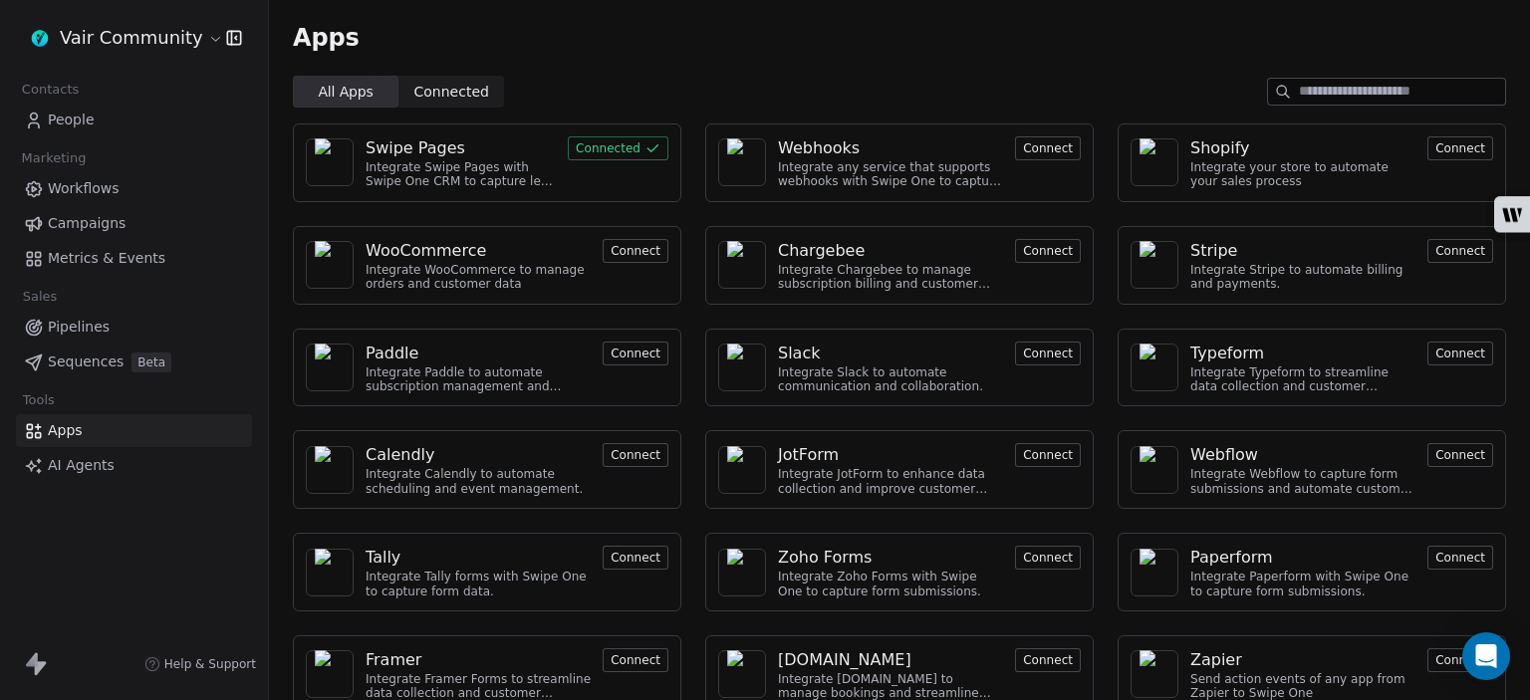
click at [470, 154] on div "Swipe Pages" at bounding box center [460, 148] width 190 height 24
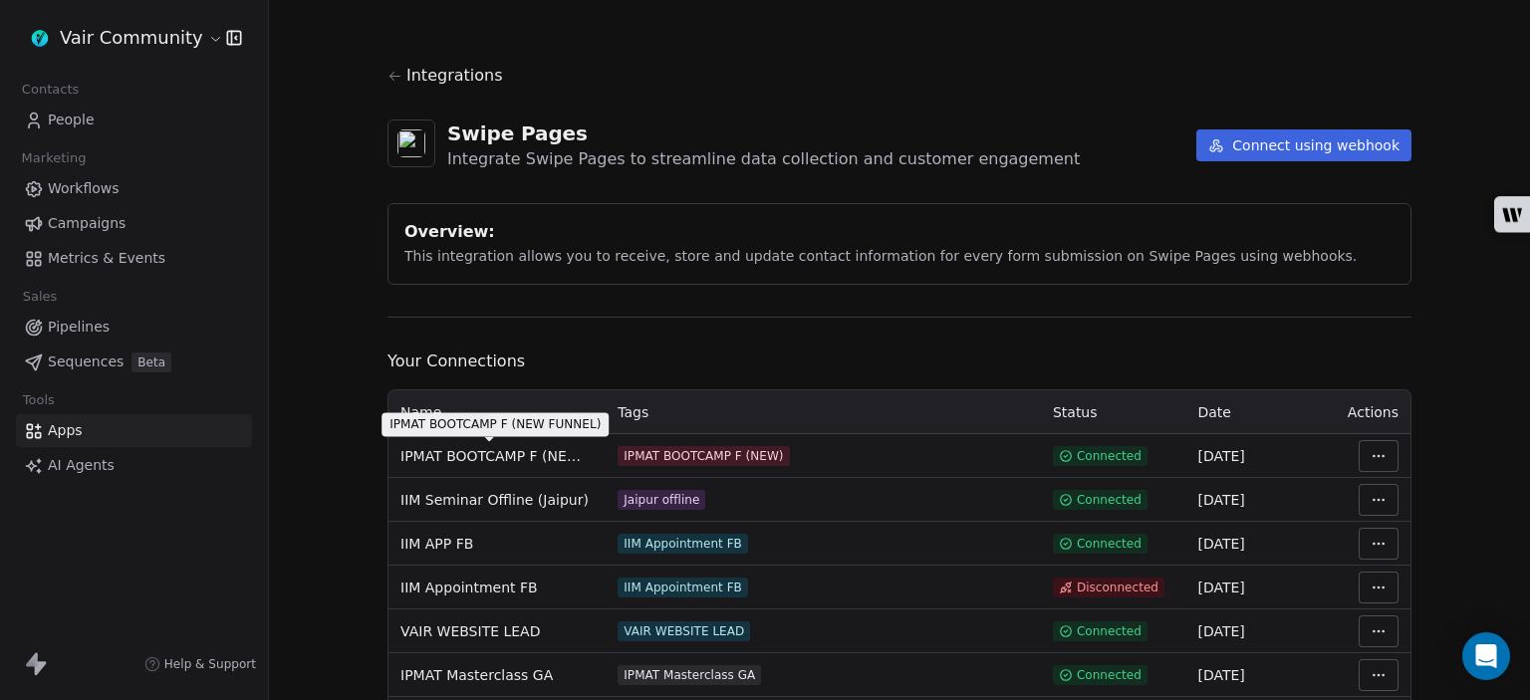
click at [558, 449] on span "IPMAT BOOTCAMP F (NEW FUNNEL)" at bounding box center [496, 456] width 193 height 20
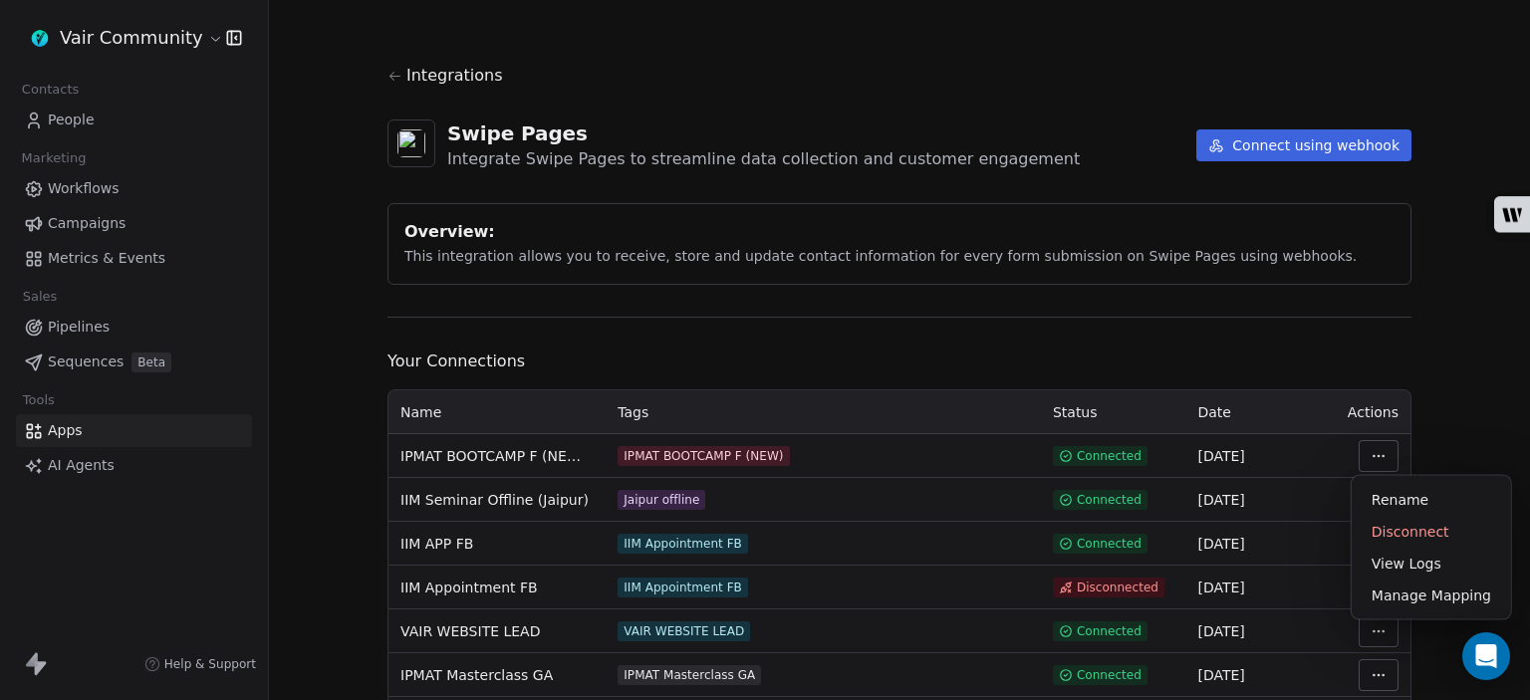
click at [1366, 447] on html "Vair Community Contacts People Marketing Workflows Campaigns Metrics & Events S…" at bounding box center [765, 350] width 1530 height 700
click at [1400, 593] on div "Manage Mapping" at bounding box center [1430, 596] width 143 height 32
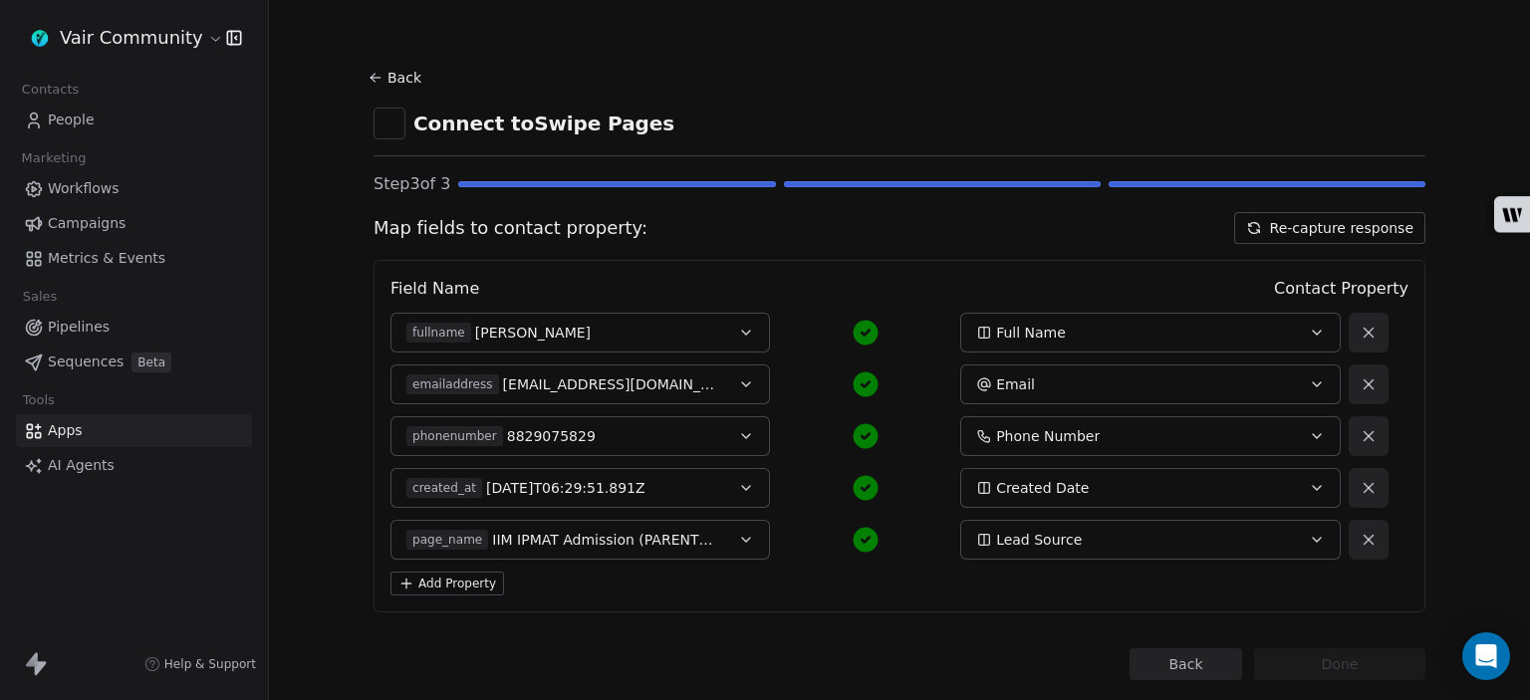
scroll to position [43, 0]
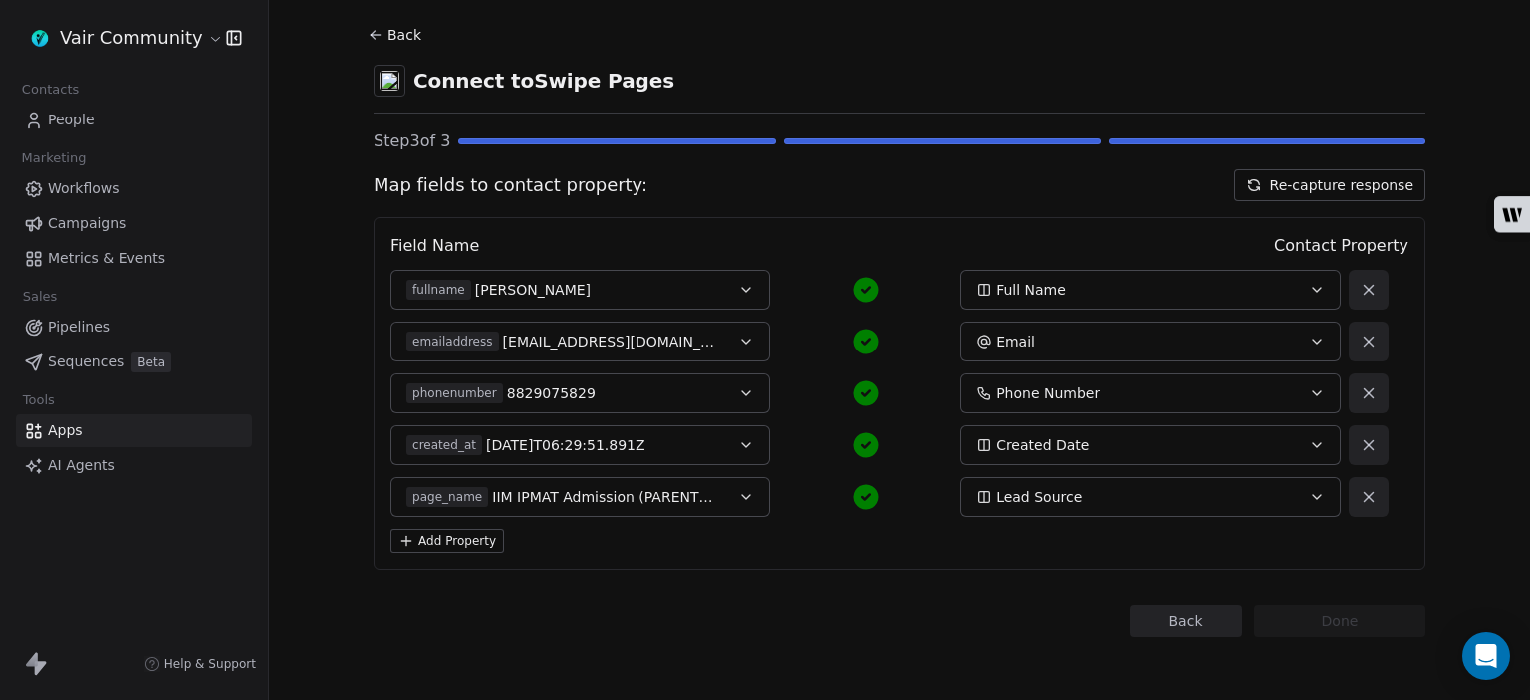
click at [650, 483] on button "page_name IIM IPMAT Admission (PARENTS)-F" at bounding box center [579, 497] width 379 height 40
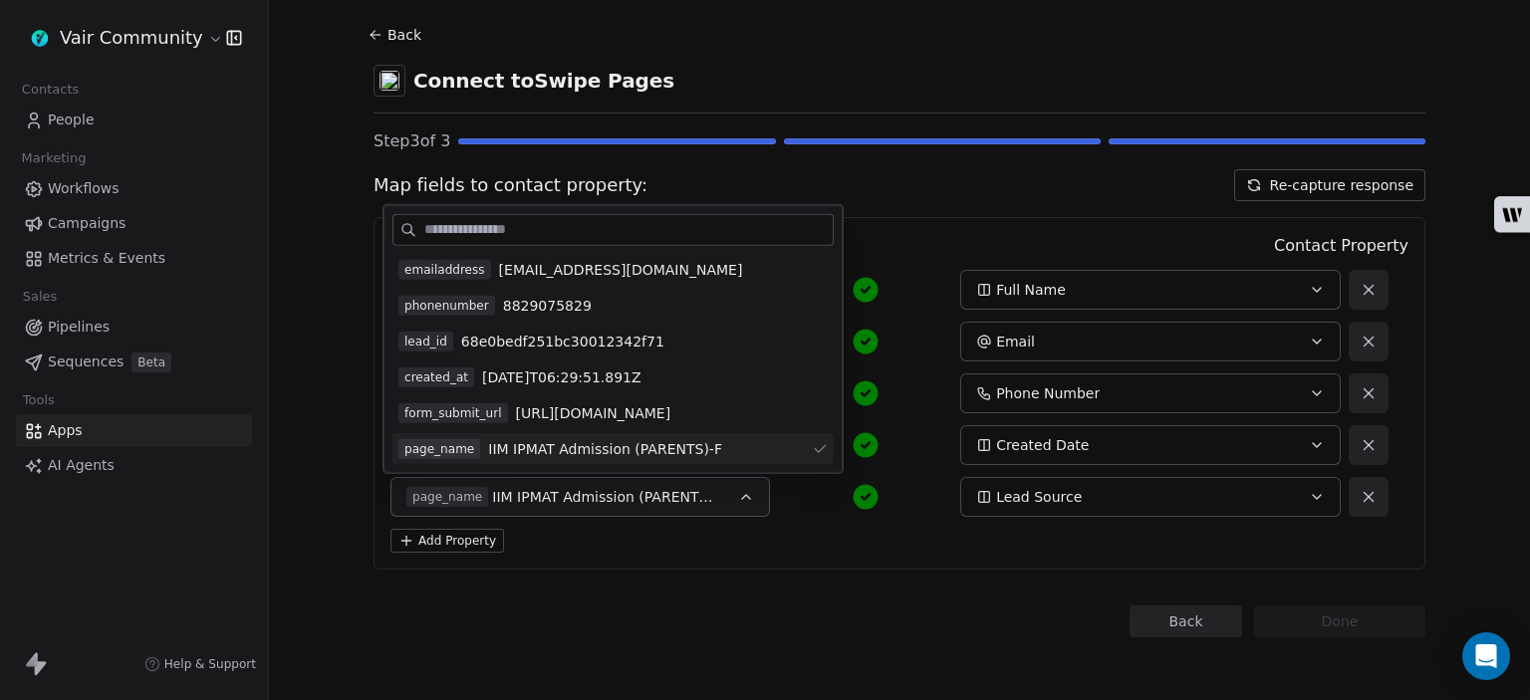
scroll to position [0, 0]
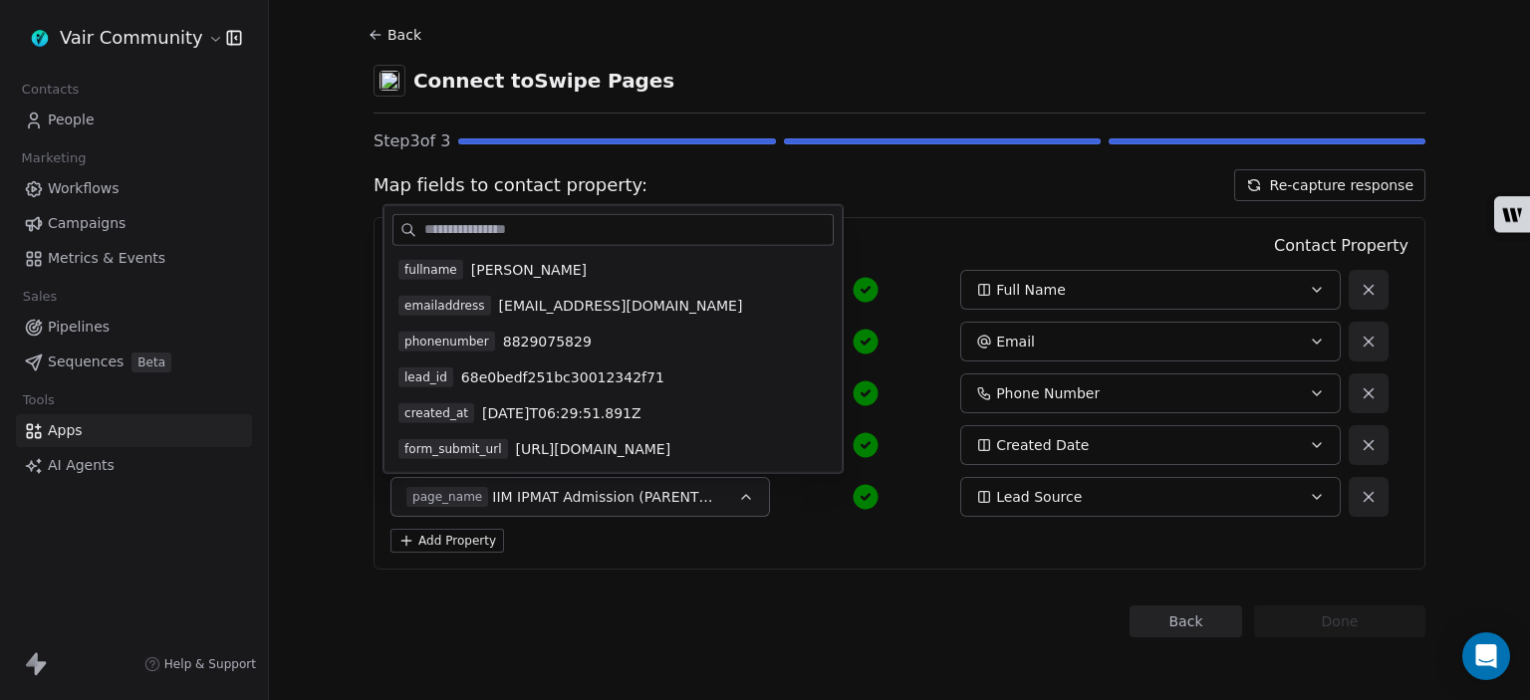
click at [928, 529] on div "Add Property" at bounding box center [899, 541] width 1018 height 24
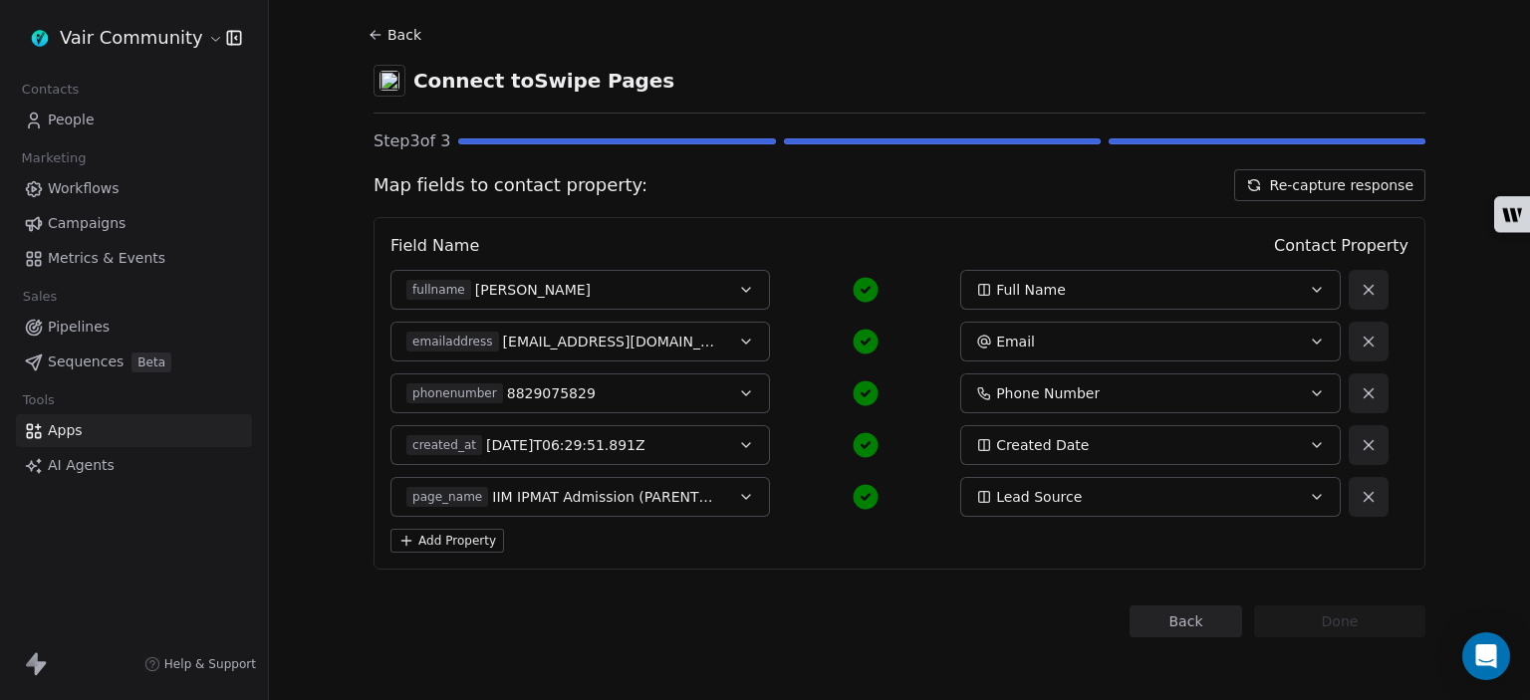
click at [743, 500] on icon "button" at bounding box center [746, 497] width 16 height 16
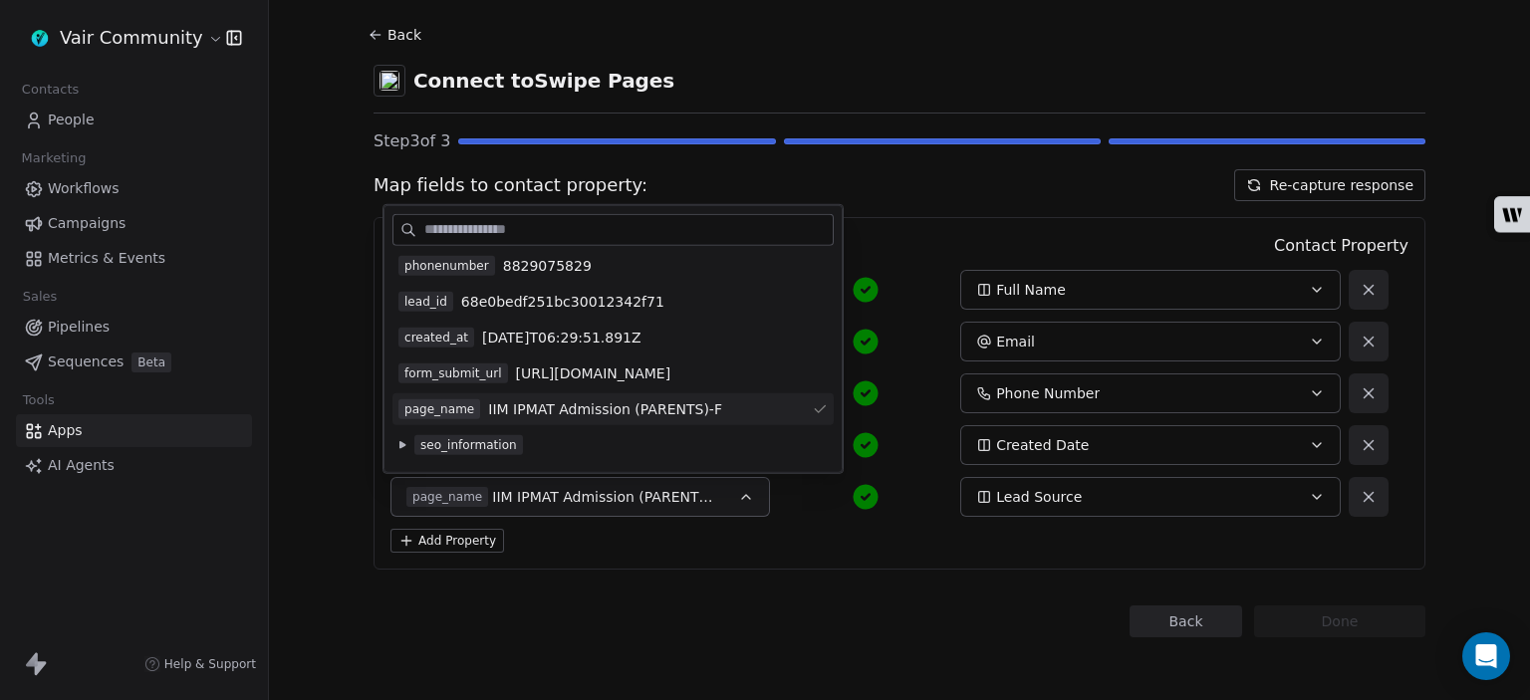
scroll to position [78, 0]
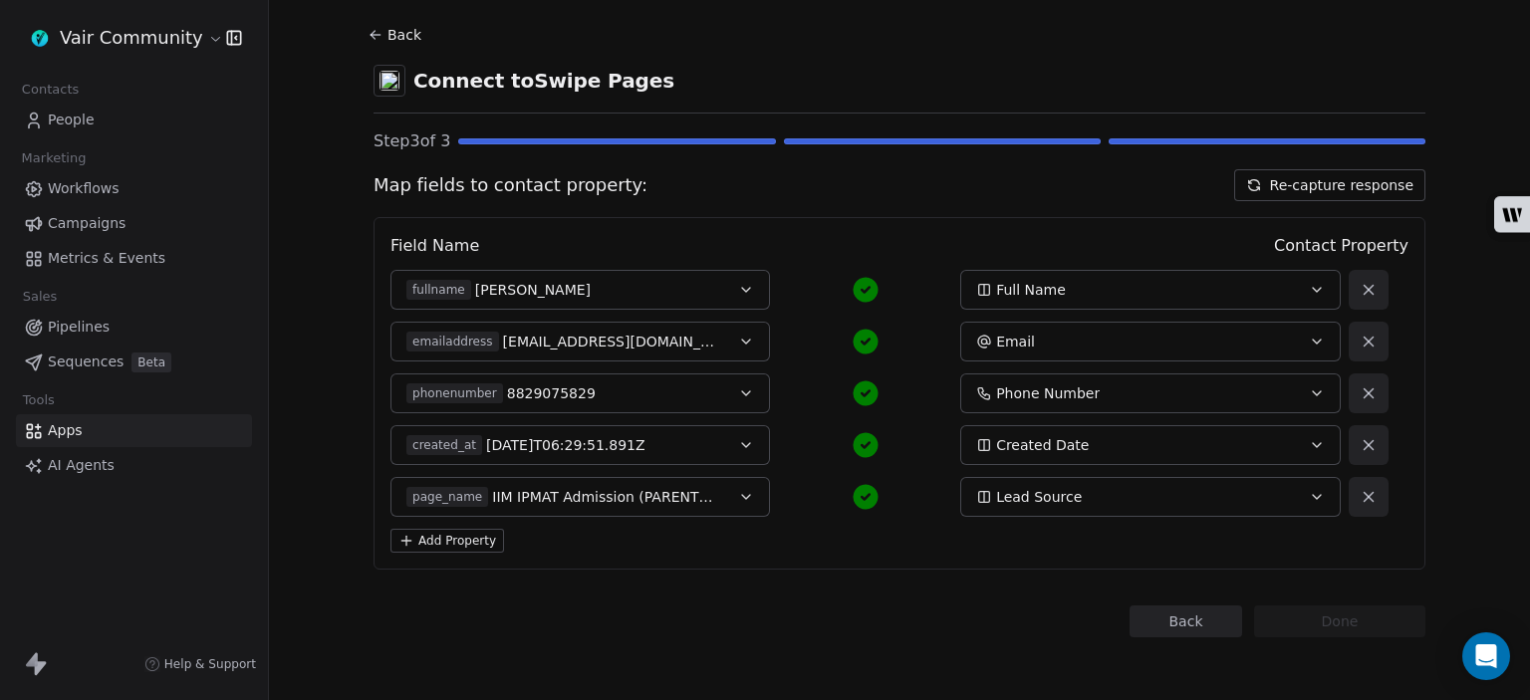
click at [1024, 494] on span "Lead Source" at bounding box center [1039, 497] width 86 height 20
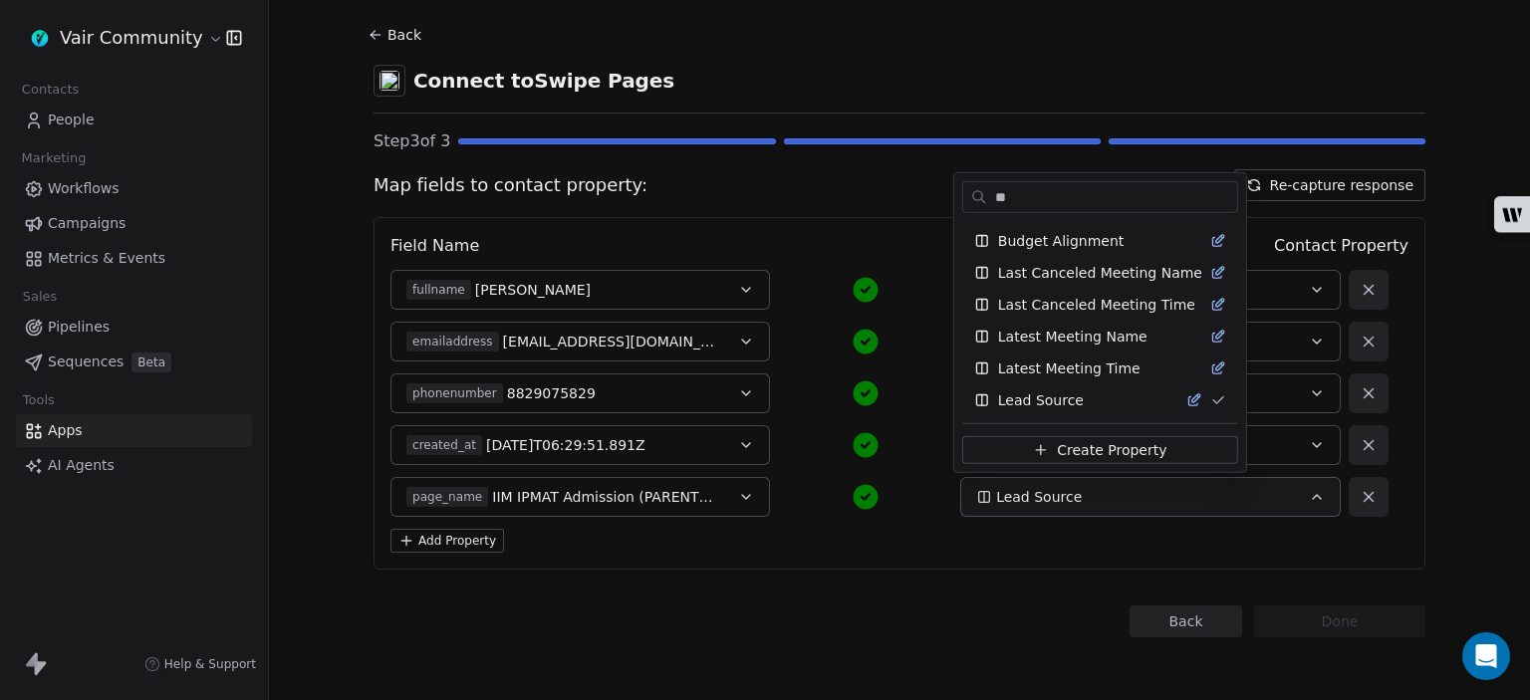
scroll to position [0, 0]
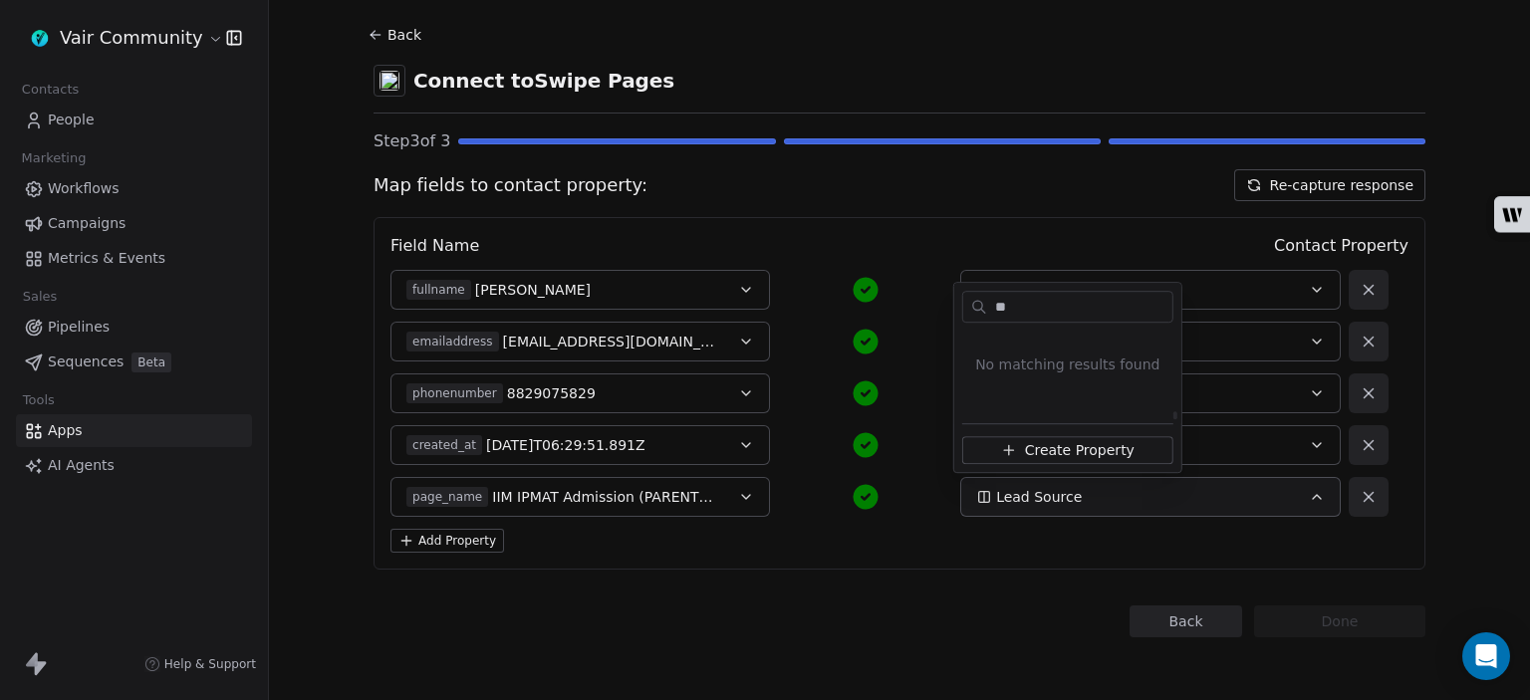
type input "*"
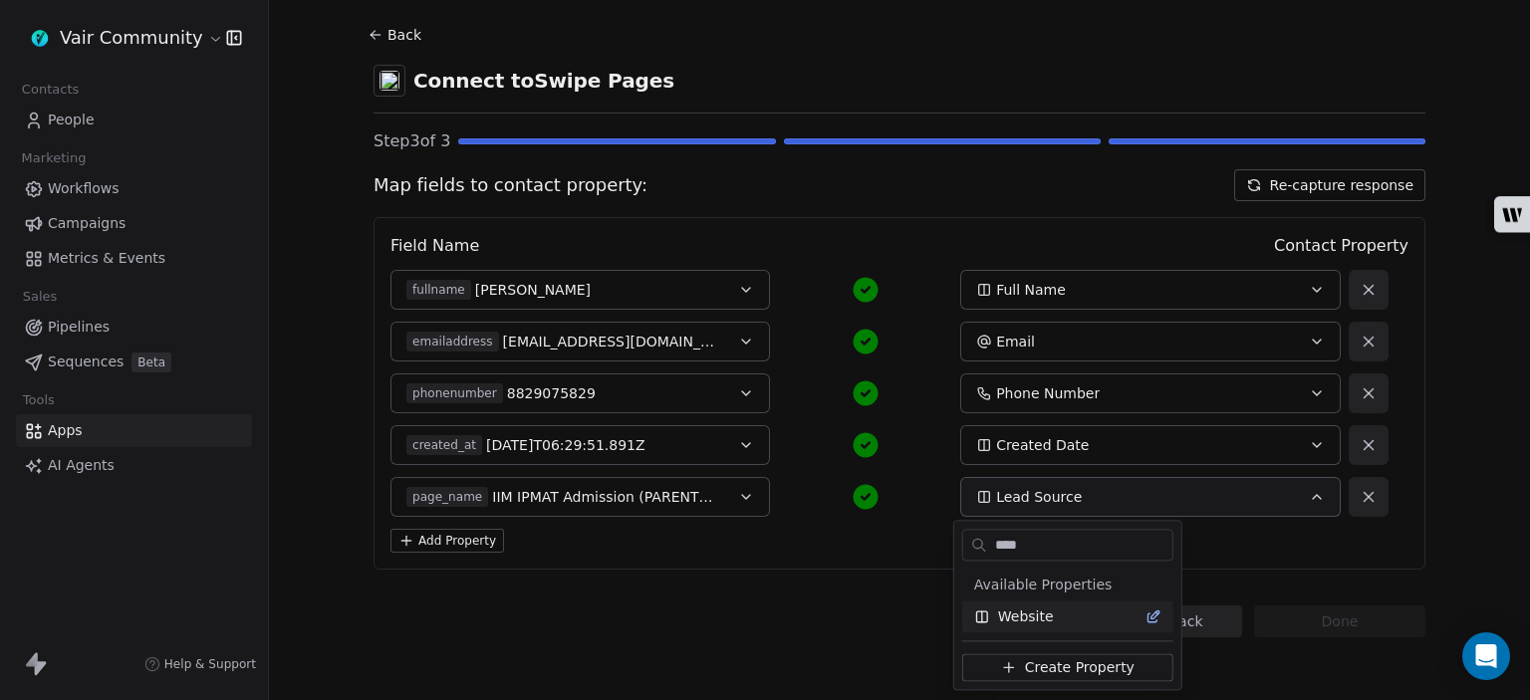
type input "****"
click at [1032, 627] on div "Website" at bounding box center [1067, 617] width 211 height 32
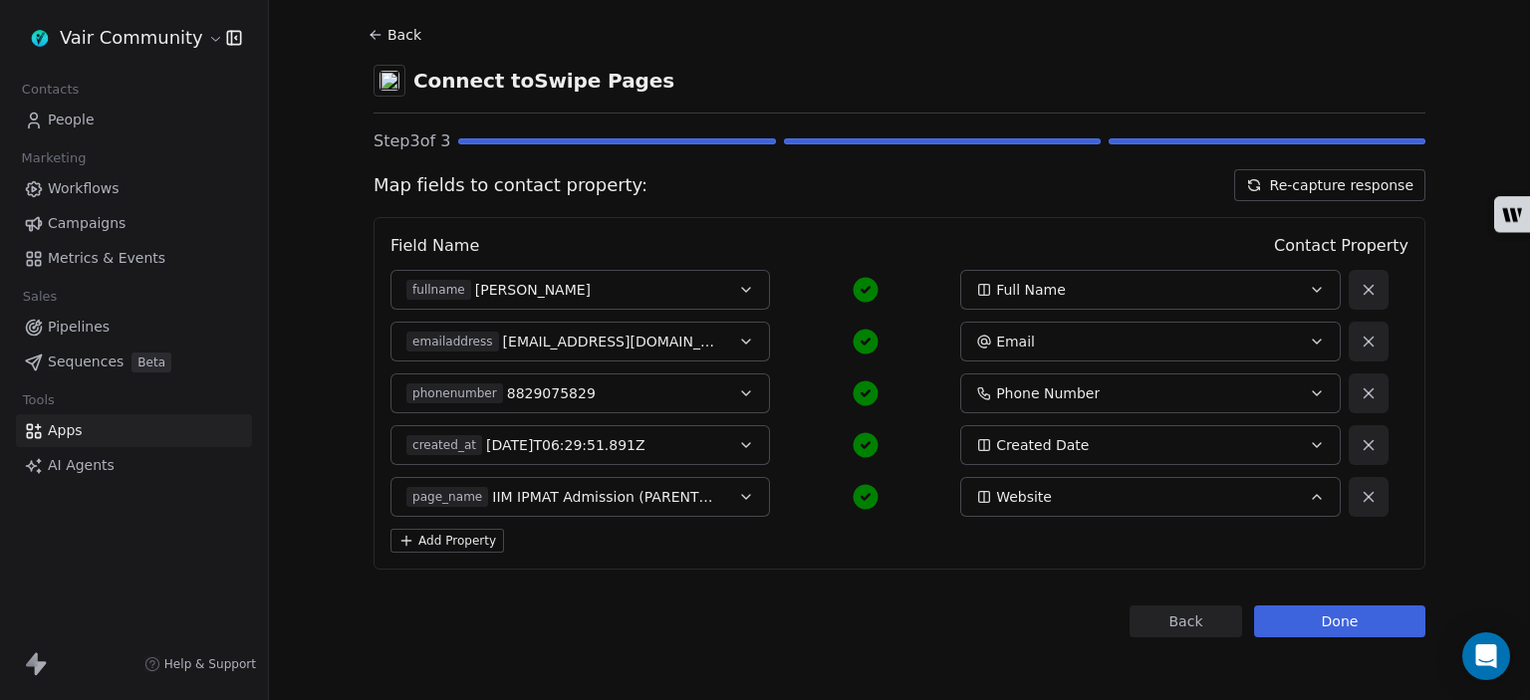
click at [705, 502] on div "page_name IIM IPMAT Admission (PARENTS)-F" at bounding box center [562, 497] width 313 height 20
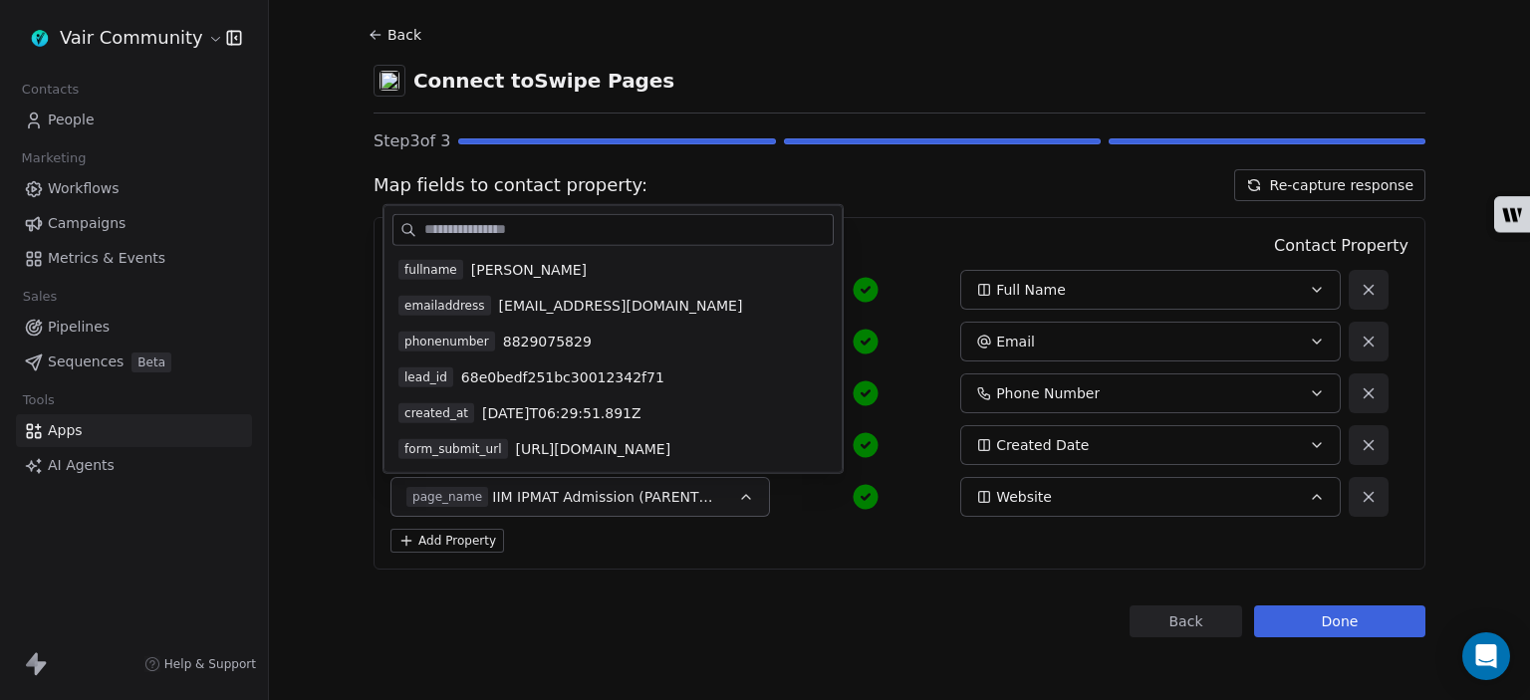
click at [764, 538] on div "Add Property" at bounding box center [899, 541] width 1018 height 24
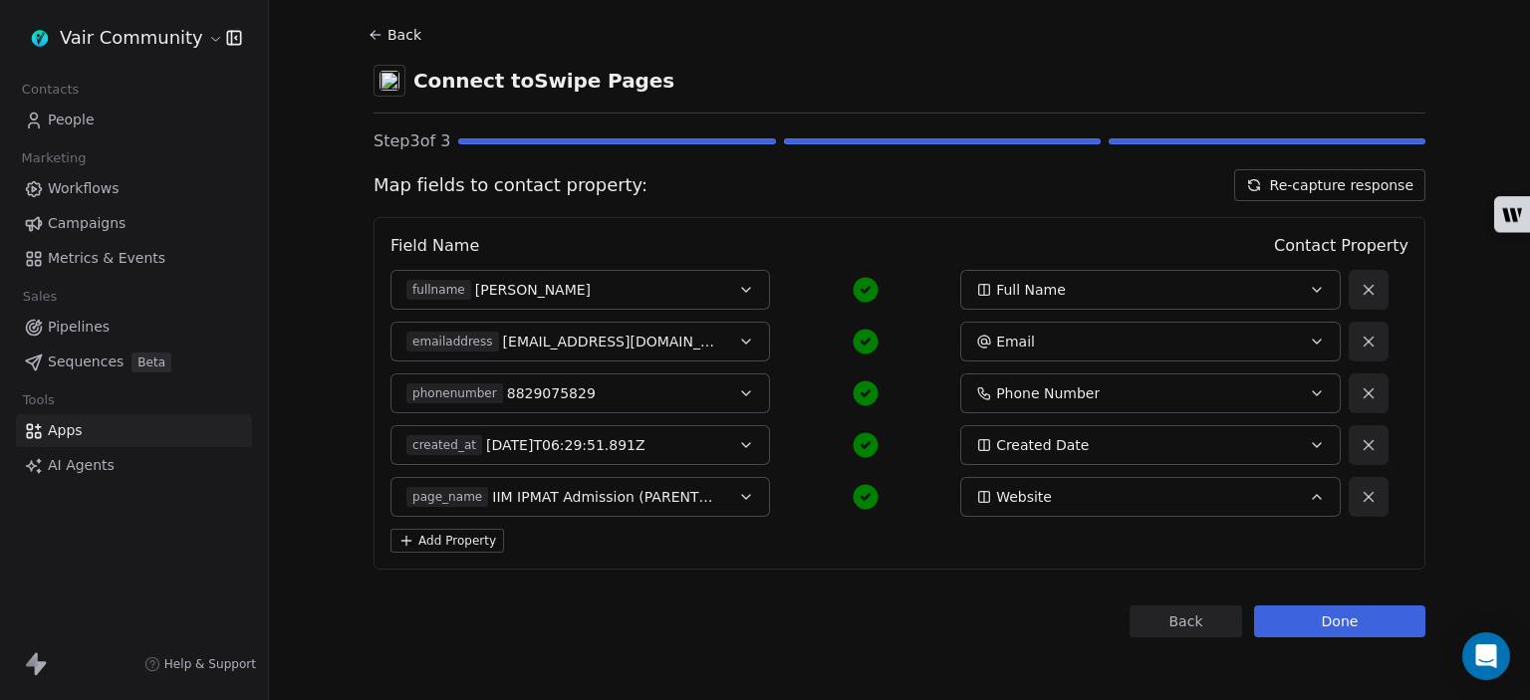
click at [442, 539] on button "Add Property" at bounding box center [447, 541] width 114 height 24
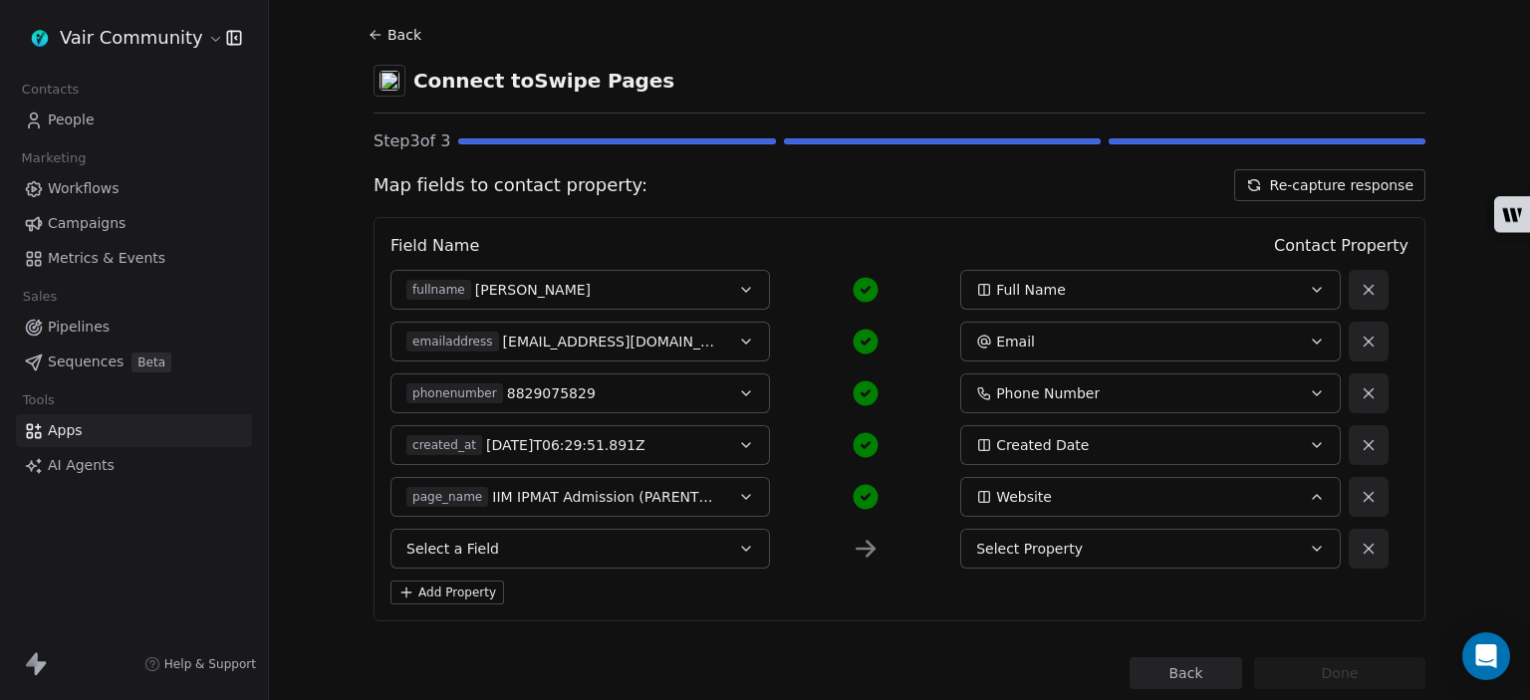
click at [1022, 557] on span "Select Property" at bounding box center [1029, 549] width 107 height 20
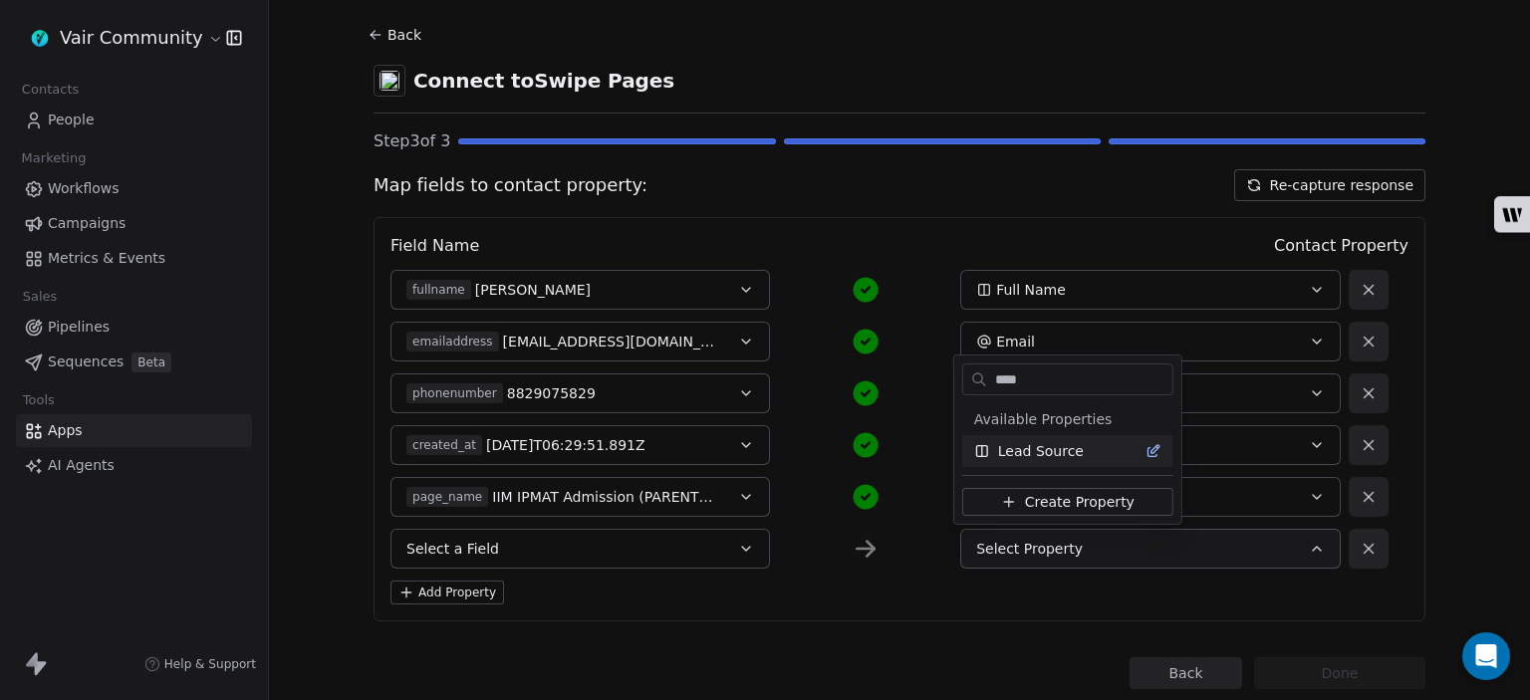
type input "****"
click at [1048, 449] on span "Lead Source" at bounding box center [1041, 451] width 86 height 20
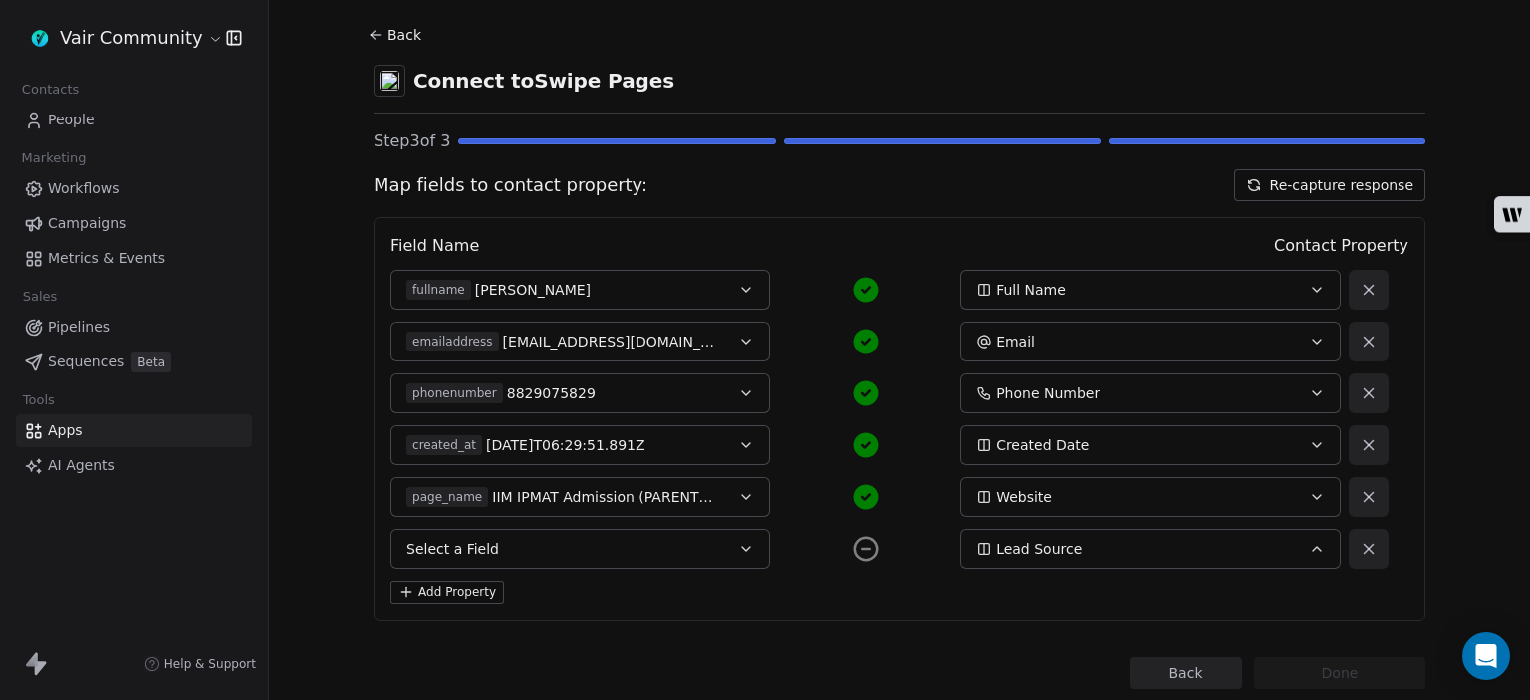
click at [695, 555] on button "Select a Field" at bounding box center [579, 549] width 379 height 40
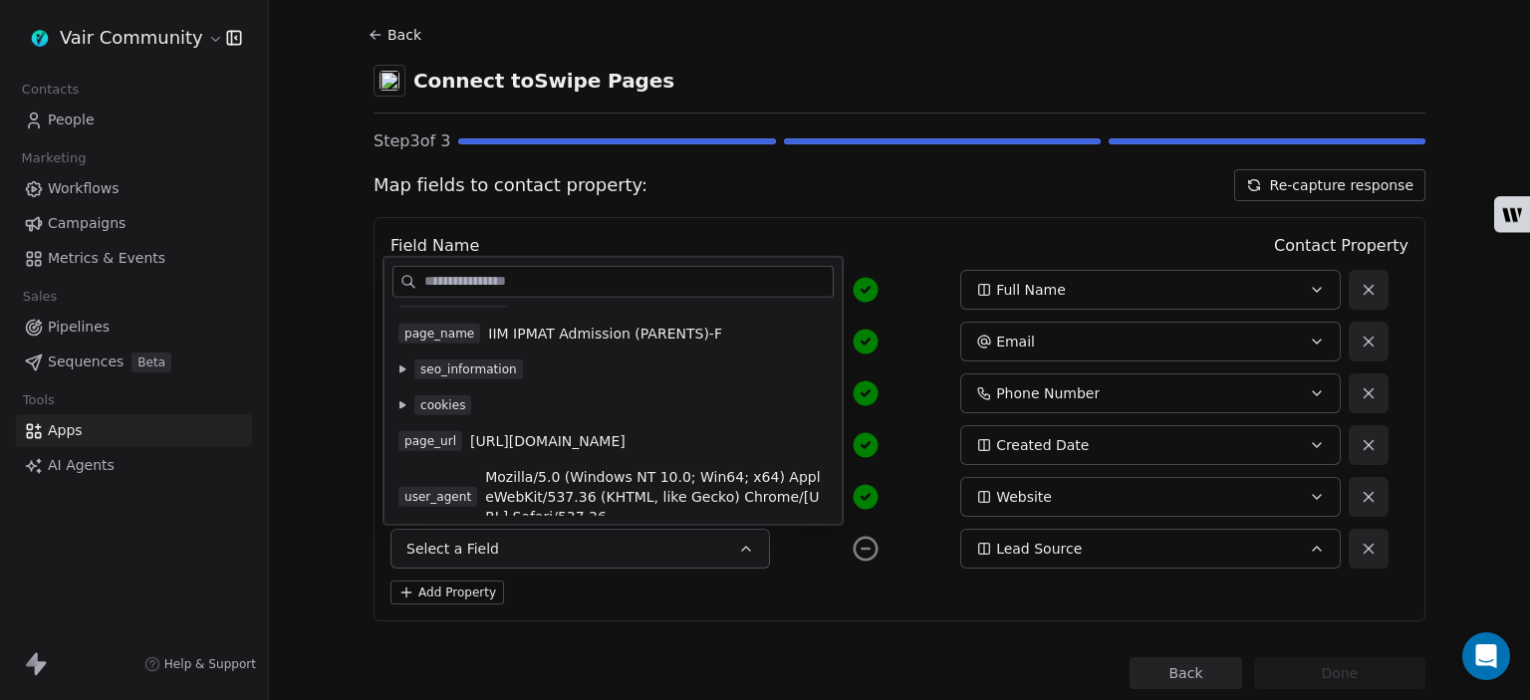
scroll to position [230, 0]
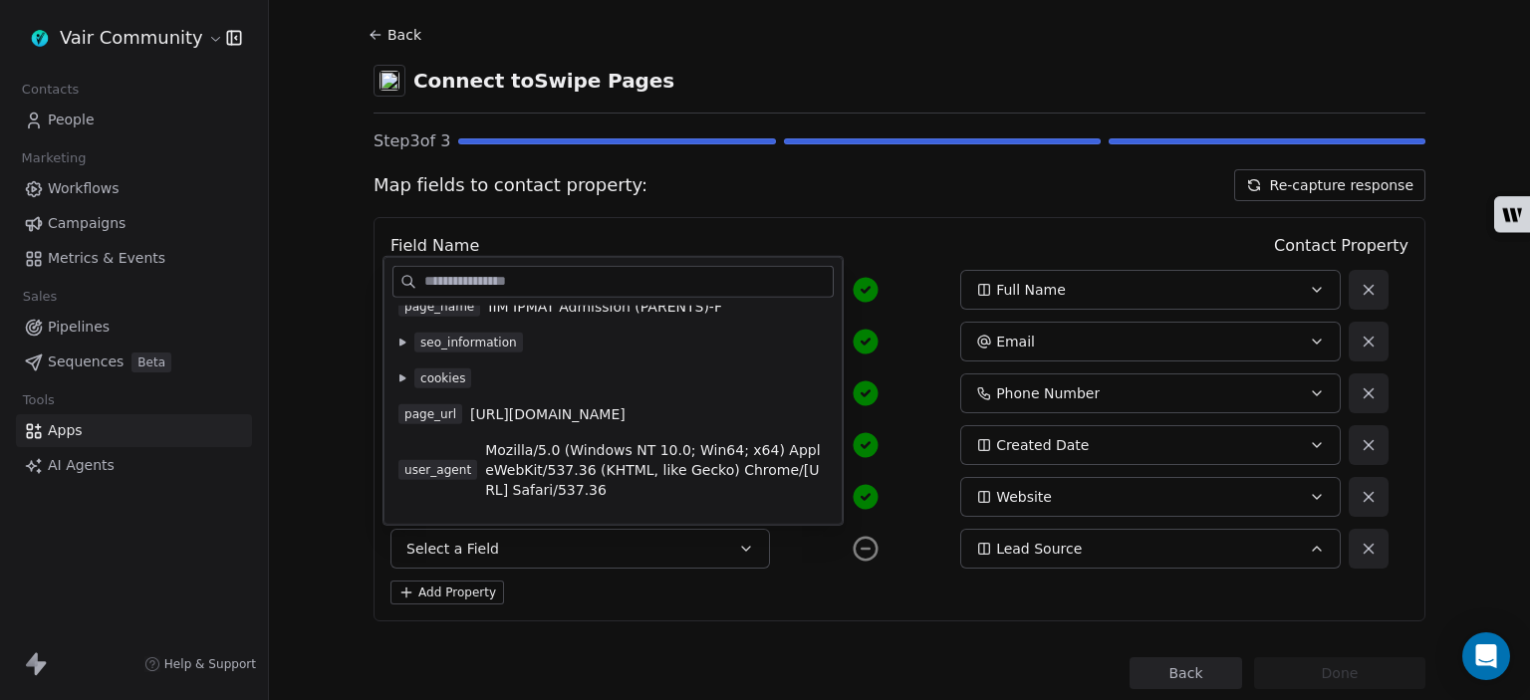
click at [1039, 559] on button "Lead Source" at bounding box center [1149, 549] width 379 height 40
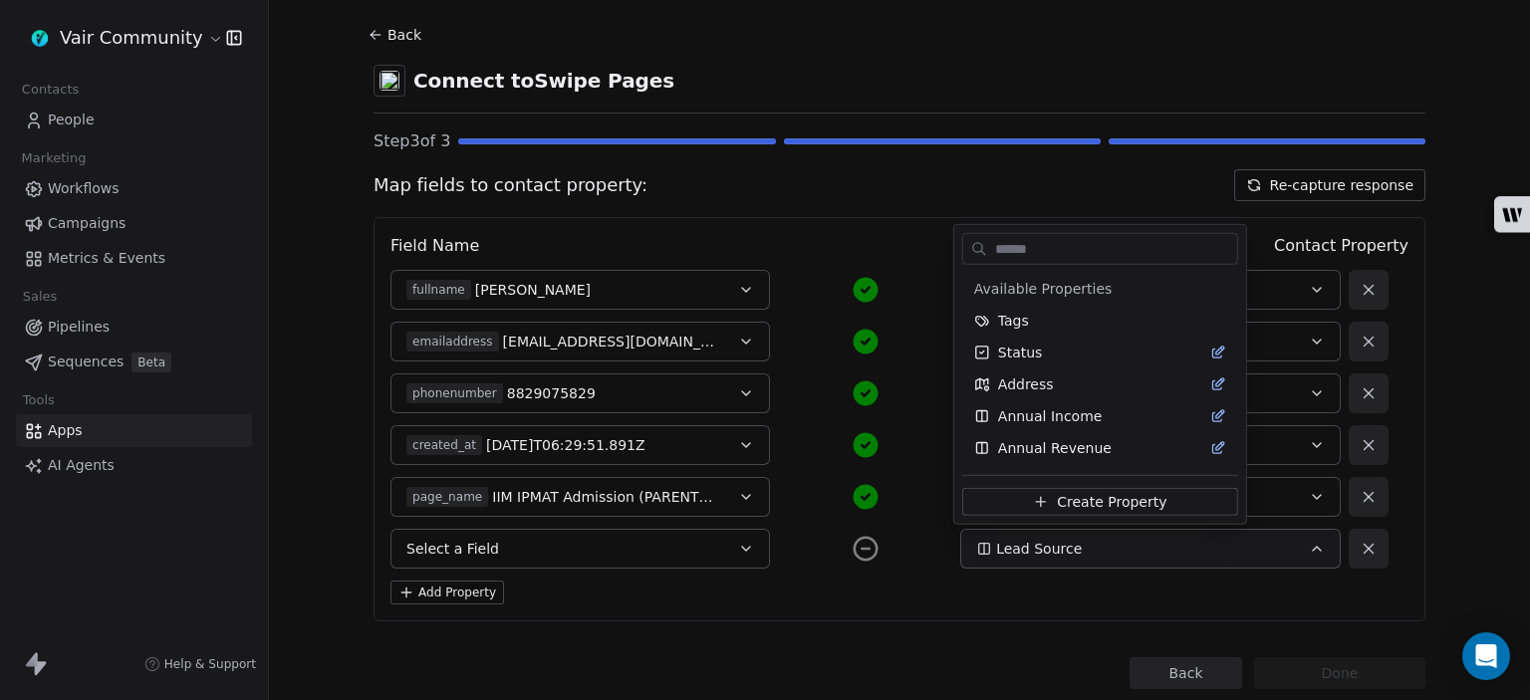
scroll to position [315, 0]
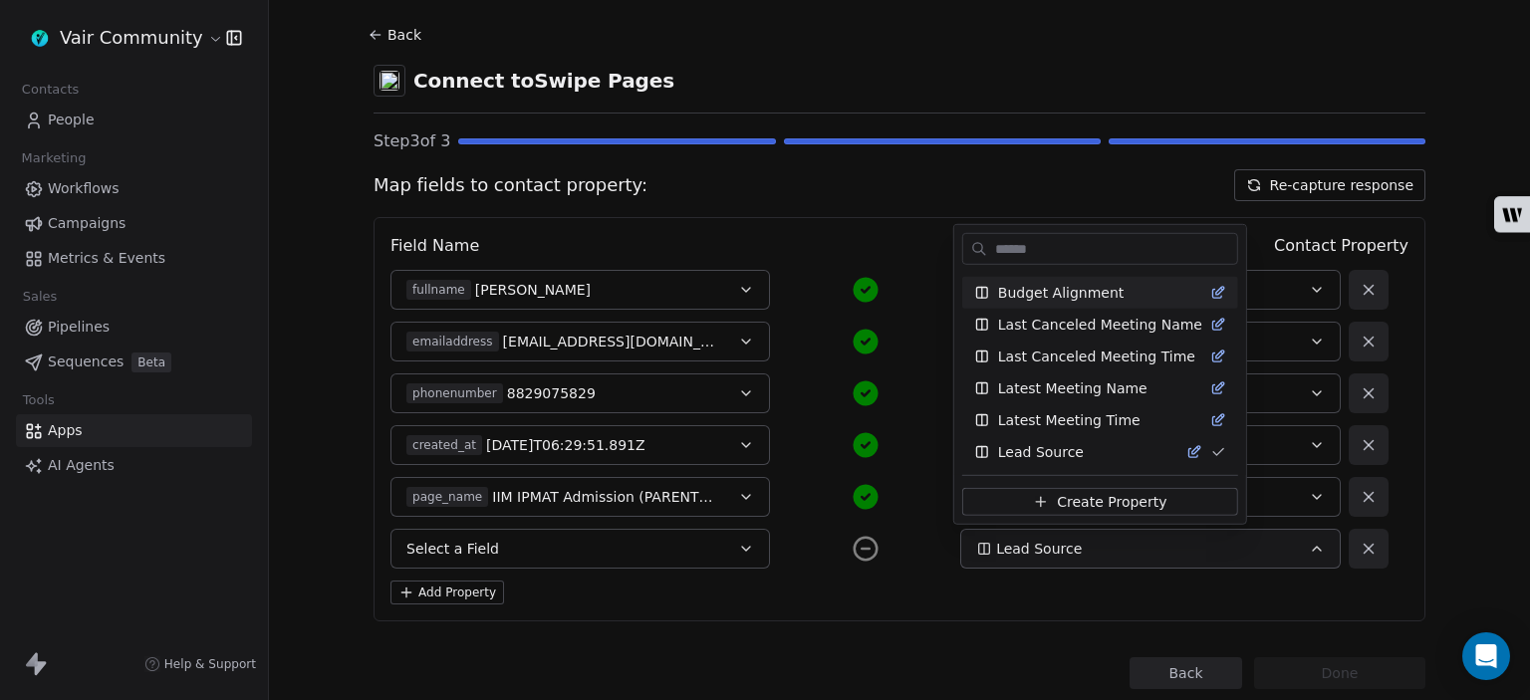
click at [1038, 258] on input "text" at bounding box center [1114, 248] width 246 height 29
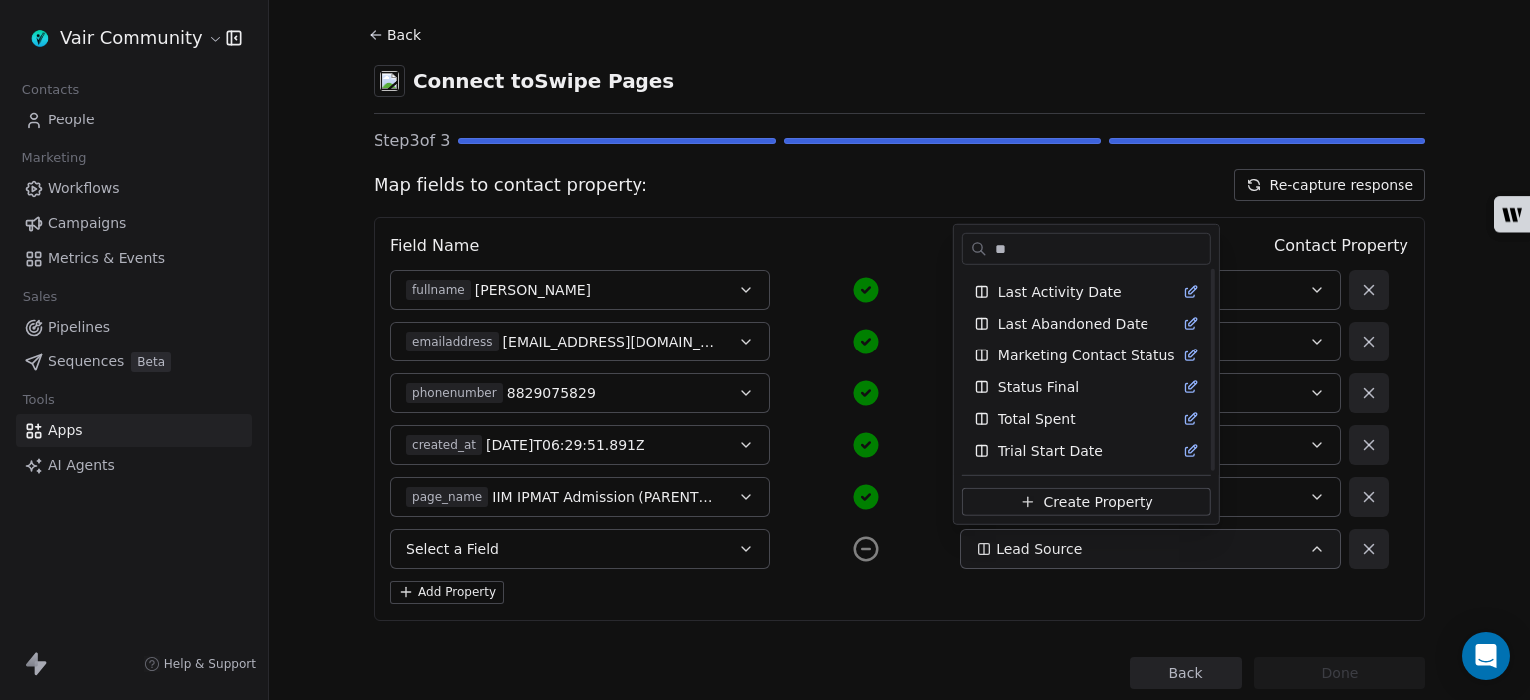
scroll to position [0, 0]
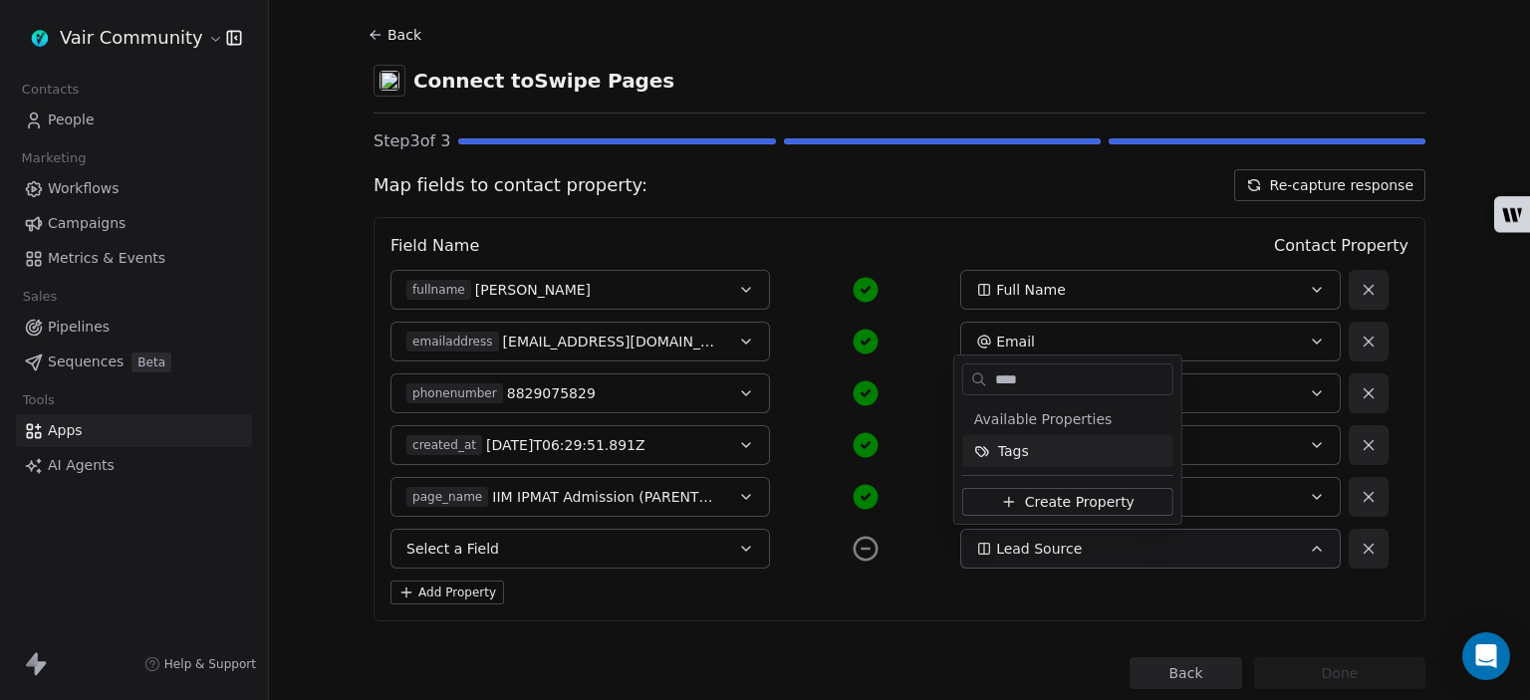
type input "****"
click at [1037, 455] on div "Tags" at bounding box center [1067, 451] width 187 height 20
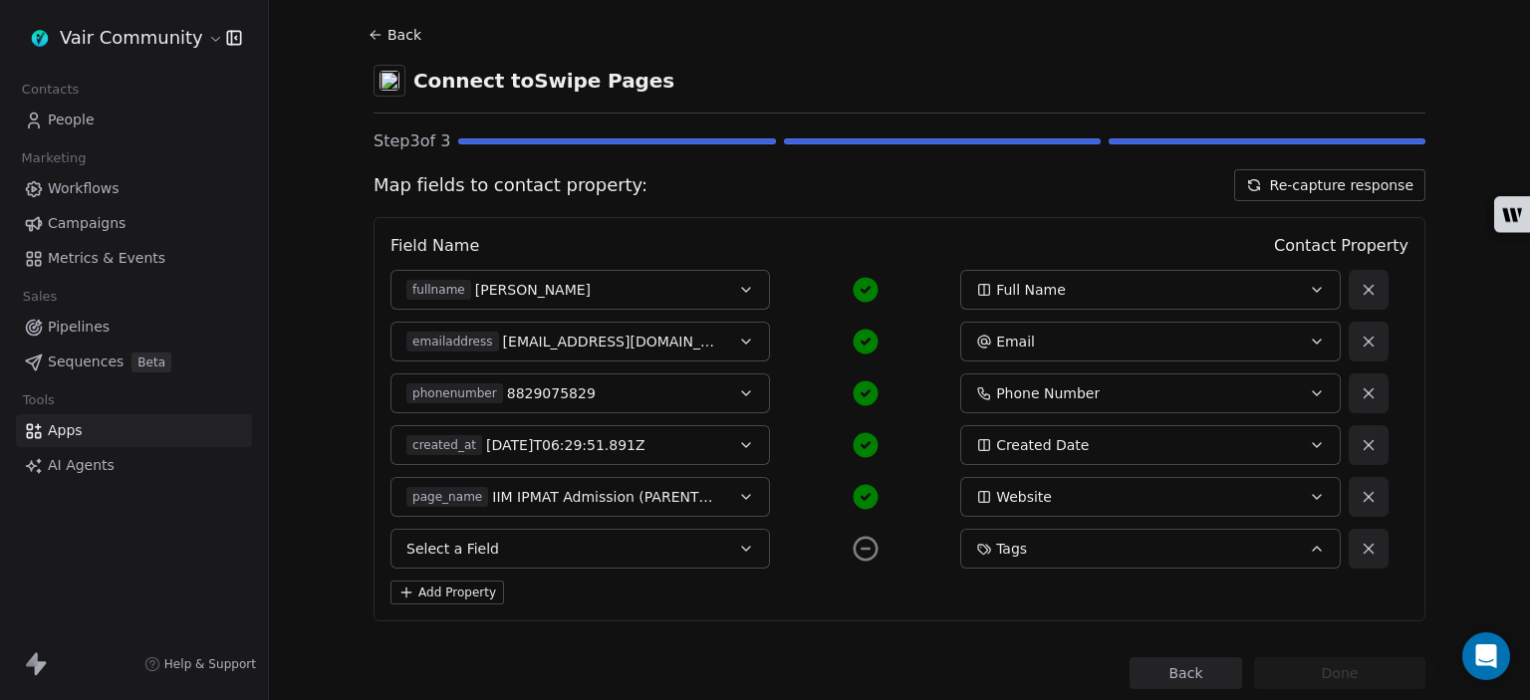
click at [714, 549] on button "Select a Field" at bounding box center [579, 549] width 379 height 40
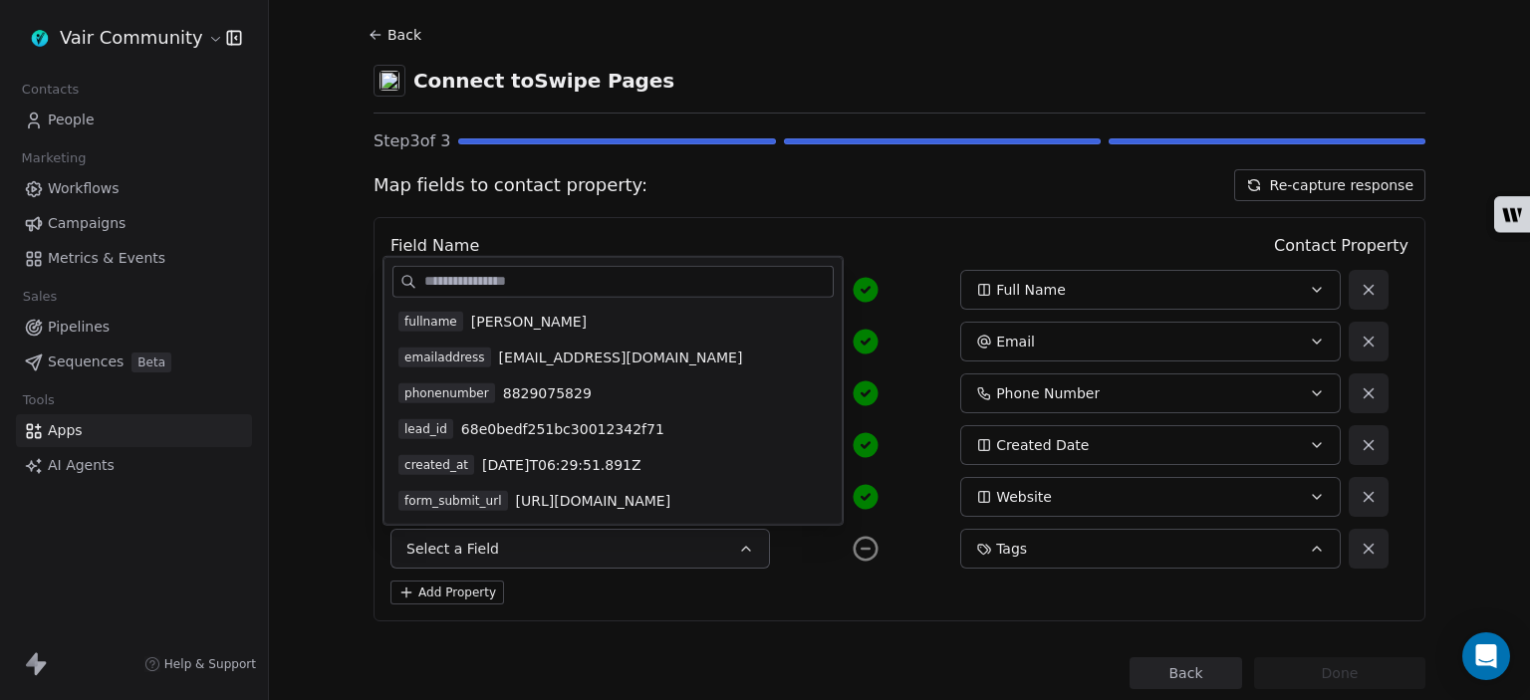
click at [1137, 676] on button "Back" at bounding box center [1185, 673] width 113 height 32
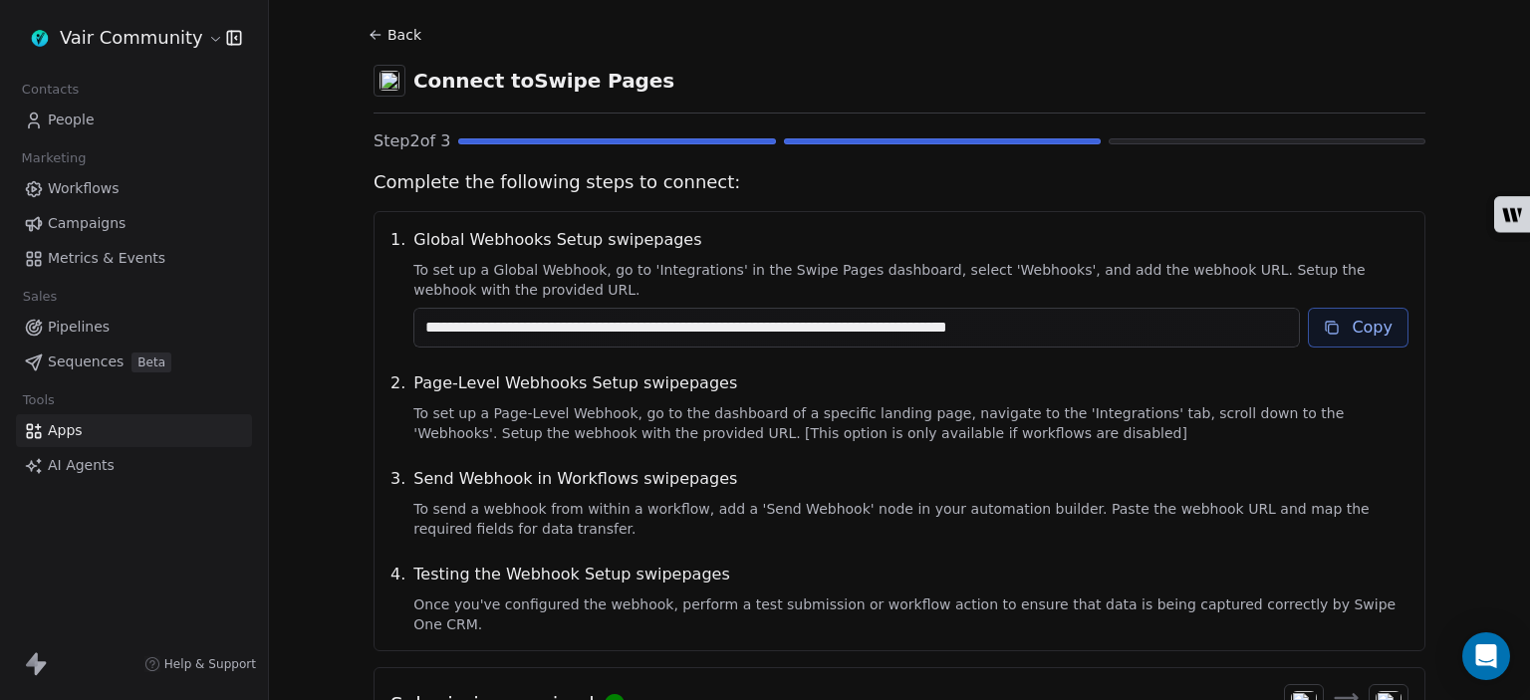
click at [179, 431] on link "Apps" at bounding box center [134, 430] width 236 height 33
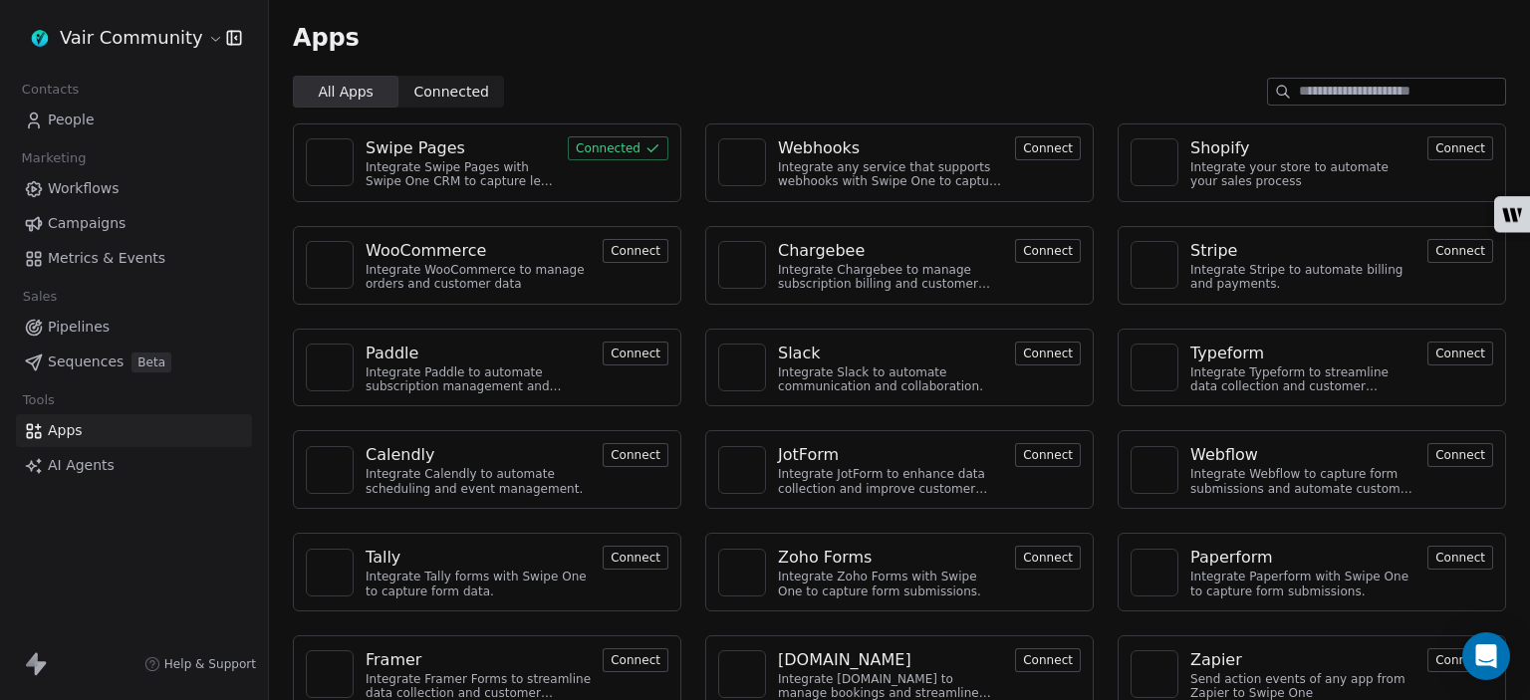
scroll to position [16, 0]
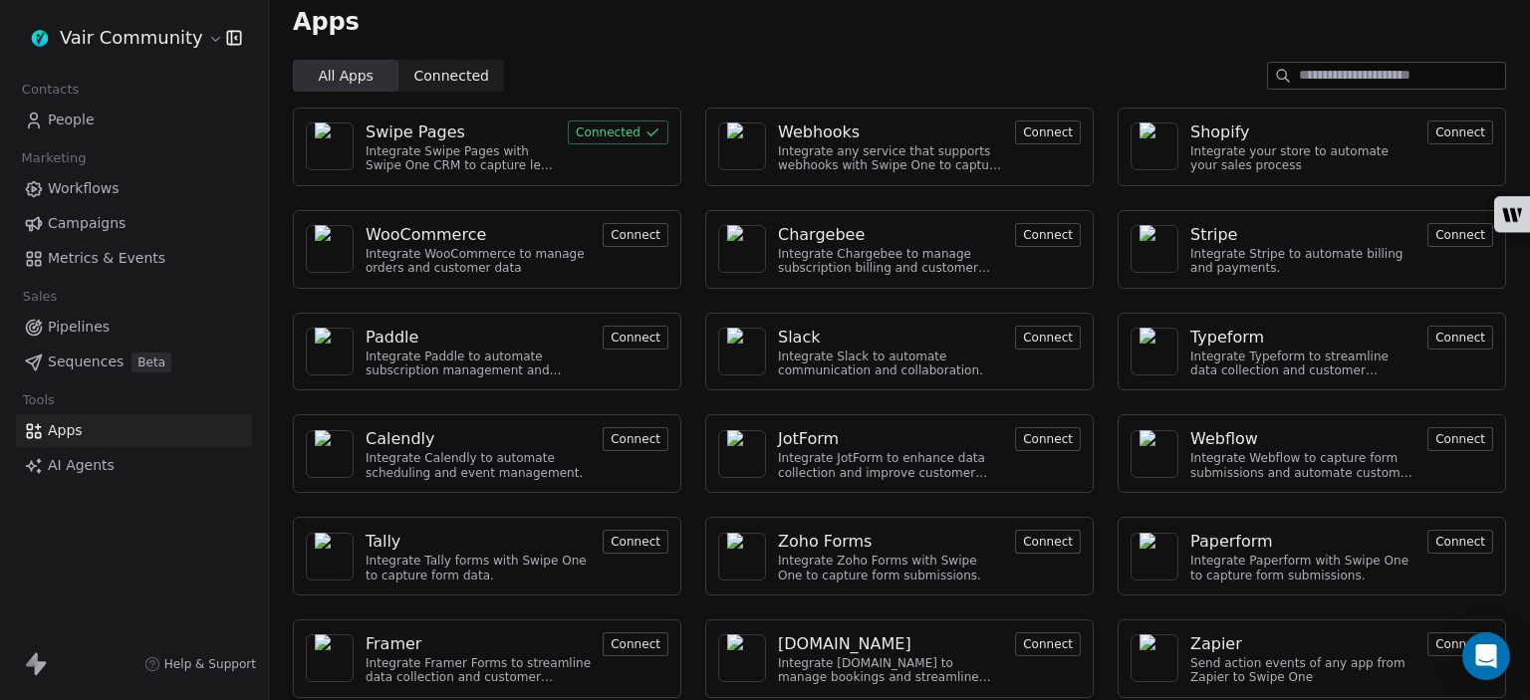
click at [434, 137] on div "Swipe Pages" at bounding box center [415, 133] width 100 height 24
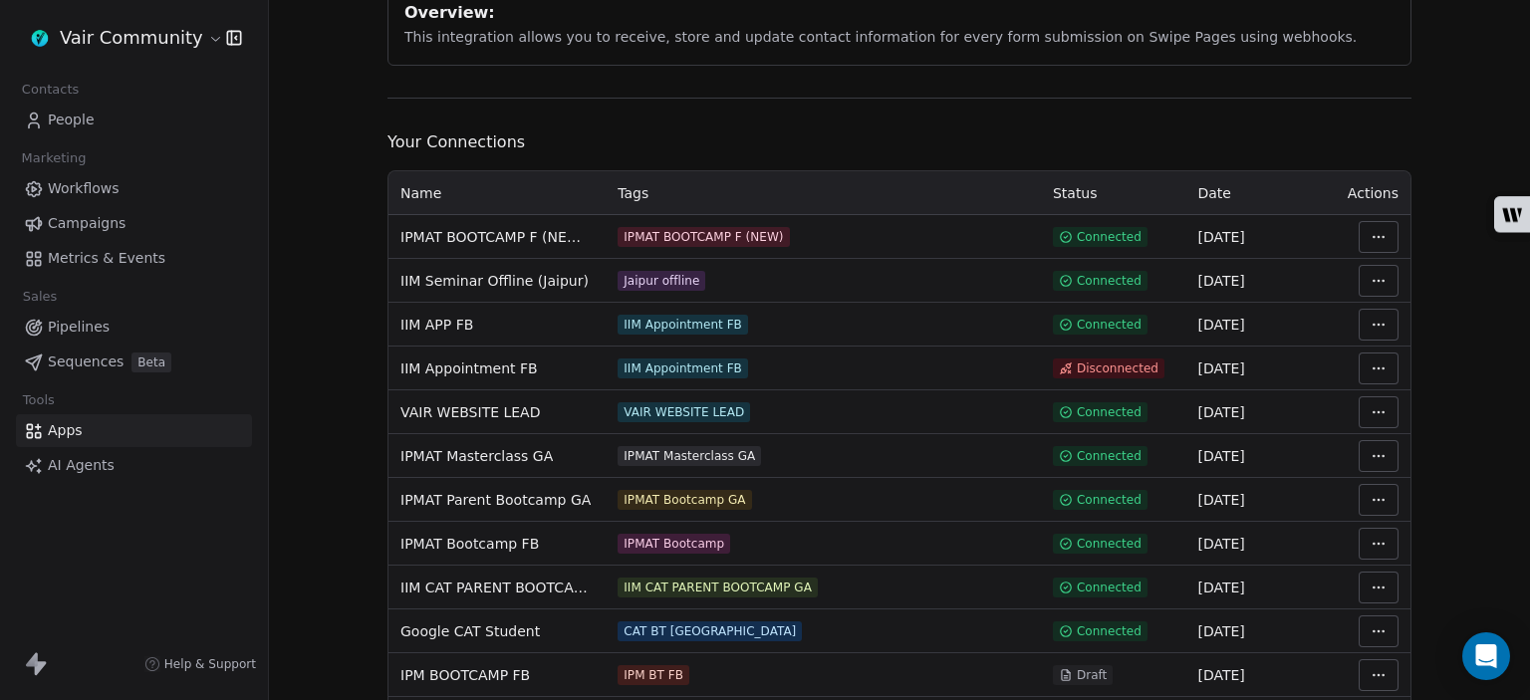
scroll to position [247, 0]
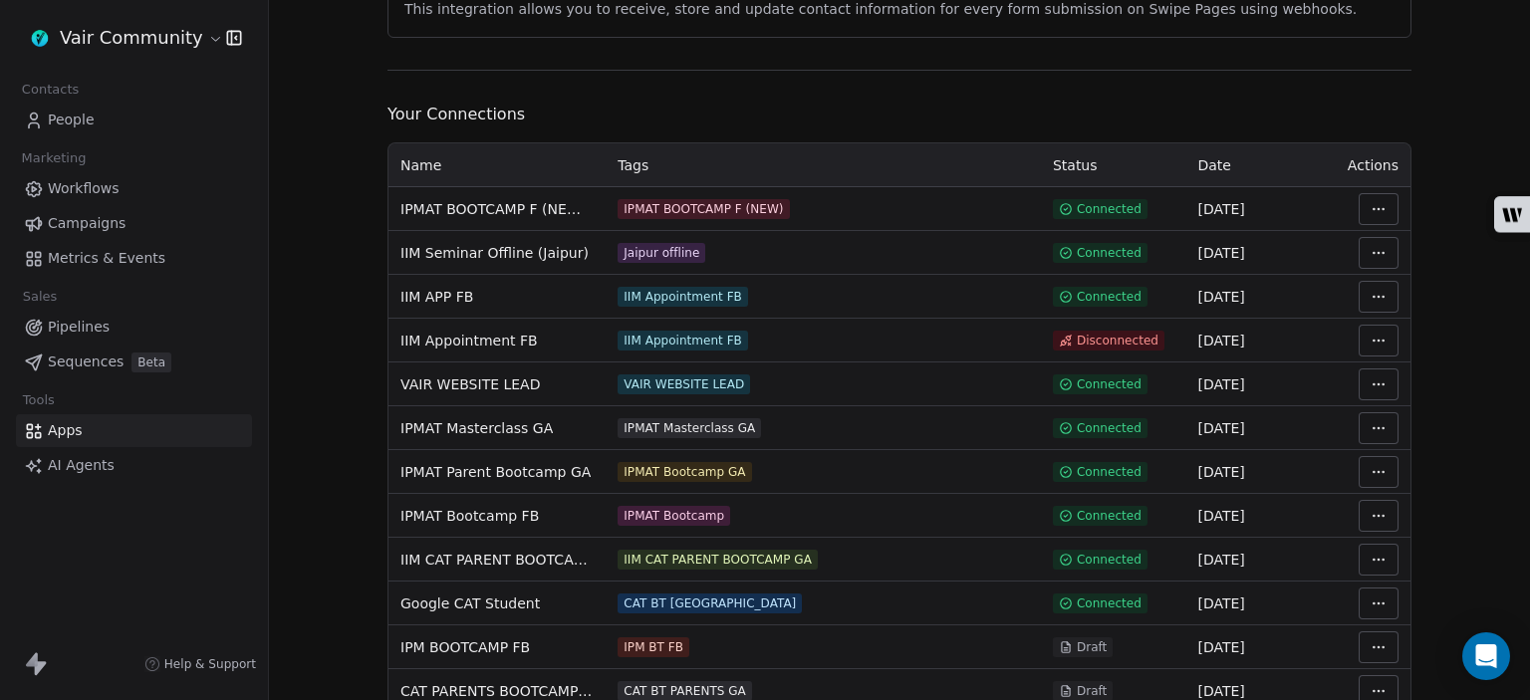
click at [475, 514] on span "IPMAT Bootcamp FB" at bounding box center [469, 516] width 138 height 20
click at [686, 517] on div "IPMAT Bootcamp" at bounding box center [673, 516] width 101 height 16
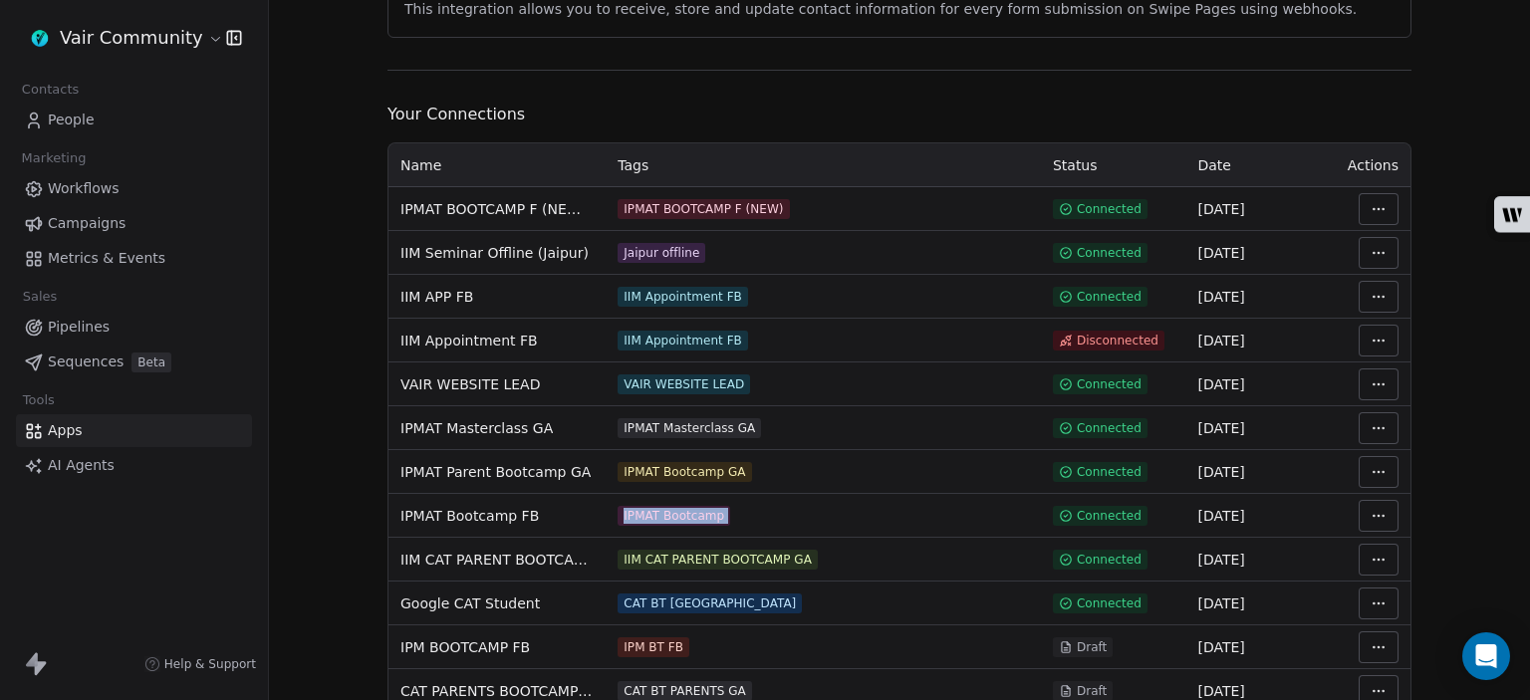
click at [686, 517] on div "IPMAT Bootcamp" at bounding box center [673, 516] width 101 height 16
click at [1374, 518] on html "Vair Community Contacts People Marketing Workflows Campaigns Metrics & Events S…" at bounding box center [765, 350] width 1530 height 700
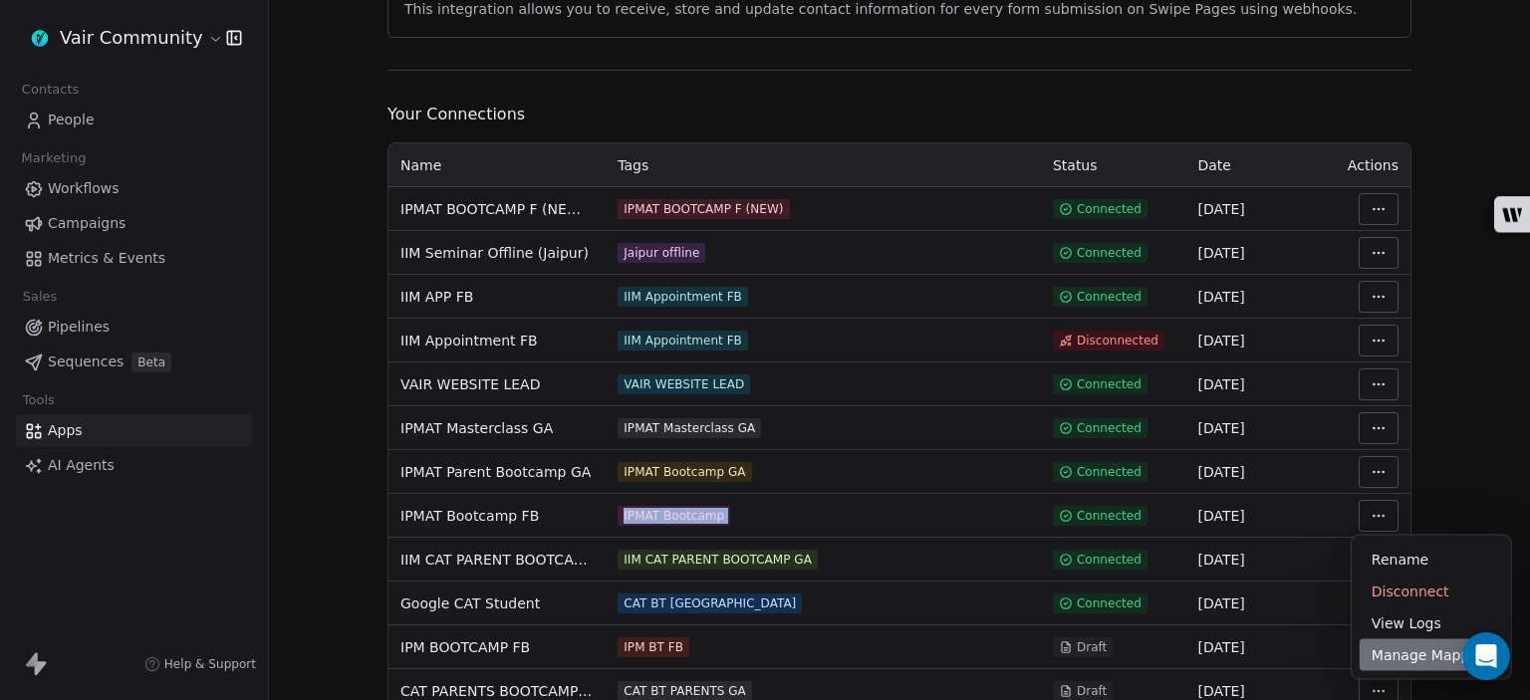
click at [1398, 661] on div "Manage Mapping" at bounding box center [1430, 655] width 143 height 32
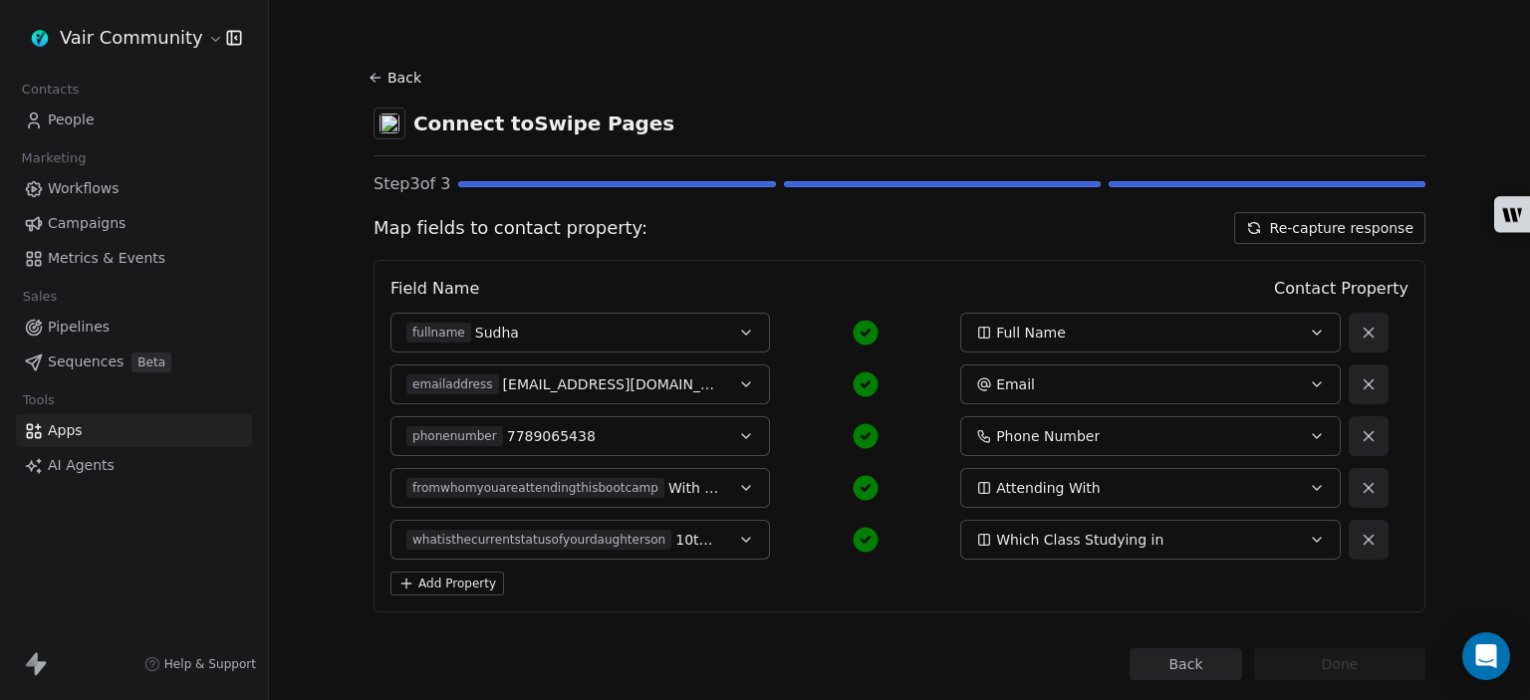
click at [182, 434] on link "Apps" at bounding box center [134, 430] width 236 height 33
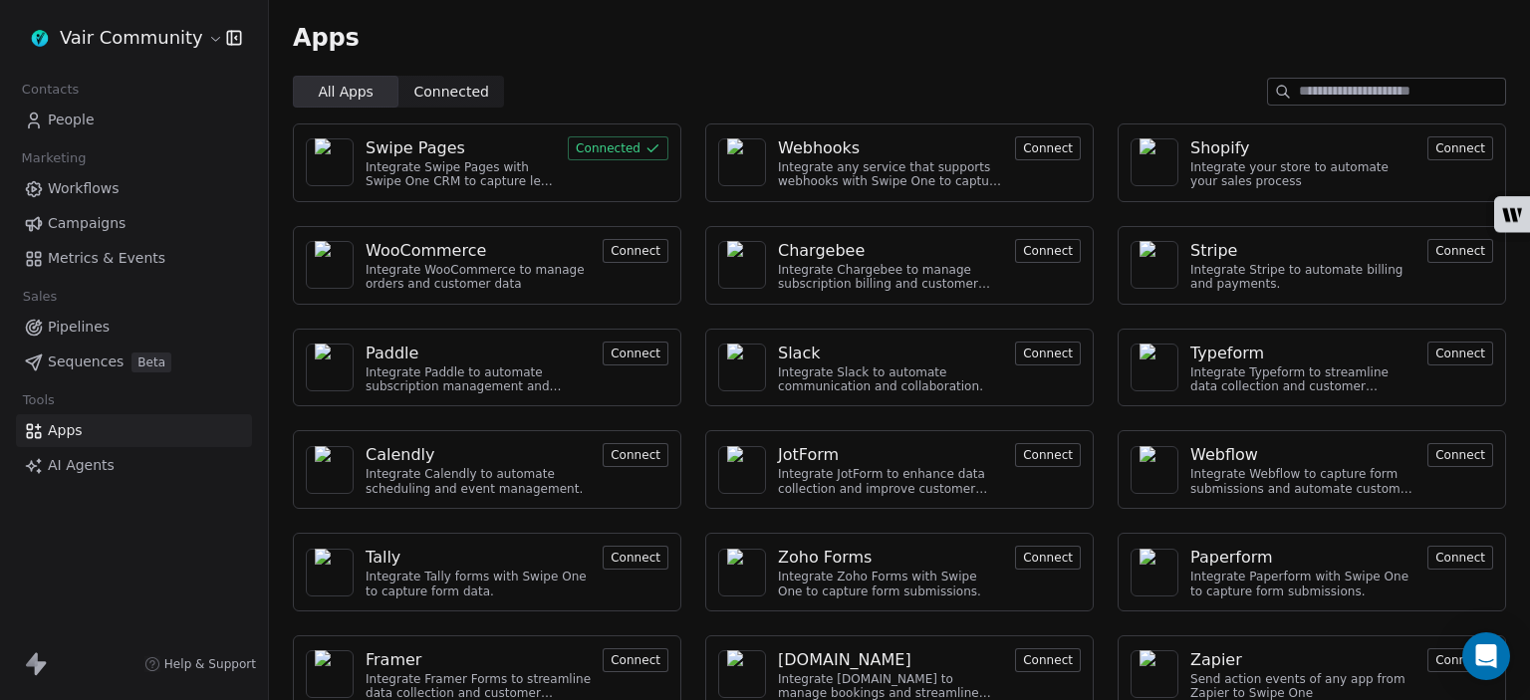
click at [422, 134] on div "Swipe Pages Integrate Swipe Pages with Swipe One CRM to capture lead data. Conn…" at bounding box center [487, 162] width 388 height 79
click at [426, 144] on div "Swipe Pages" at bounding box center [415, 148] width 100 height 24
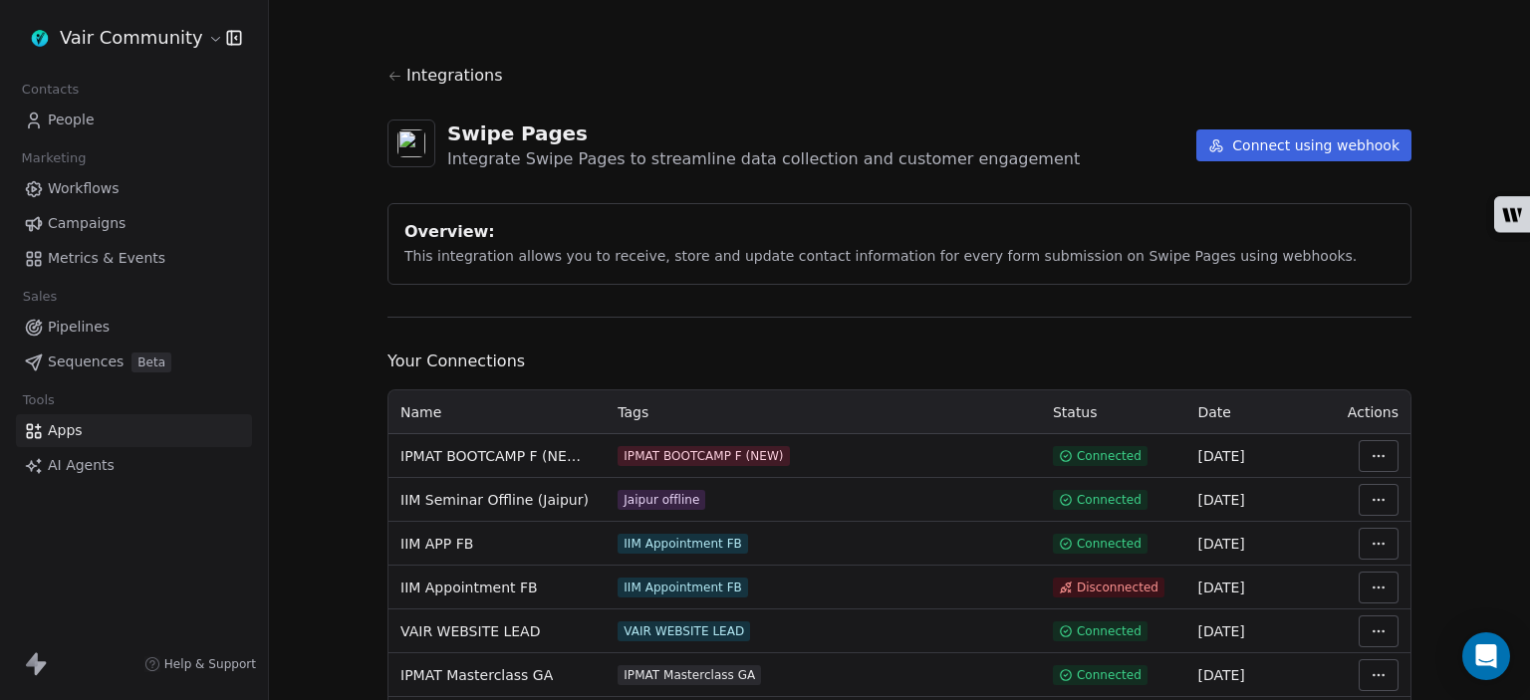
click at [426, 144] on span at bounding box center [411, 144] width 48 height 48
click at [552, 461] on span "IPMAT BOOTCAMP F (NEW FUNNEL)" at bounding box center [496, 456] width 193 height 20
click at [689, 461] on div "IPMAT BOOTCAMP F (NEW)" at bounding box center [702, 456] width 159 height 16
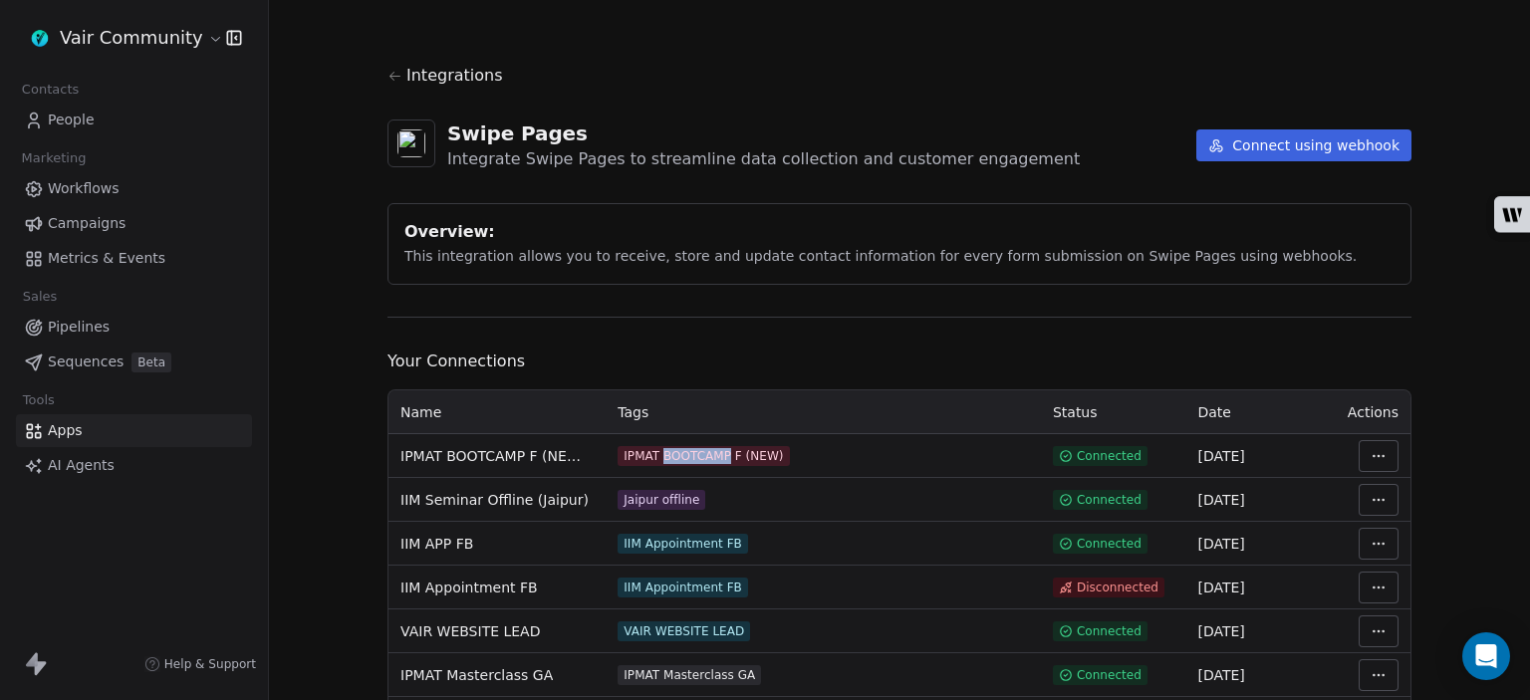
click at [689, 461] on div "IPMAT BOOTCAMP F (NEW)" at bounding box center [702, 456] width 159 height 16
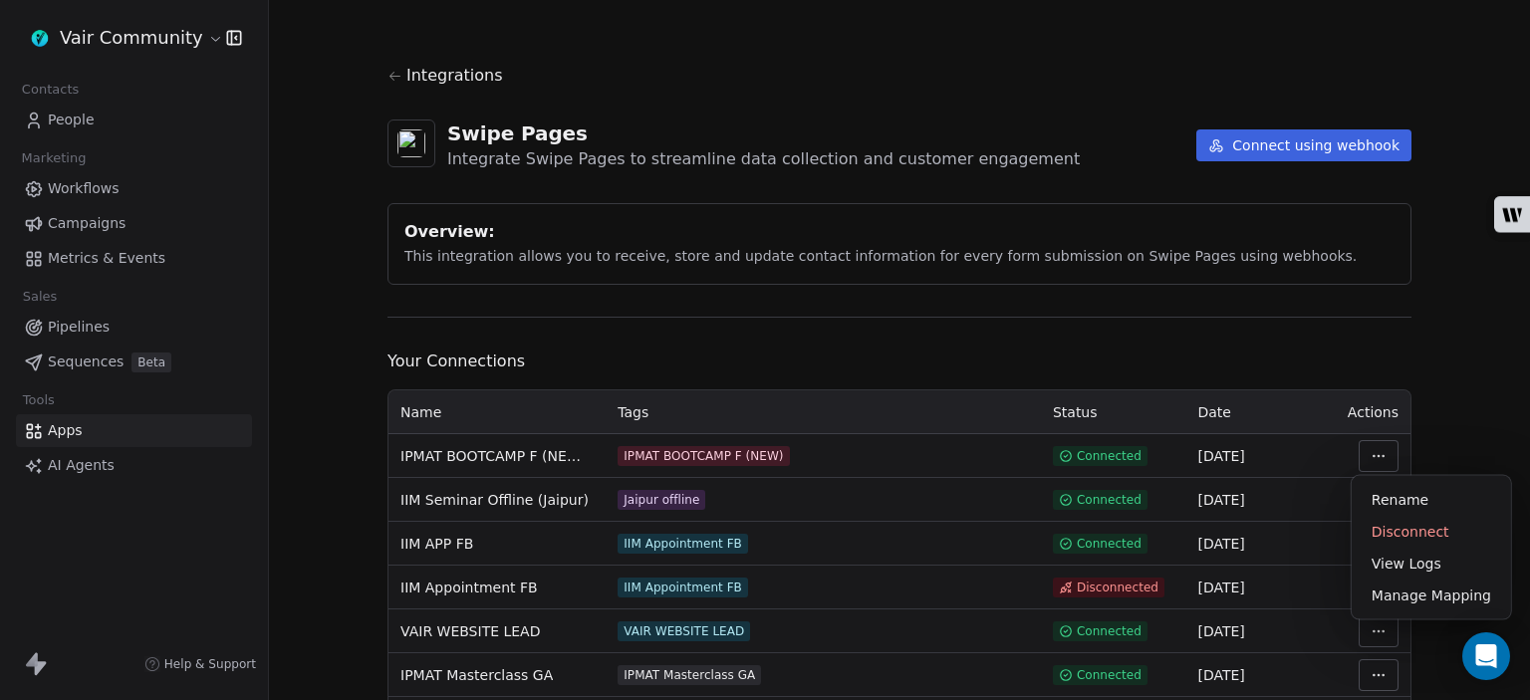
click at [1379, 453] on html "Vair Community Contacts People Marketing Workflows Campaigns Metrics & Events S…" at bounding box center [765, 350] width 1530 height 700
click at [1384, 599] on div "Manage Mapping" at bounding box center [1430, 596] width 143 height 32
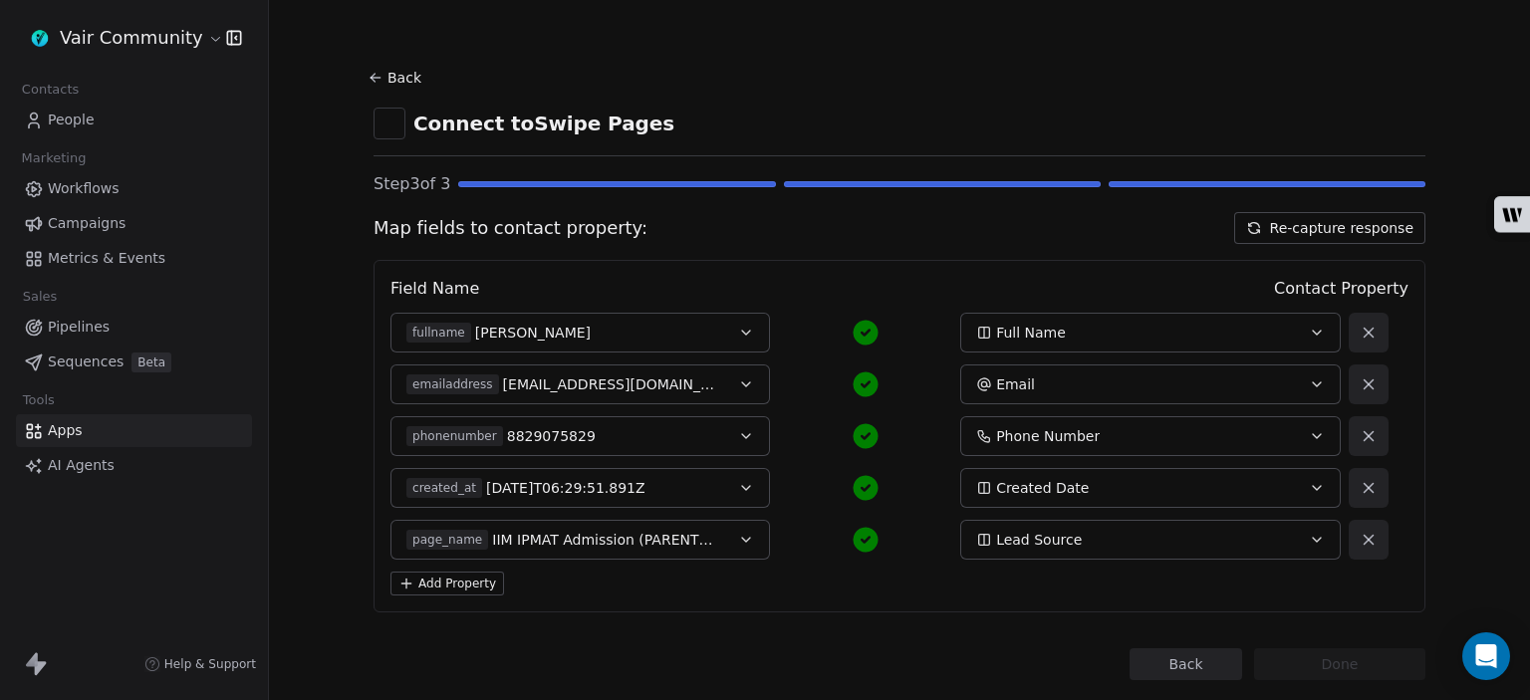
scroll to position [43, 0]
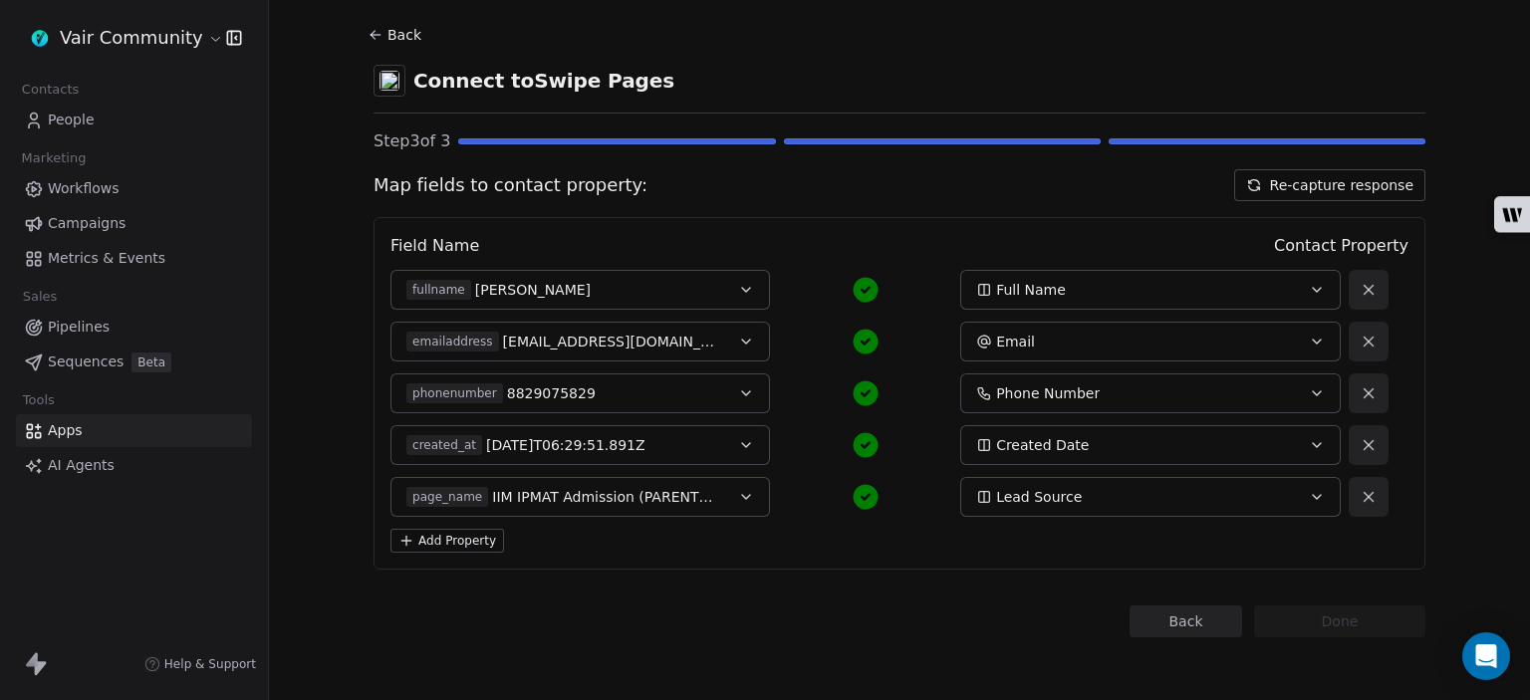
click at [460, 539] on button "Add Property" at bounding box center [447, 541] width 114 height 24
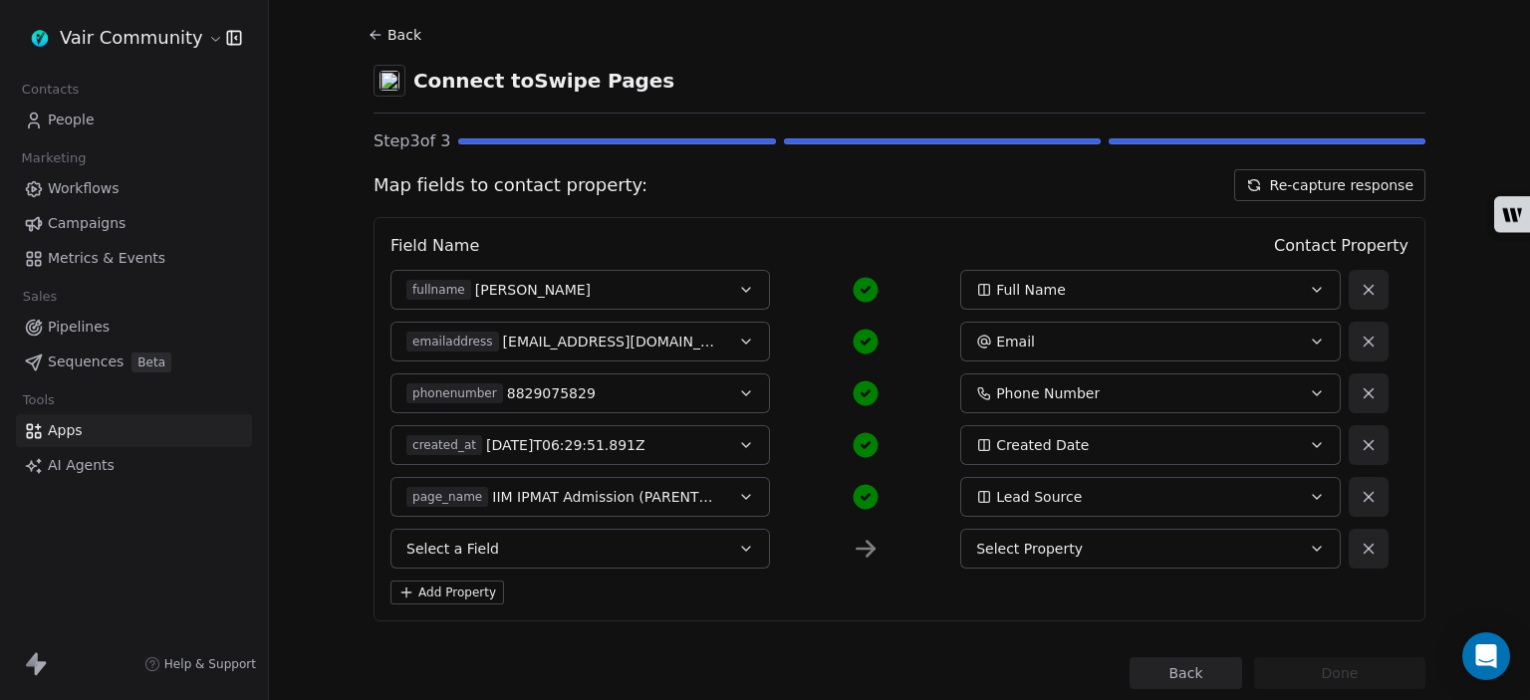
click at [598, 549] on button "Select a Field" at bounding box center [579, 549] width 379 height 40
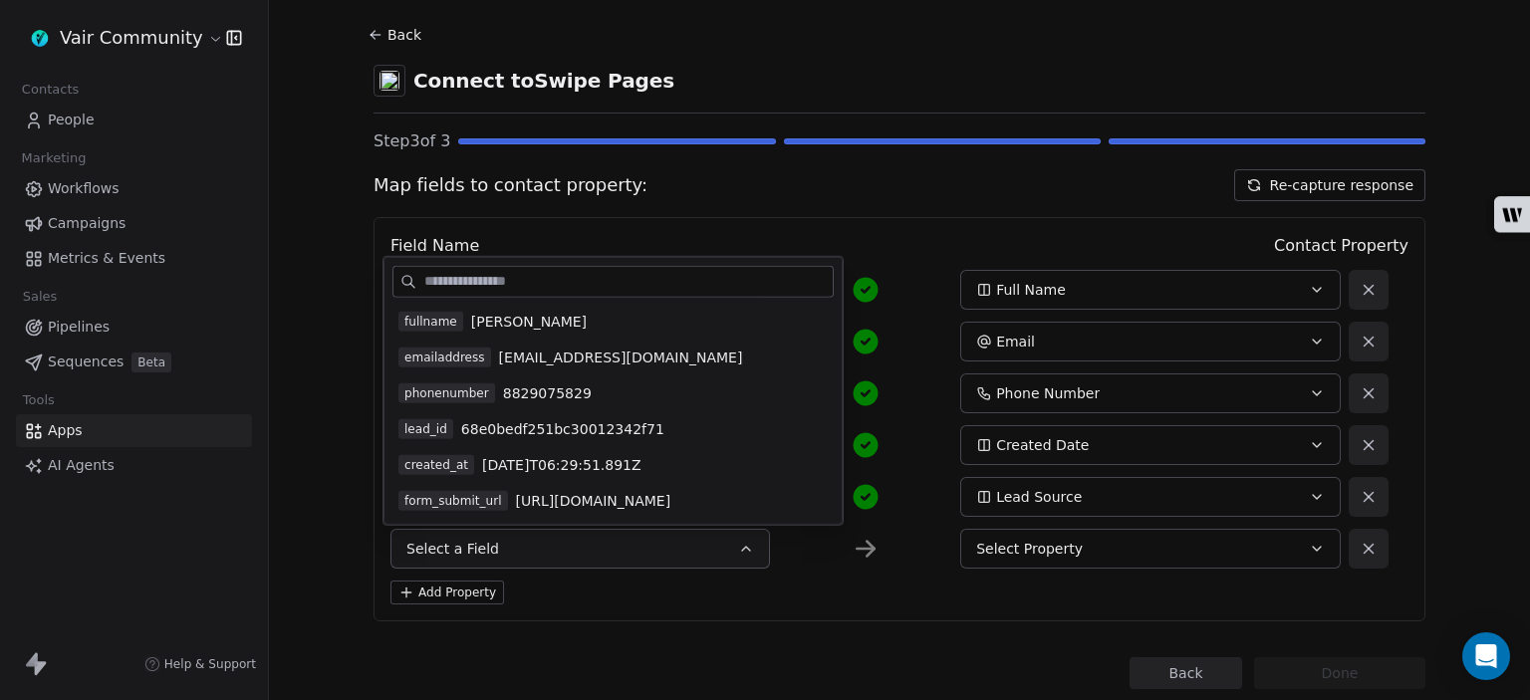
click at [598, 549] on button "Select a Field" at bounding box center [579, 549] width 379 height 40
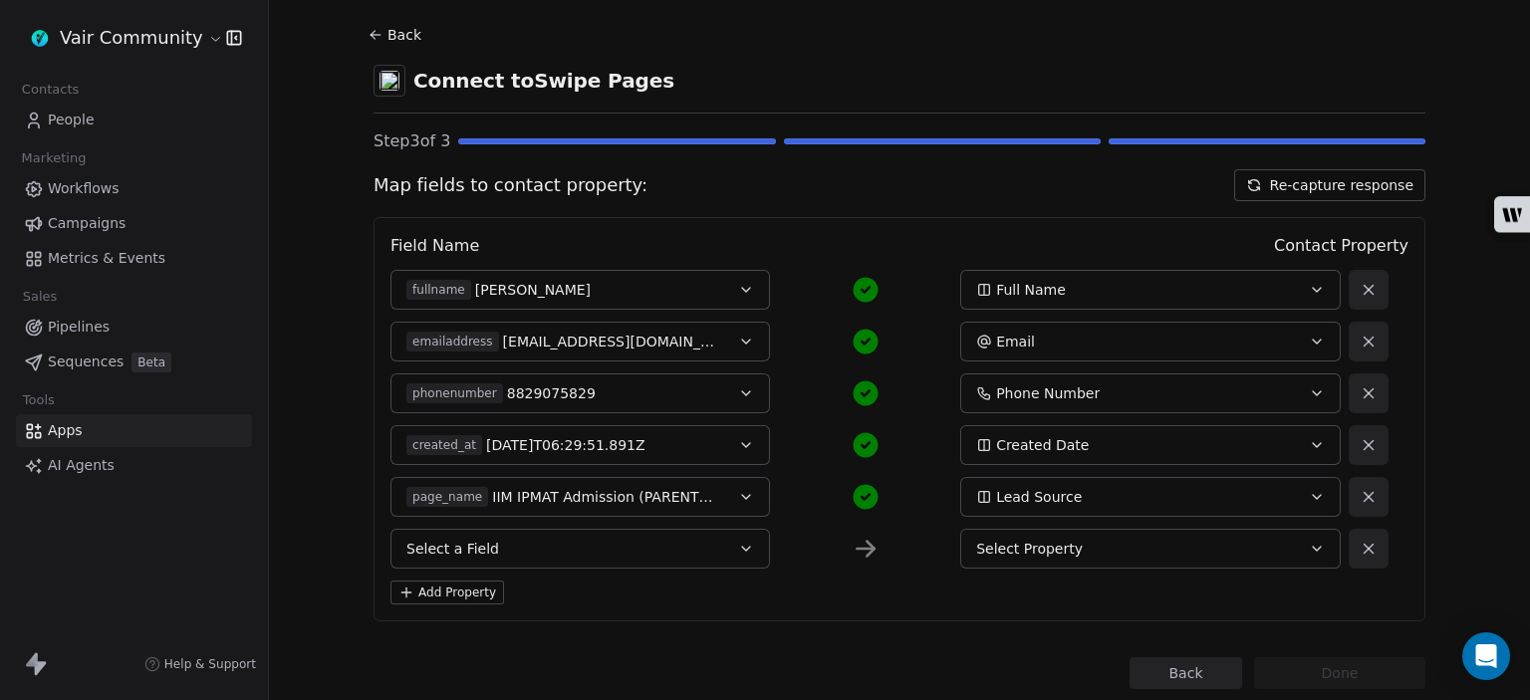
click at [564, 557] on button "Select a Field" at bounding box center [579, 549] width 379 height 40
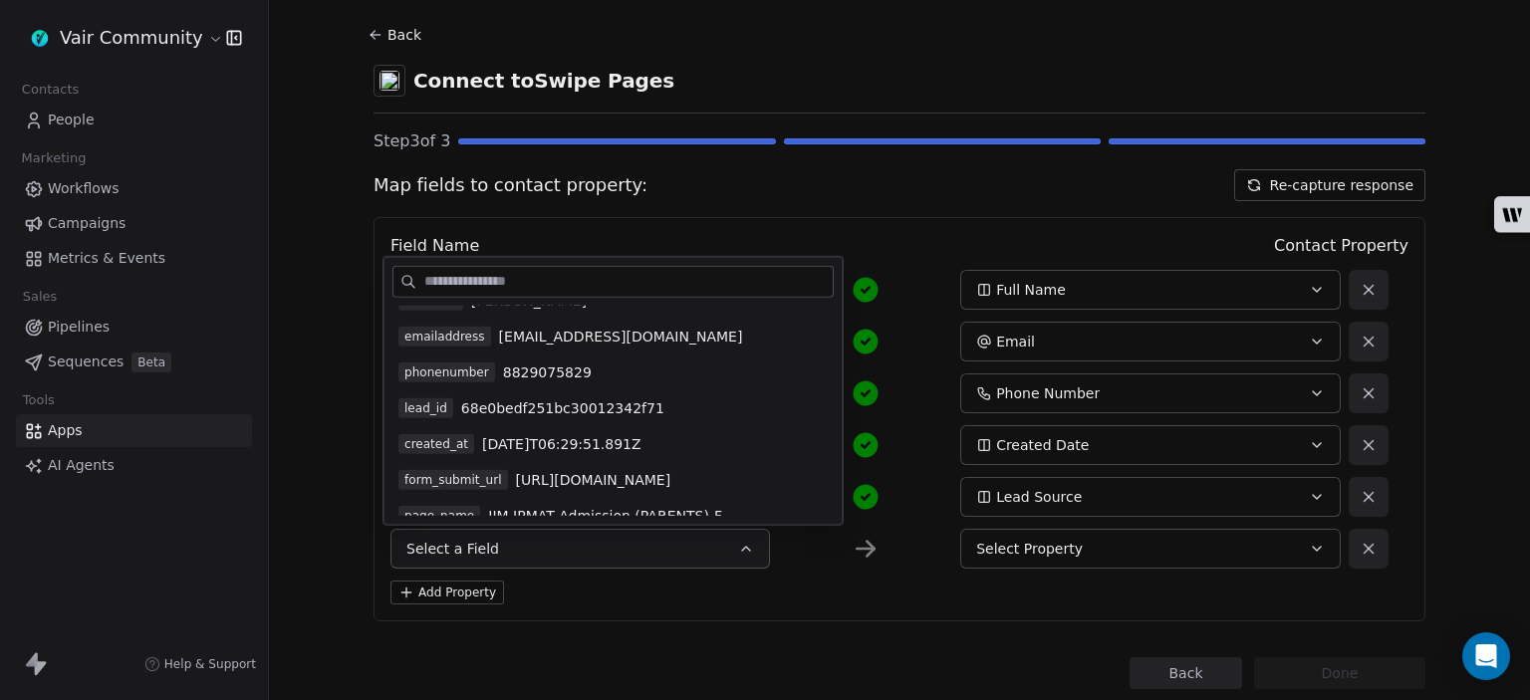
scroll to position [0, 0]
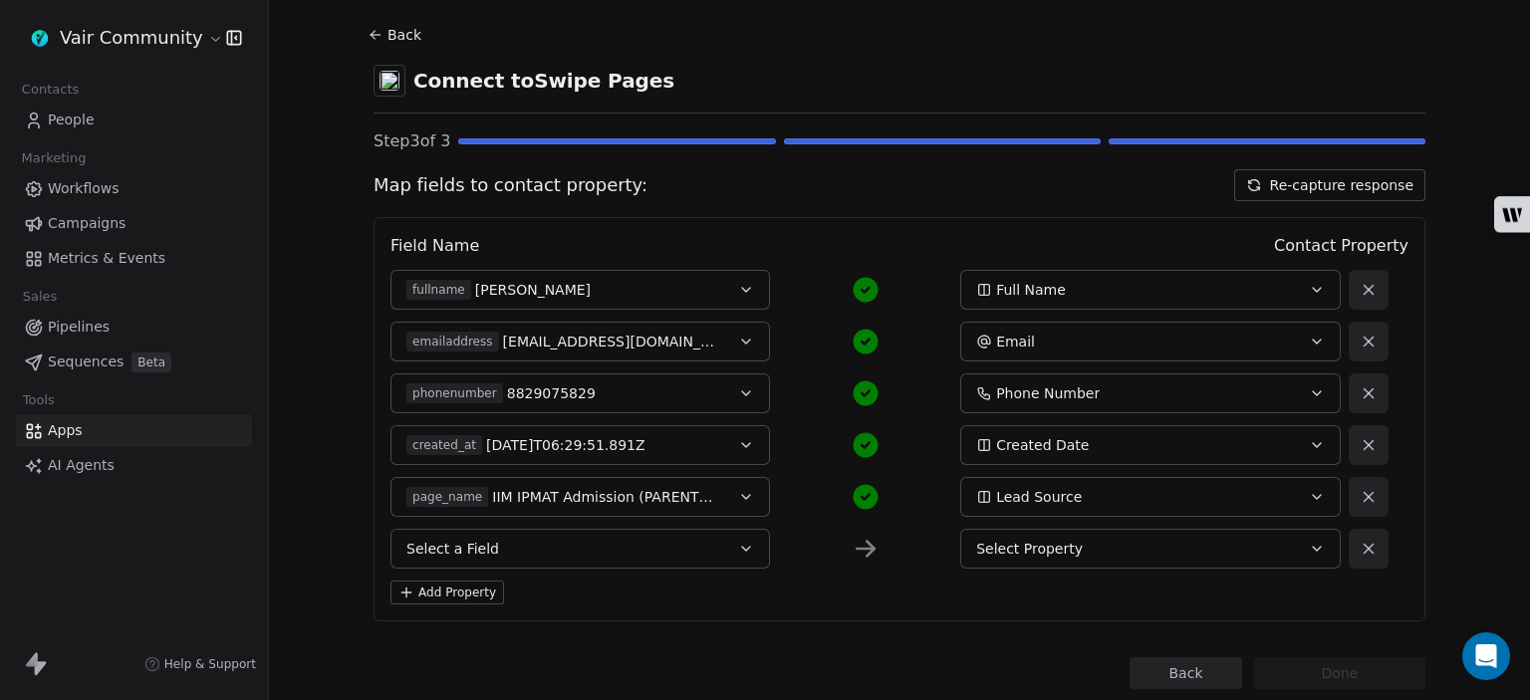
click at [809, 590] on div "Add Property" at bounding box center [899, 593] width 1018 height 24
click at [369, 30] on icon at bounding box center [375, 35] width 16 height 16
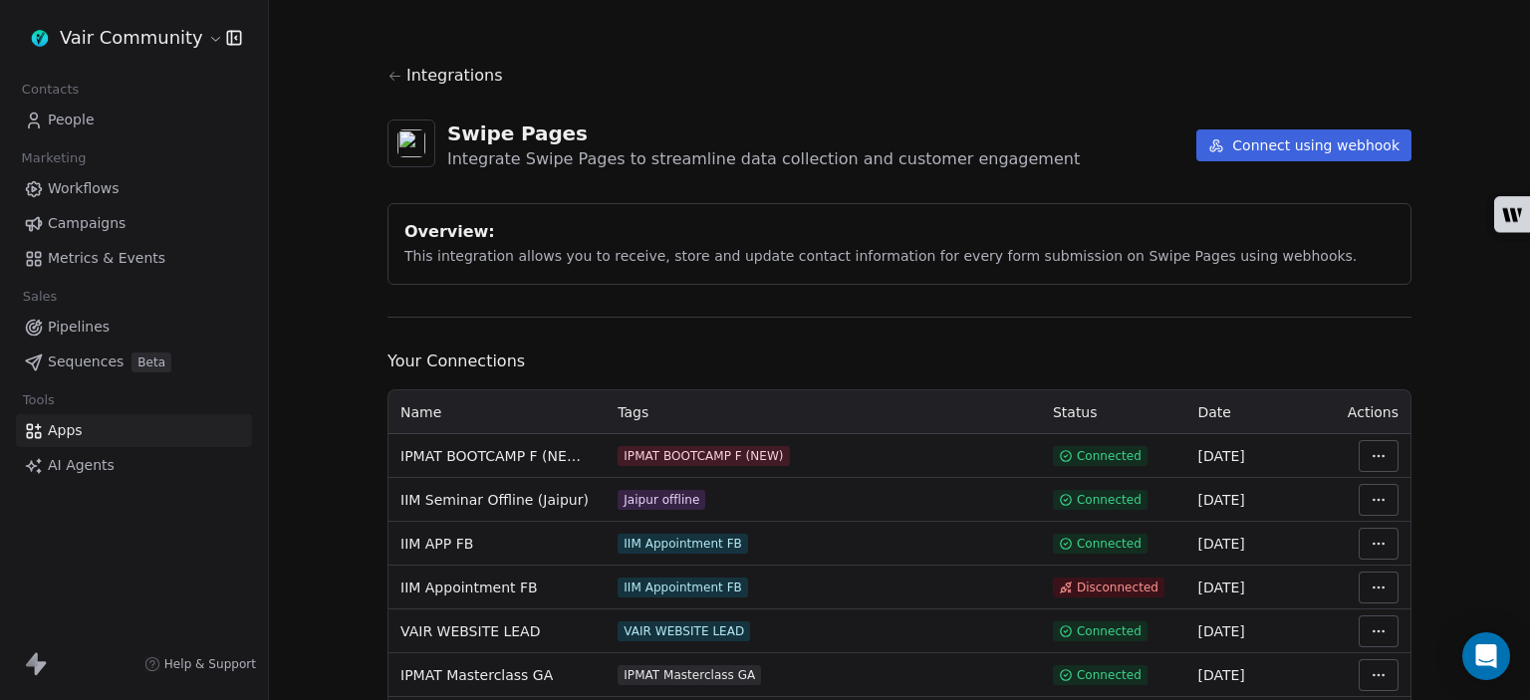
click at [67, 125] on span "People" at bounding box center [71, 120] width 47 height 21
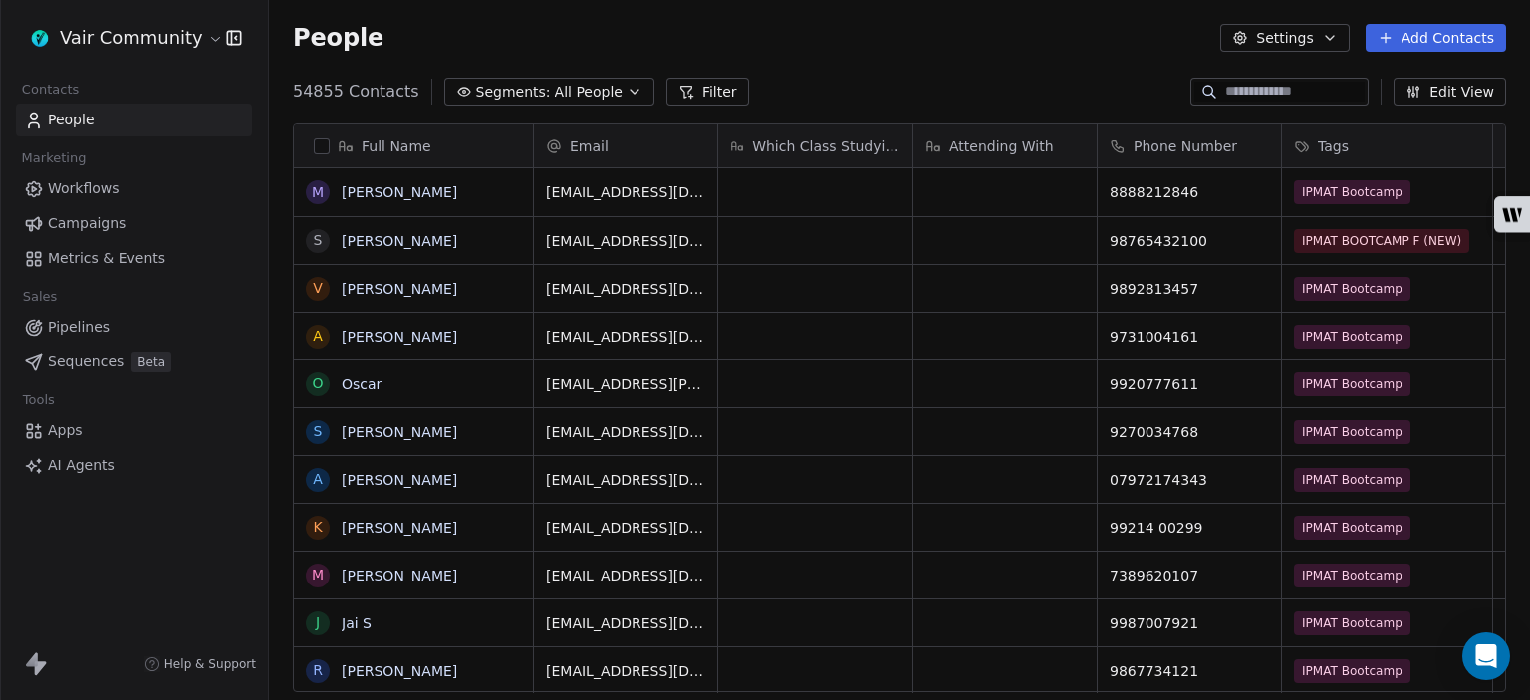
scroll to position [601, 1245]
click at [315, 240] on button "grid" at bounding box center [318, 241] width 16 height 16
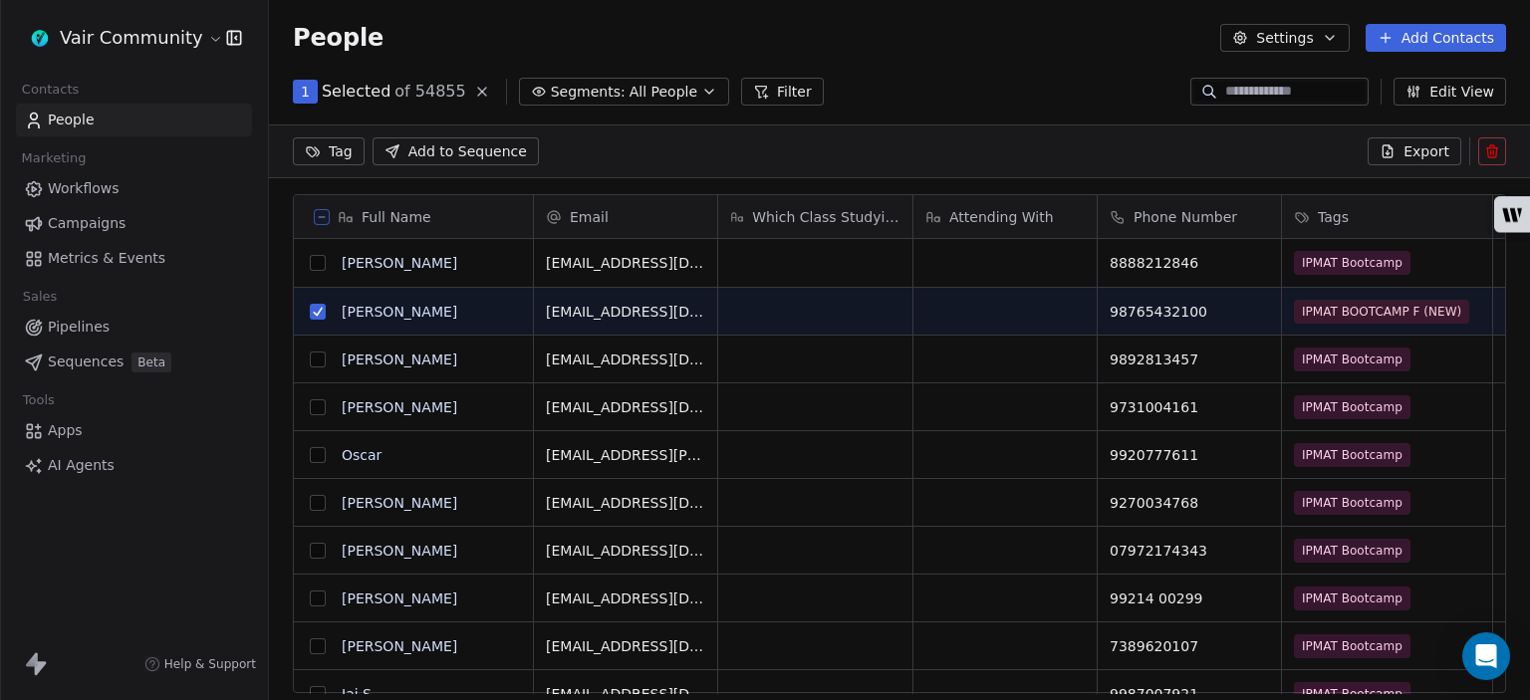
scroll to position [16, 16]
click at [1490, 148] on icon at bounding box center [1492, 151] width 16 height 16
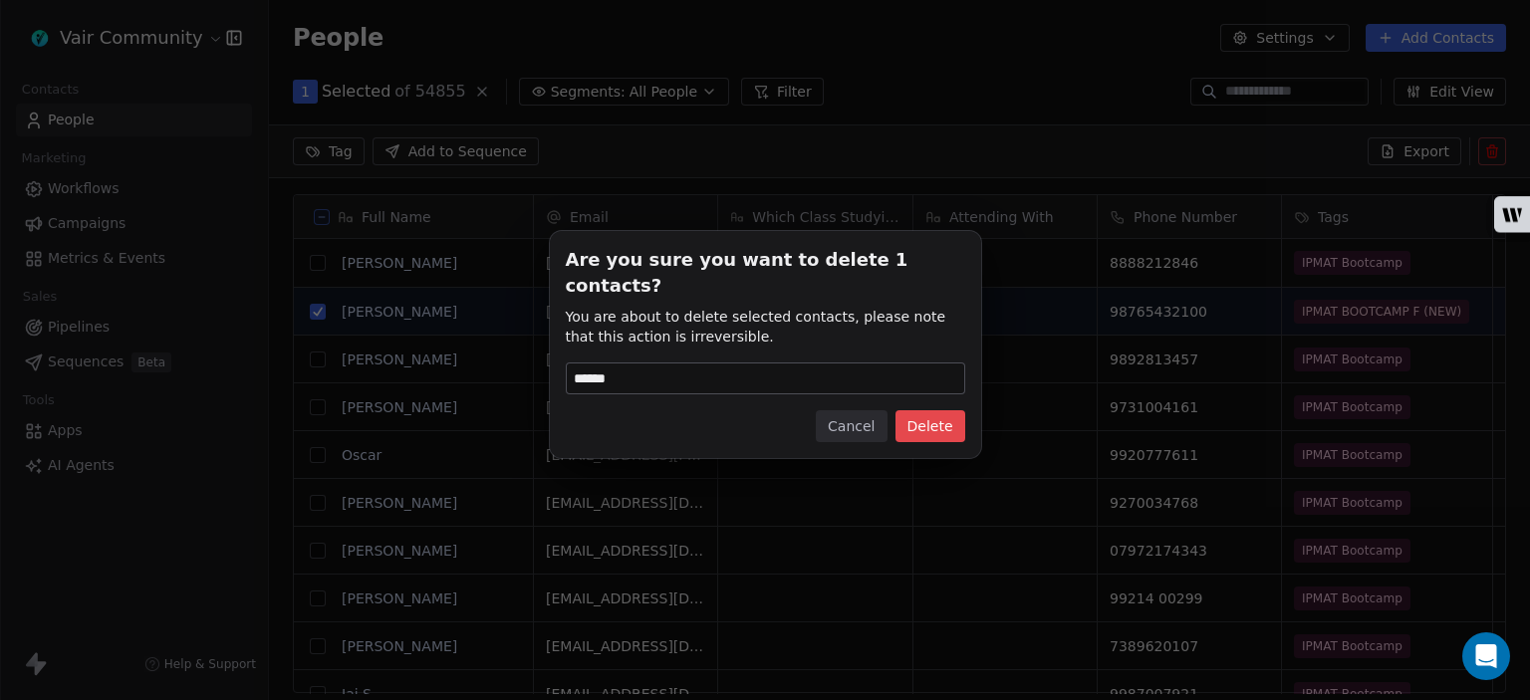
type input "******"
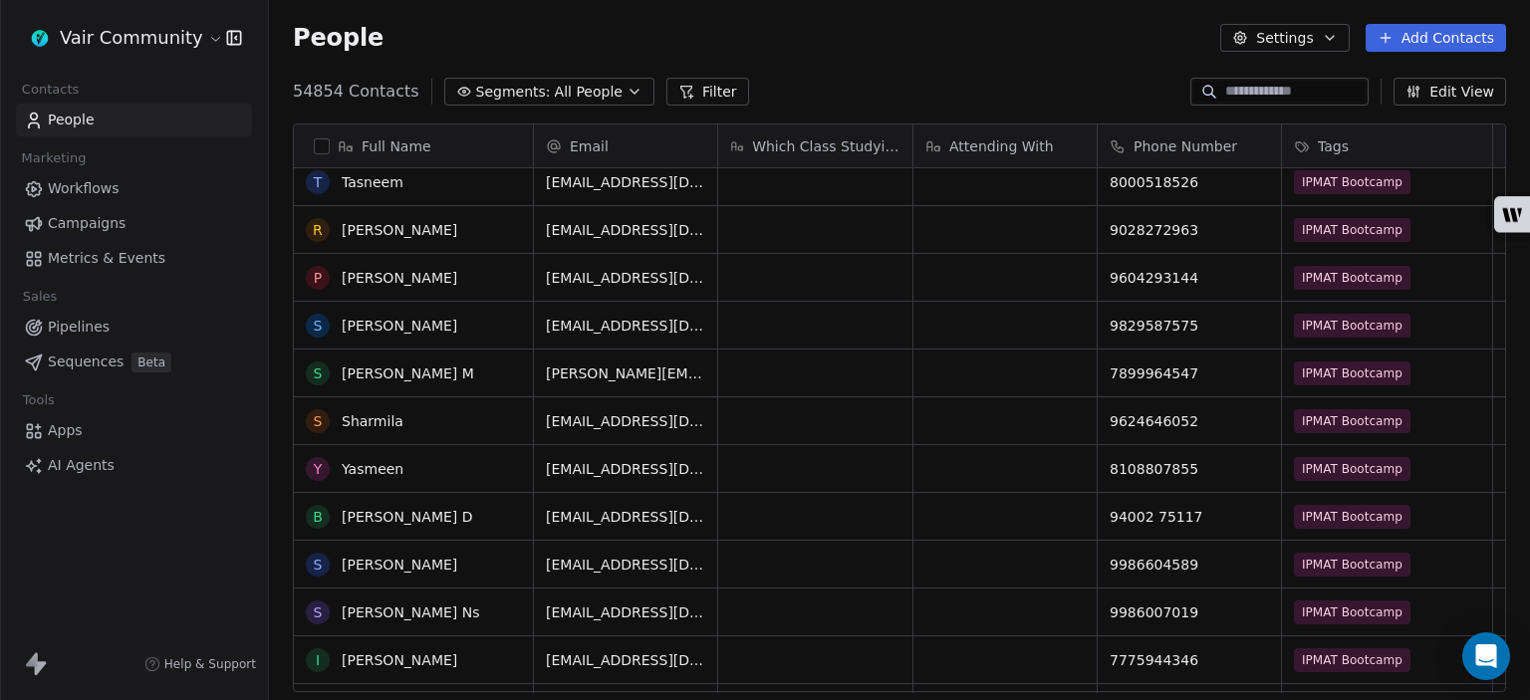
scroll to position [611, 0]
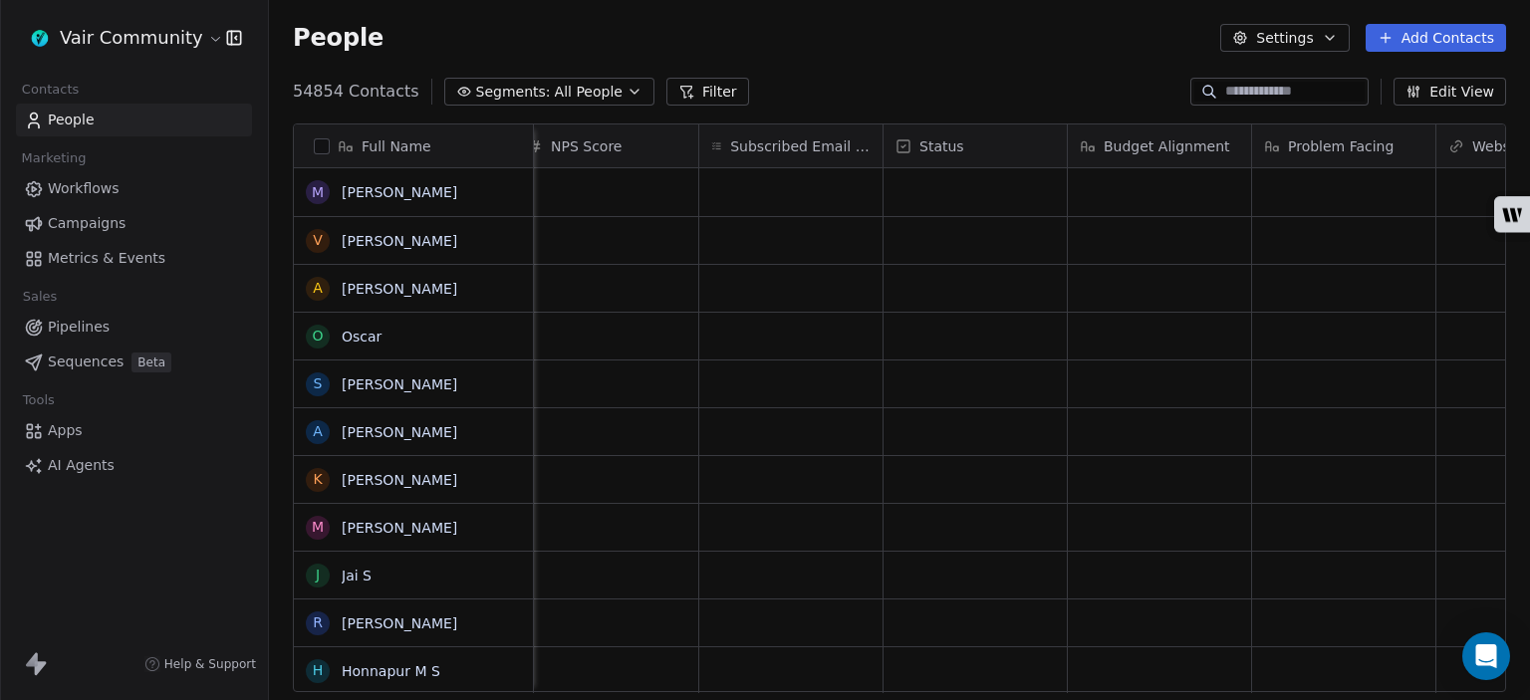
click at [1466, 91] on button "Edit View" at bounding box center [1449, 92] width 113 height 28
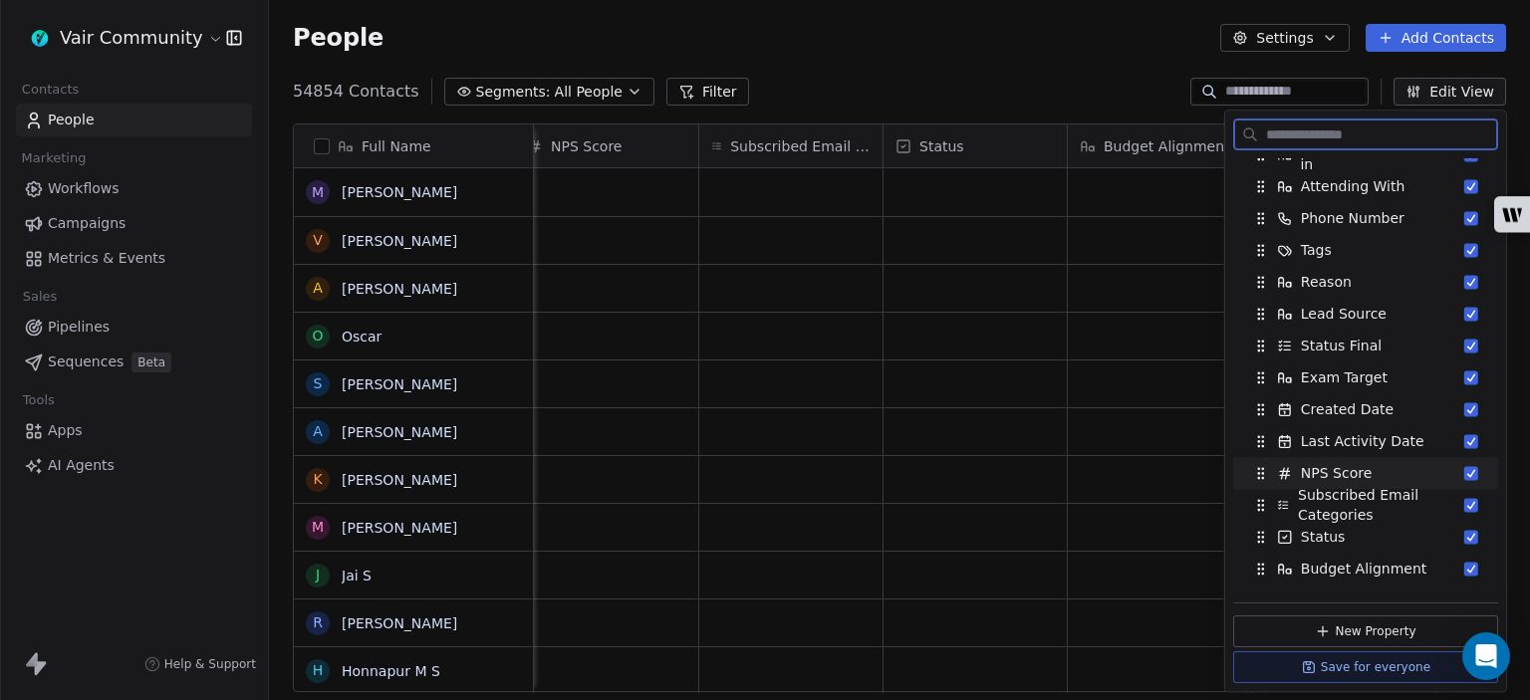
click at [1464, 473] on button "Suggestions" at bounding box center [1471, 473] width 14 height 14
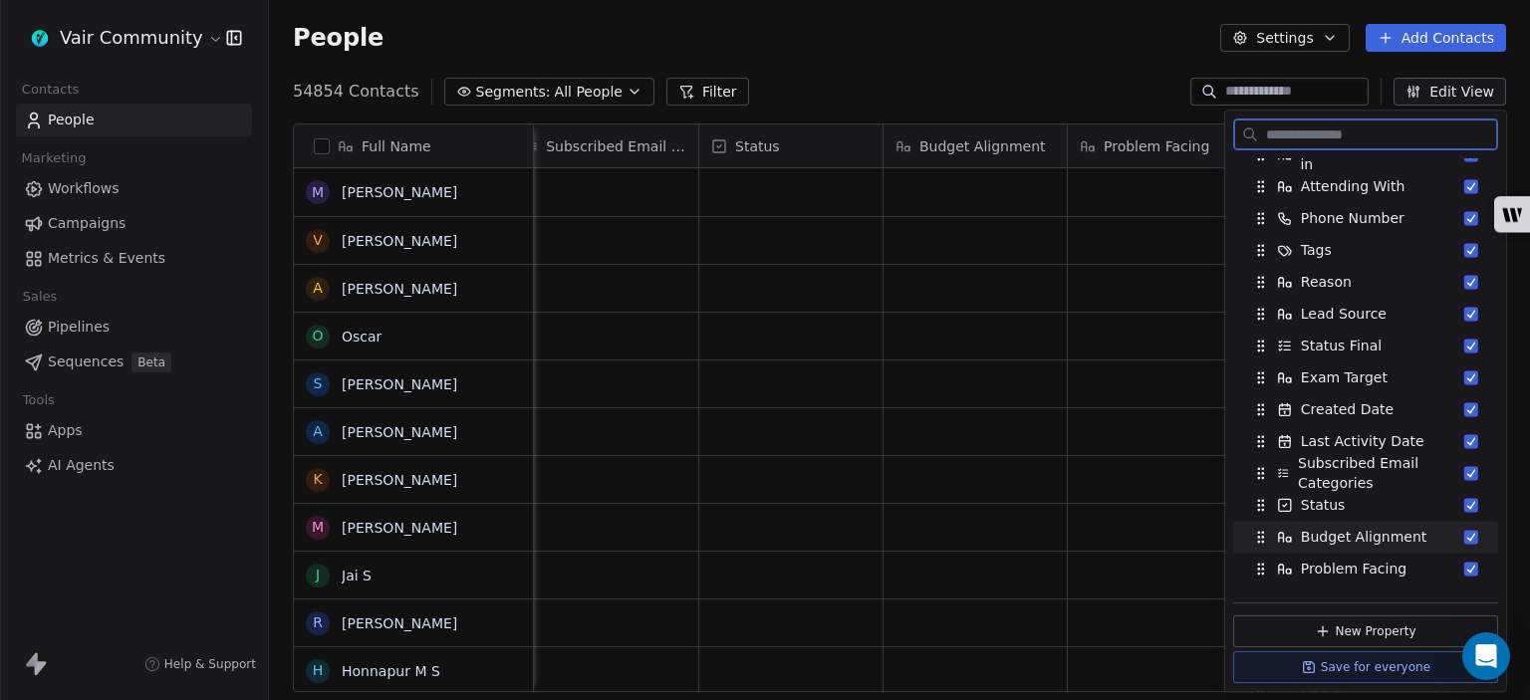
click at [1464, 537] on button "Suggestions" at bounding box center [1471, 537] width 14 height 14
click at [1464, 565] on button "Suggestions" at bounding box center [1471, 569] width 14 height 14
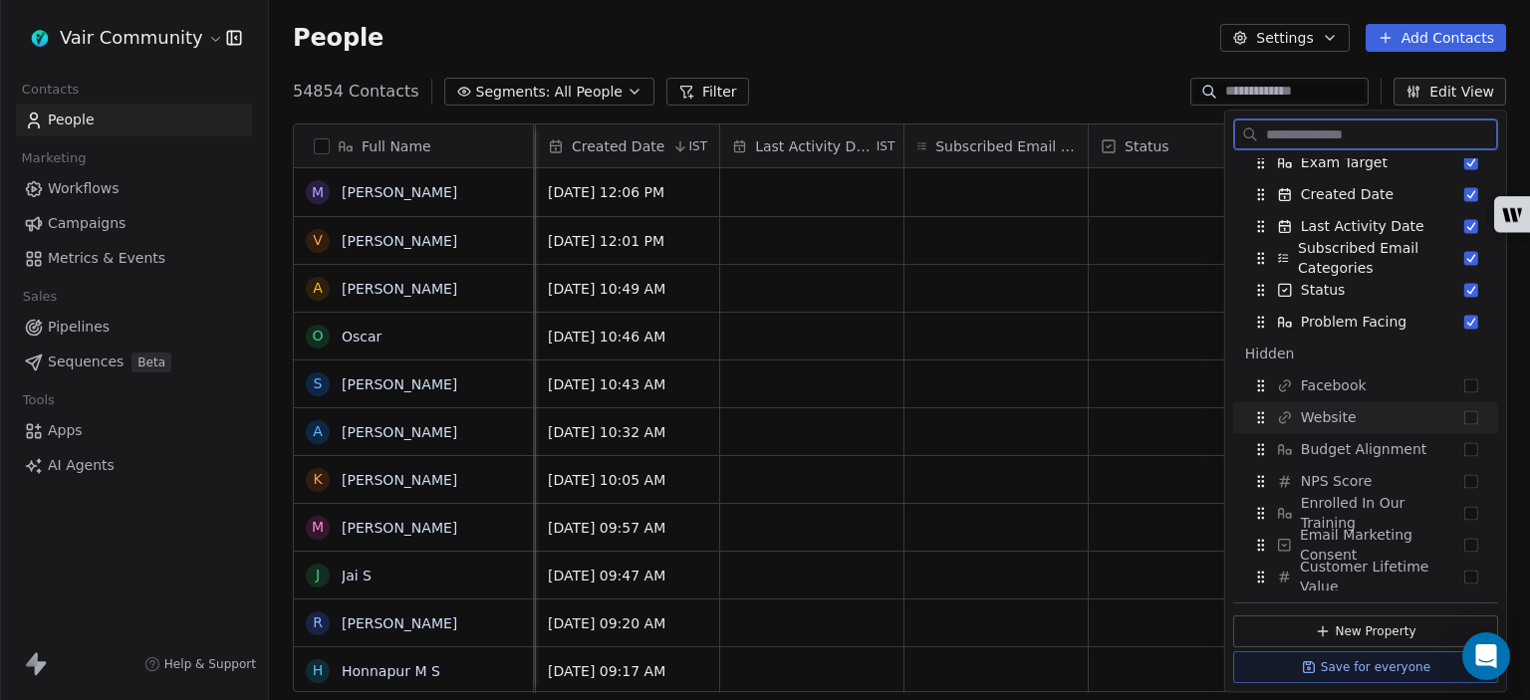
click at [1464, 410] on button "Suggestions" at bounding box center [1471, 417] width 14 height 14
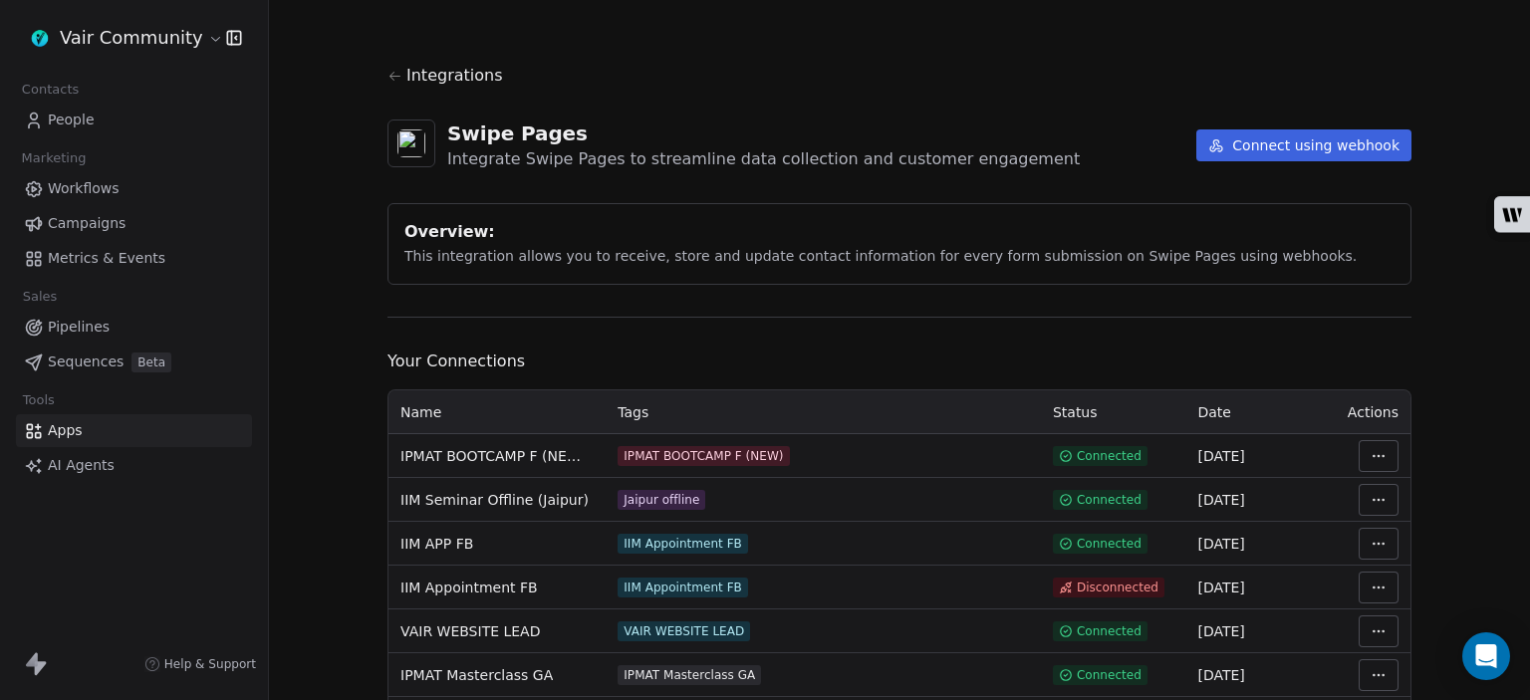
click at [88, 119] on span "People" at bounding box center [71, 120] width 47 height 21
